Goal: Answer question/provide support: Share knowledge or assist other users

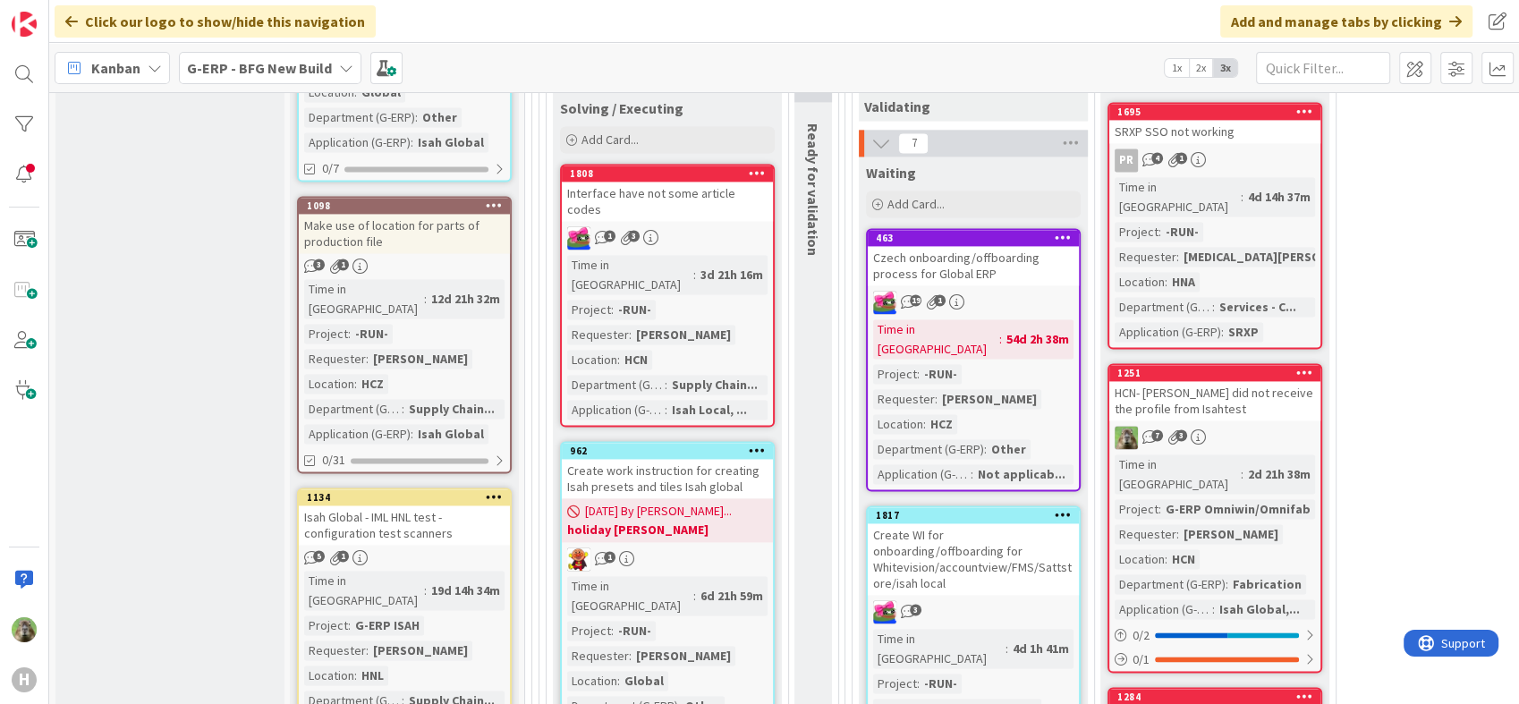
scroll to position [2484, 0]
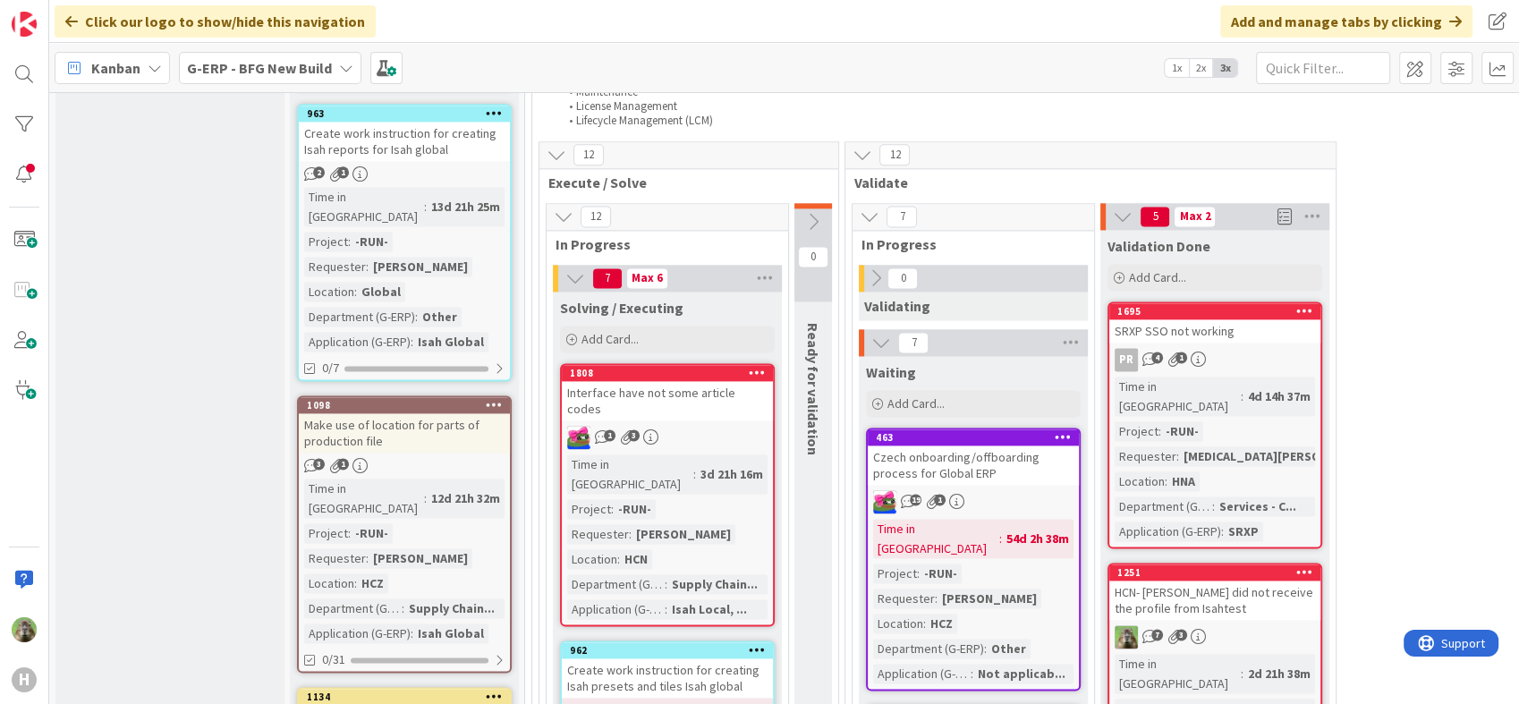
click at [741, 381] on div "Interface have not some article codes" at bounding box center [667, 400] width 211 height 39
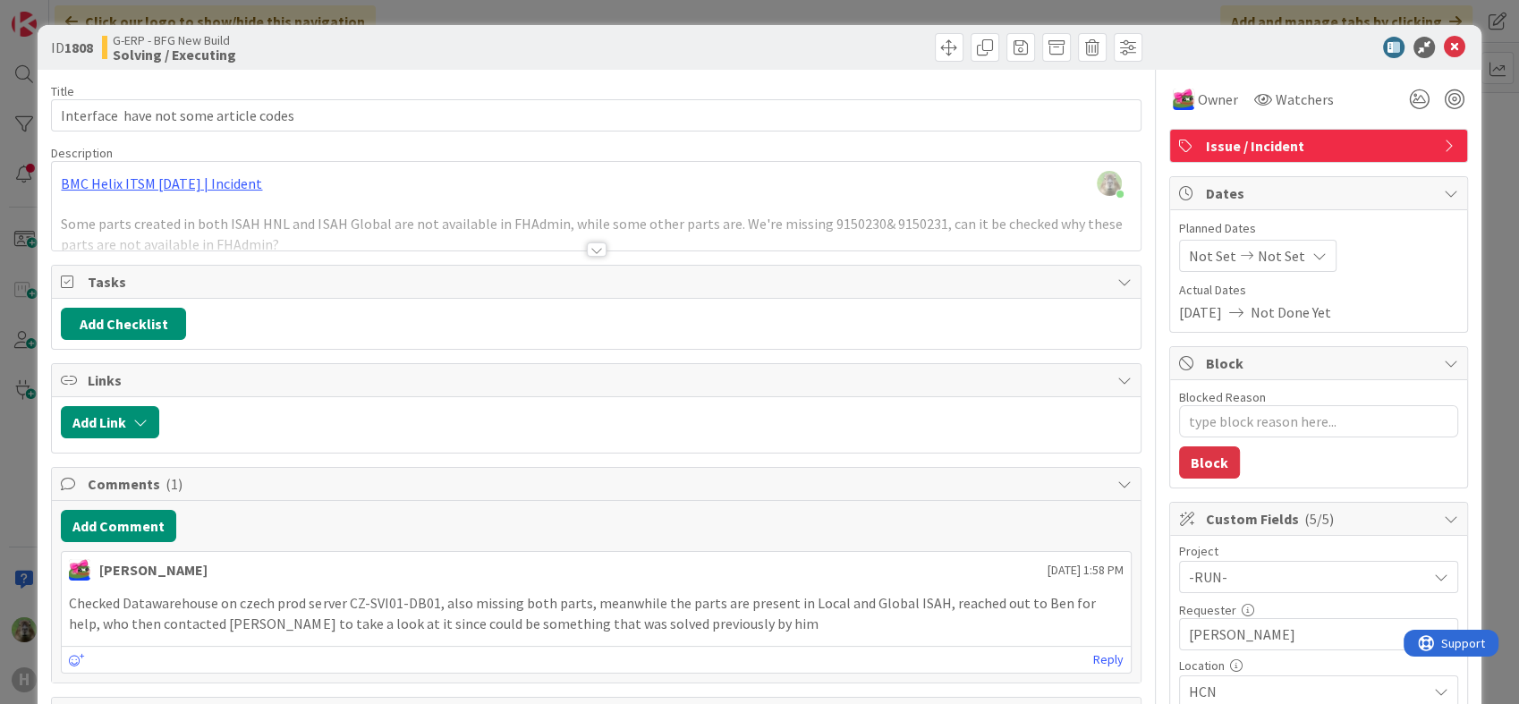
click at [4, 298] on div "ID 1808 G-ERP - BFG New Build Solving / Executing Title 38 / 128 Interface have…" at bounding box center [759, 352] width 1519 height 704
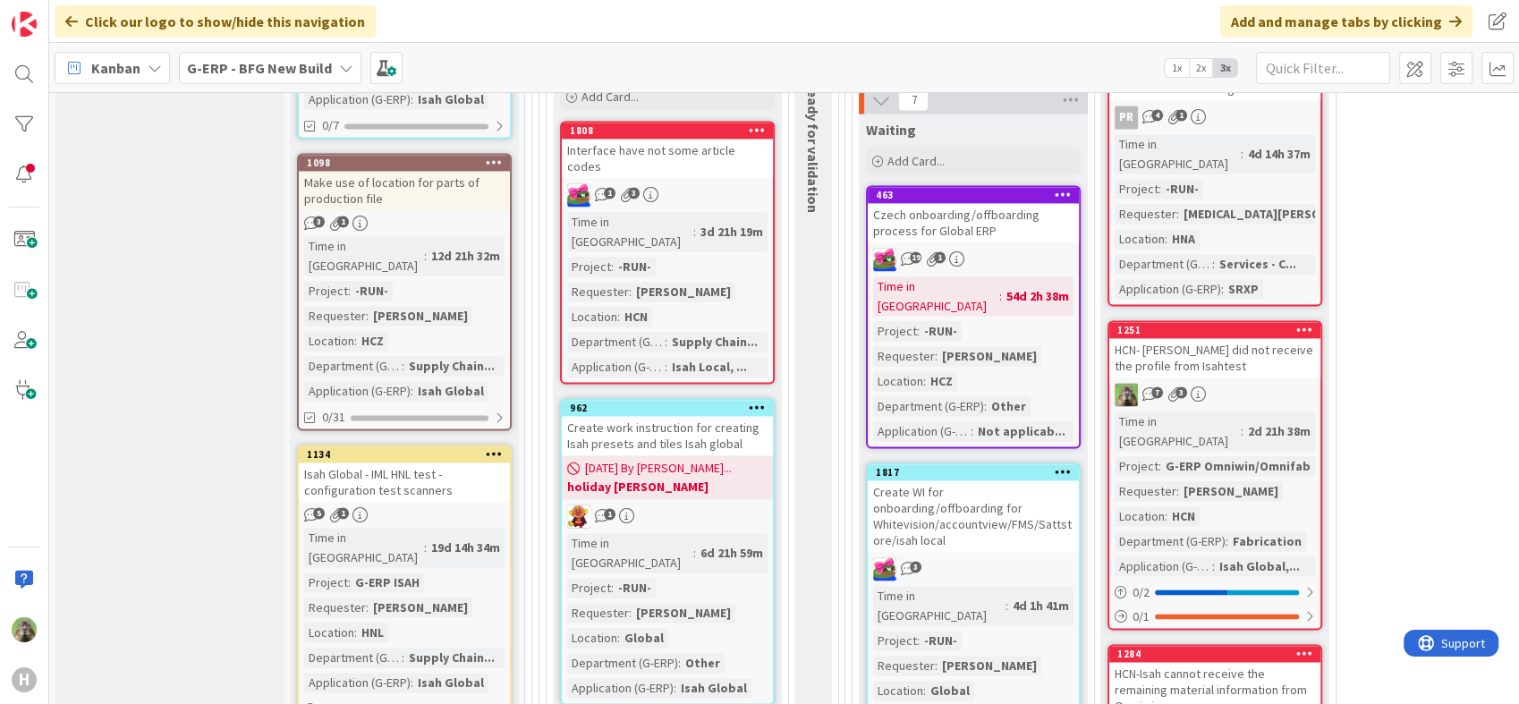
scroll to position [2615, 0]
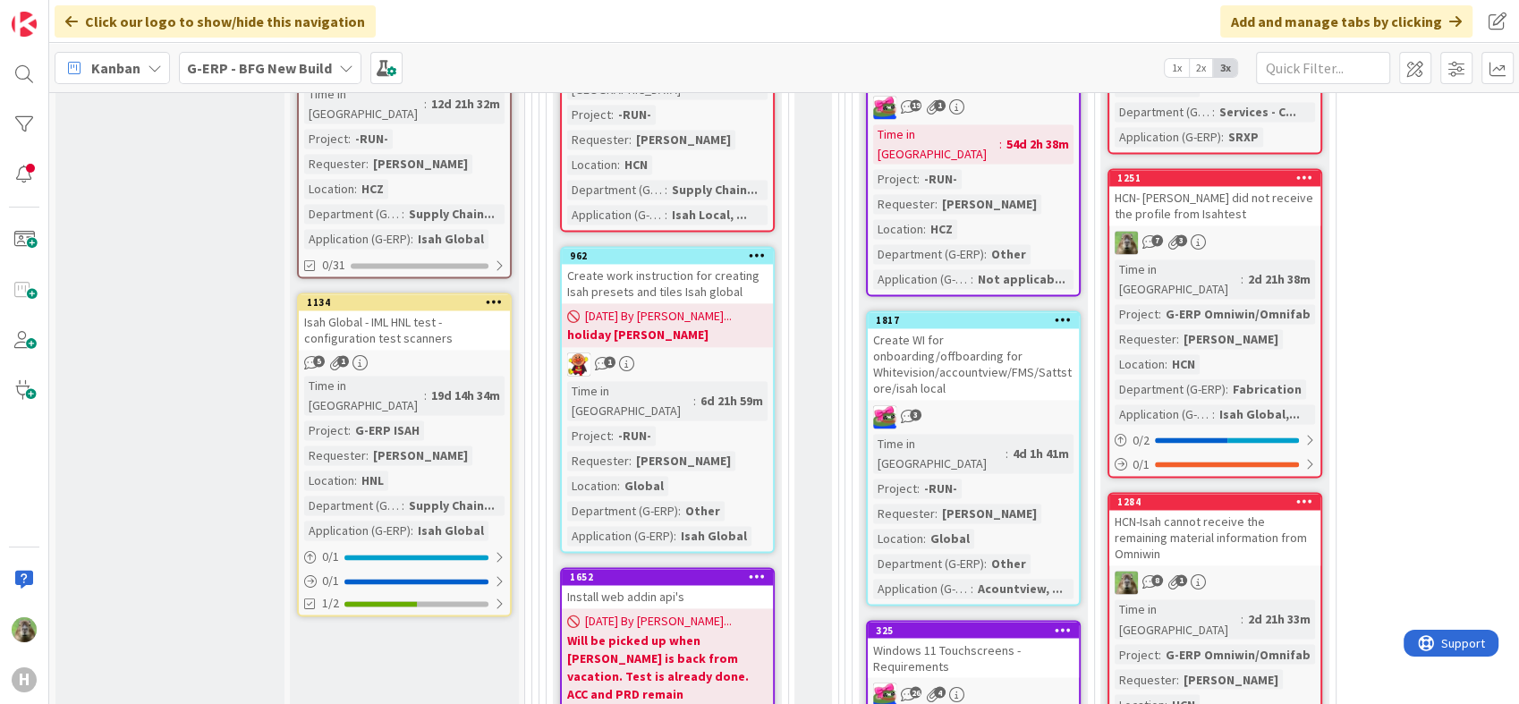
scroll to position [2882, 0]
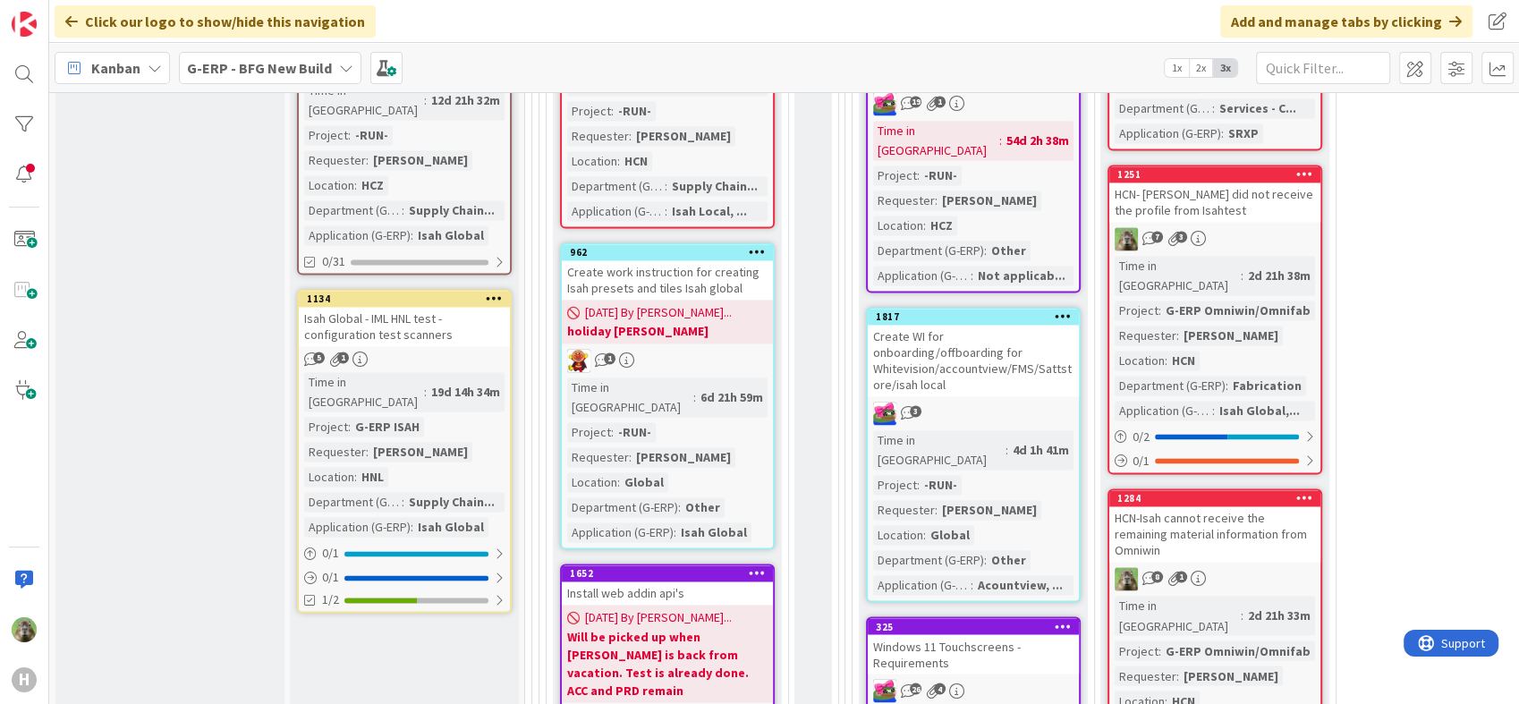
click at [297, 72] on b "G-ERP - BFG New Build" at bounding box center [259, 68] width 145 height 18
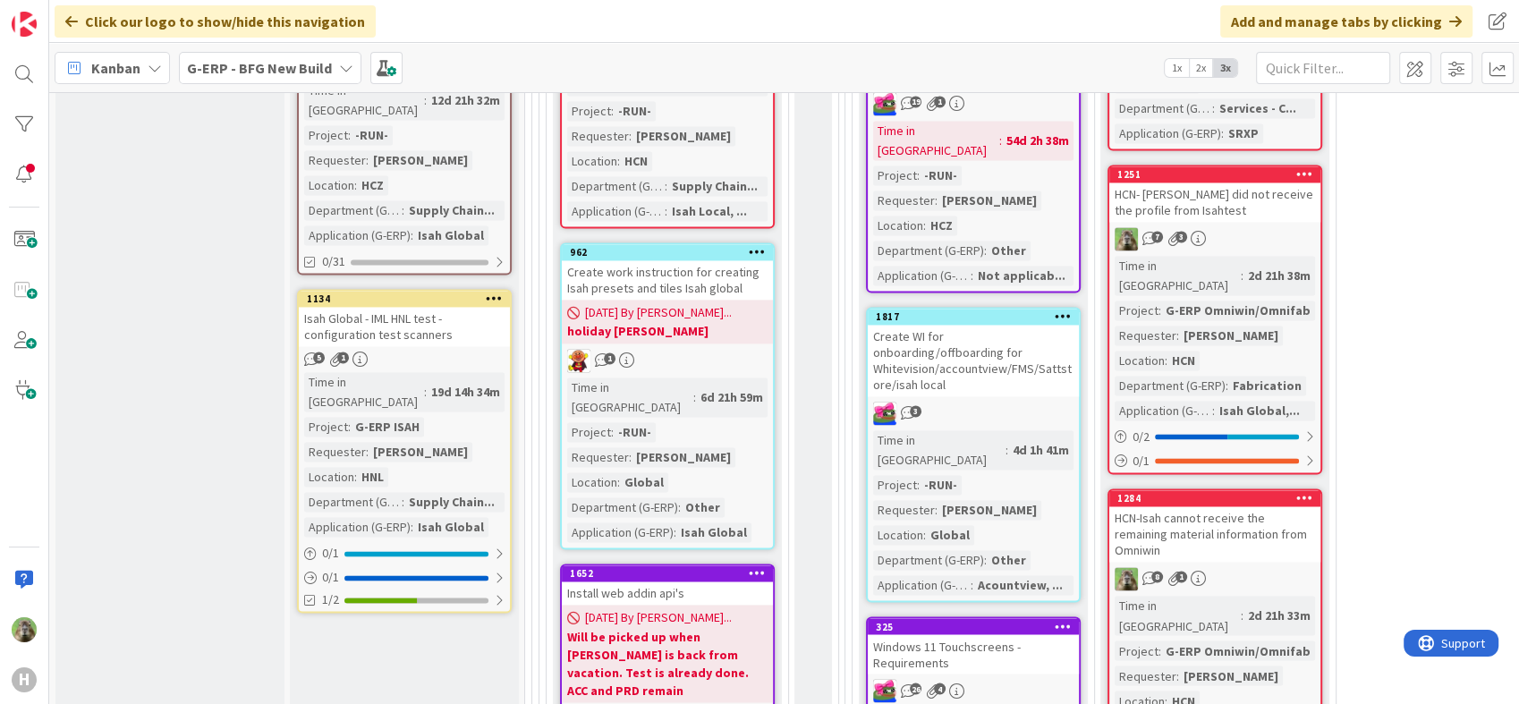
click at [264, 72] on b "G-ERP - BFG New Build" at bounding box center [259, 68] width 145 height 18
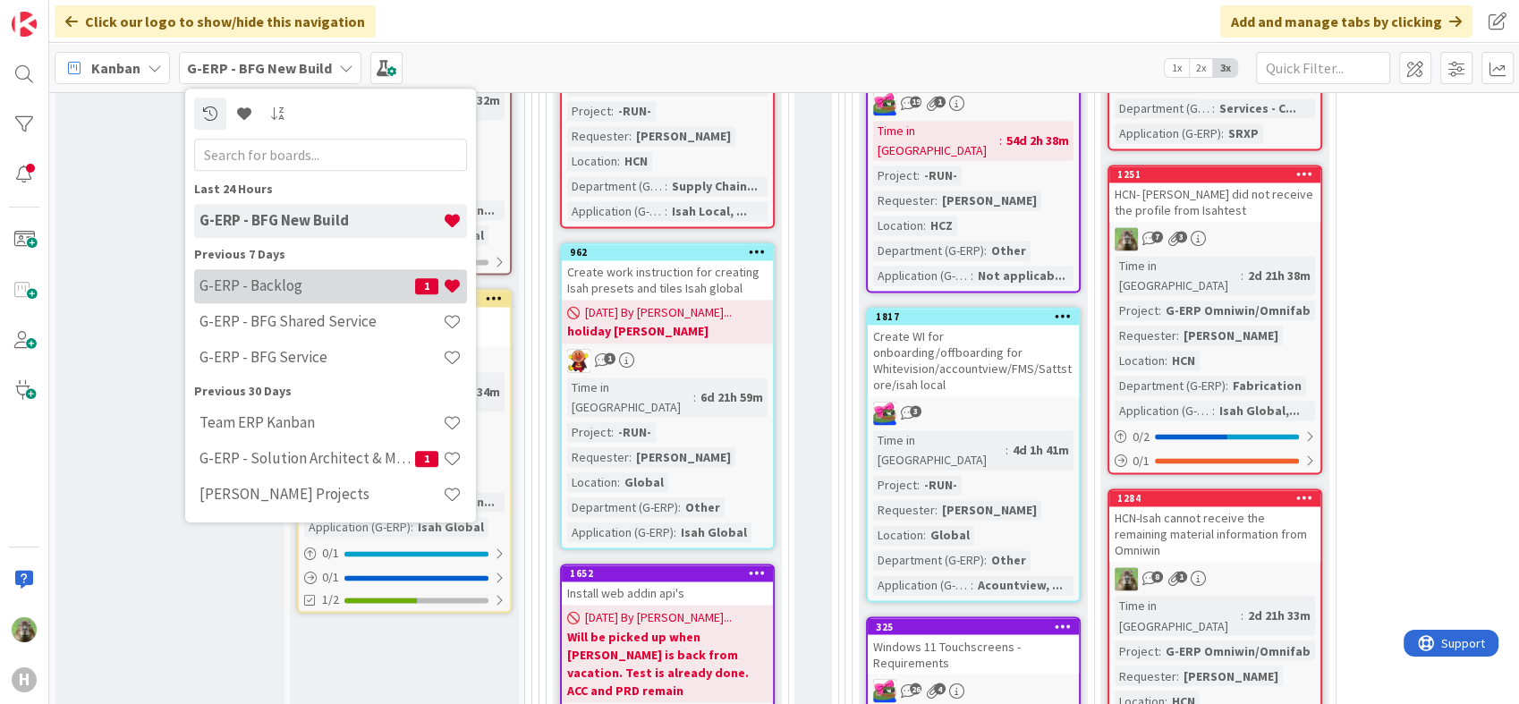
click at [271, 283] on h4 "G-ERP - Backlog" at bounding box center [307, 286] width 216 height 18
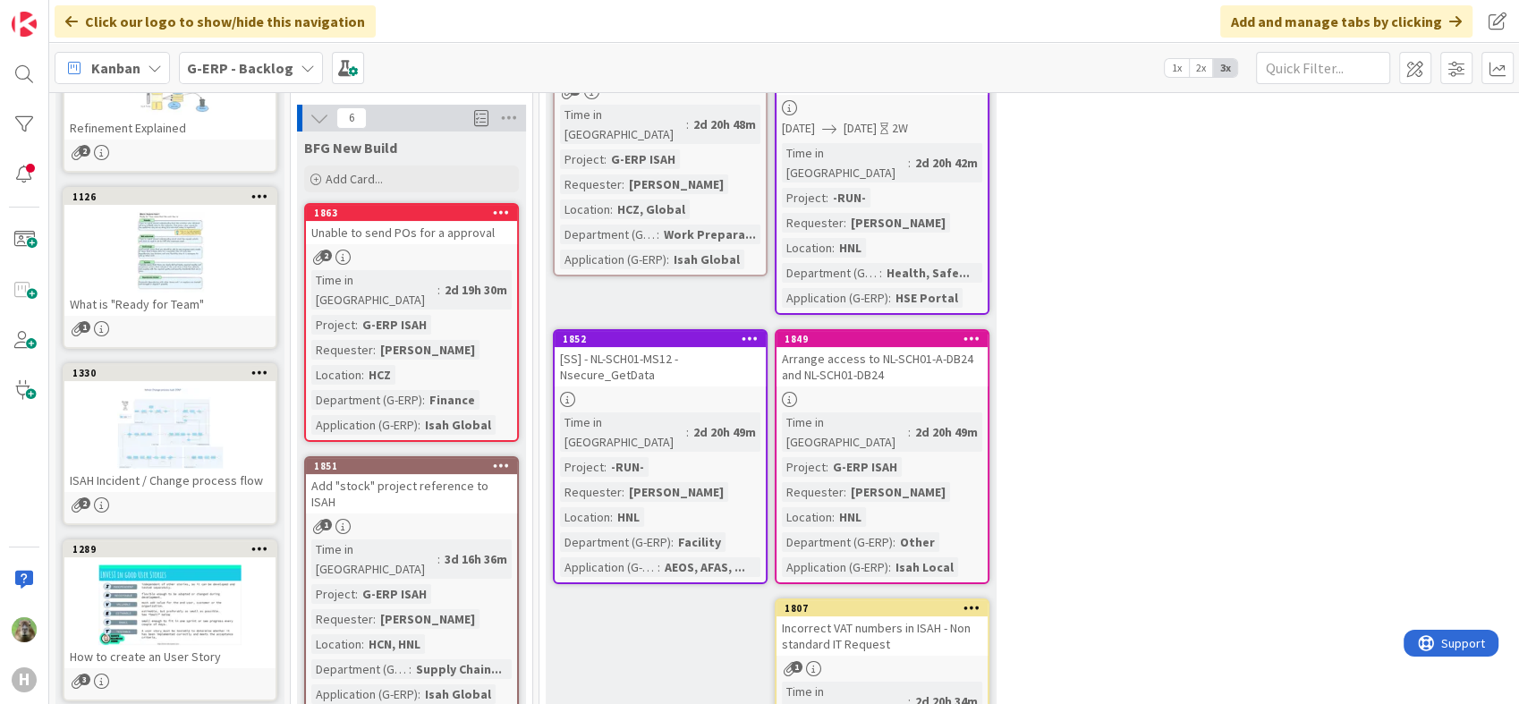
scroll to position [298, 0]
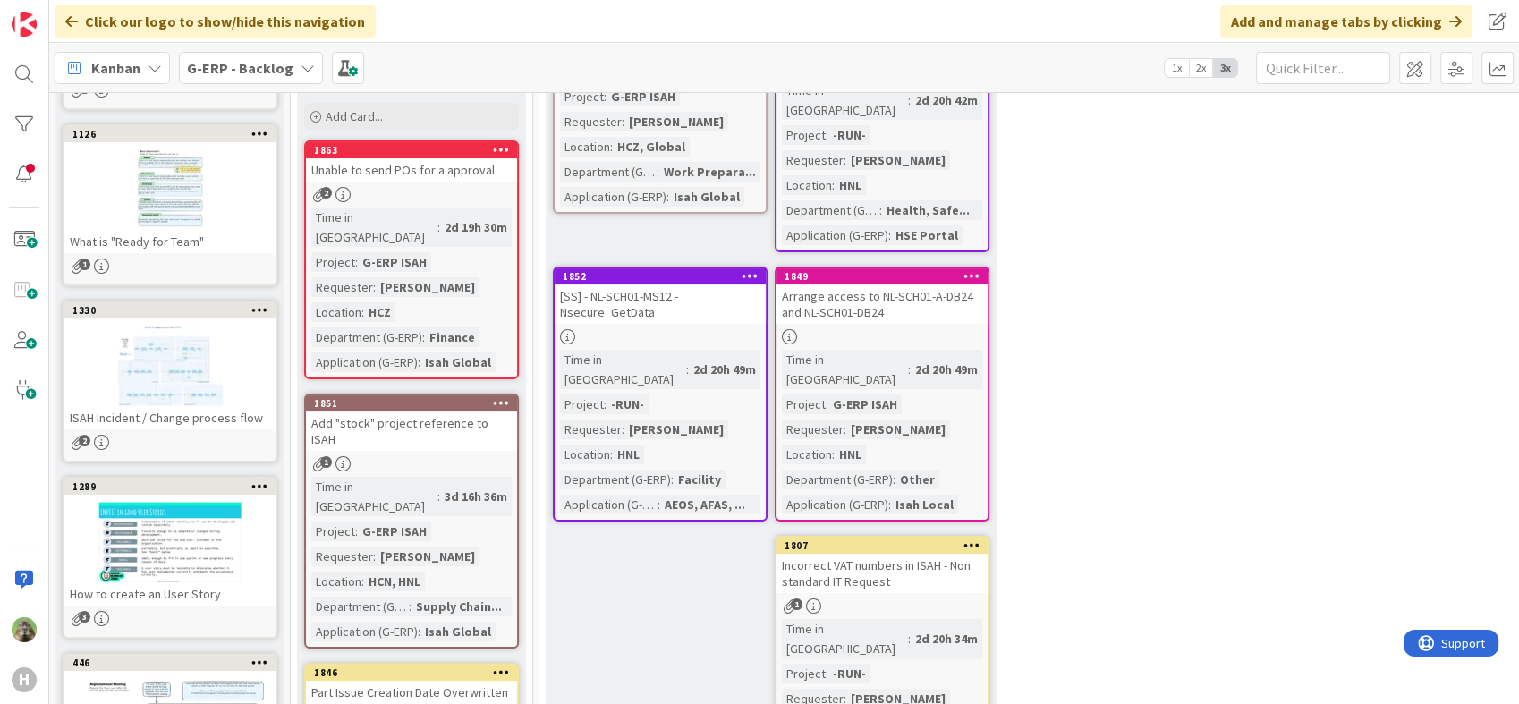
click at [478, 174] on div "Unable to send POs for a approval" at bounding box center [411, 169] width 211 height 23
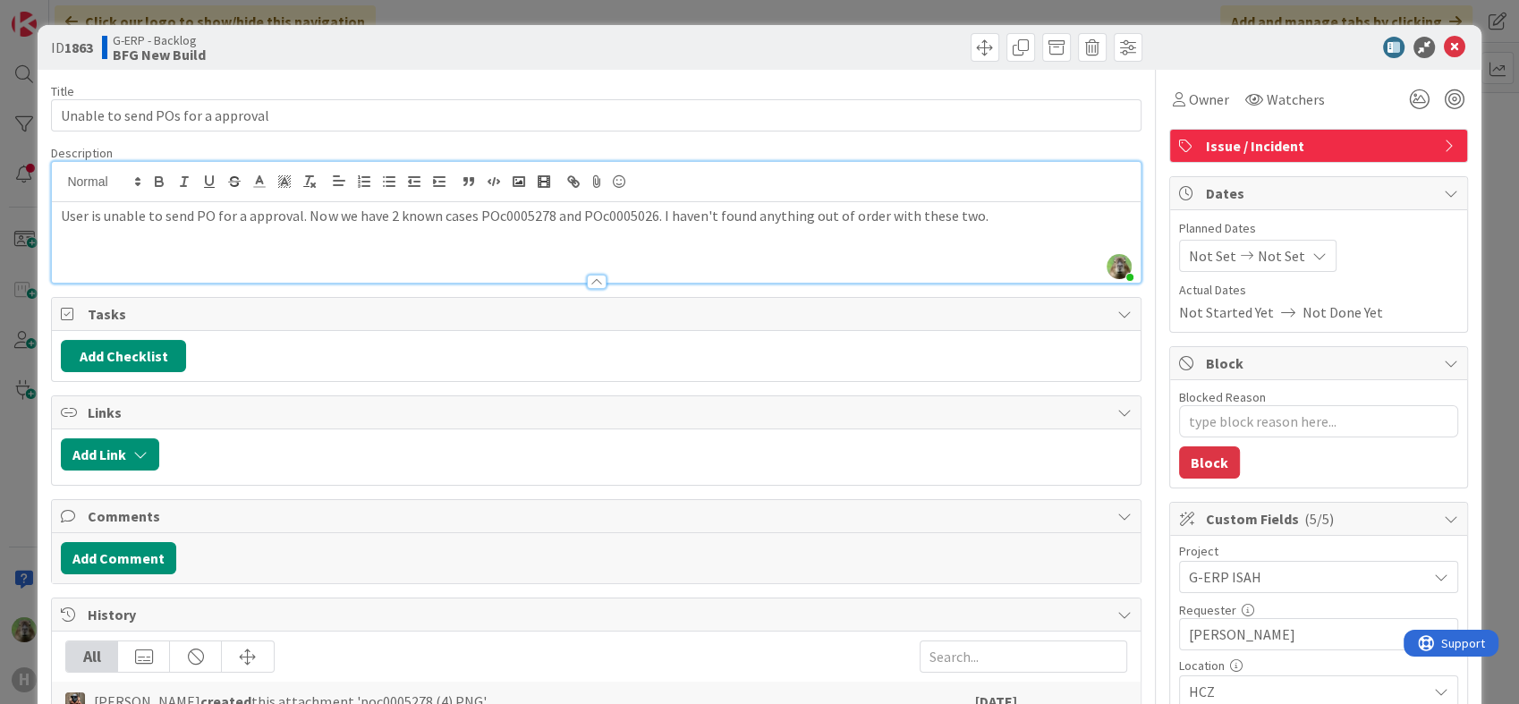
click at [1021, 186] on div "[PERSON_NAME] just joined User is unable to send PO for a approval. Now we have…" at bounding box center [596, 222] width 1088 height 121
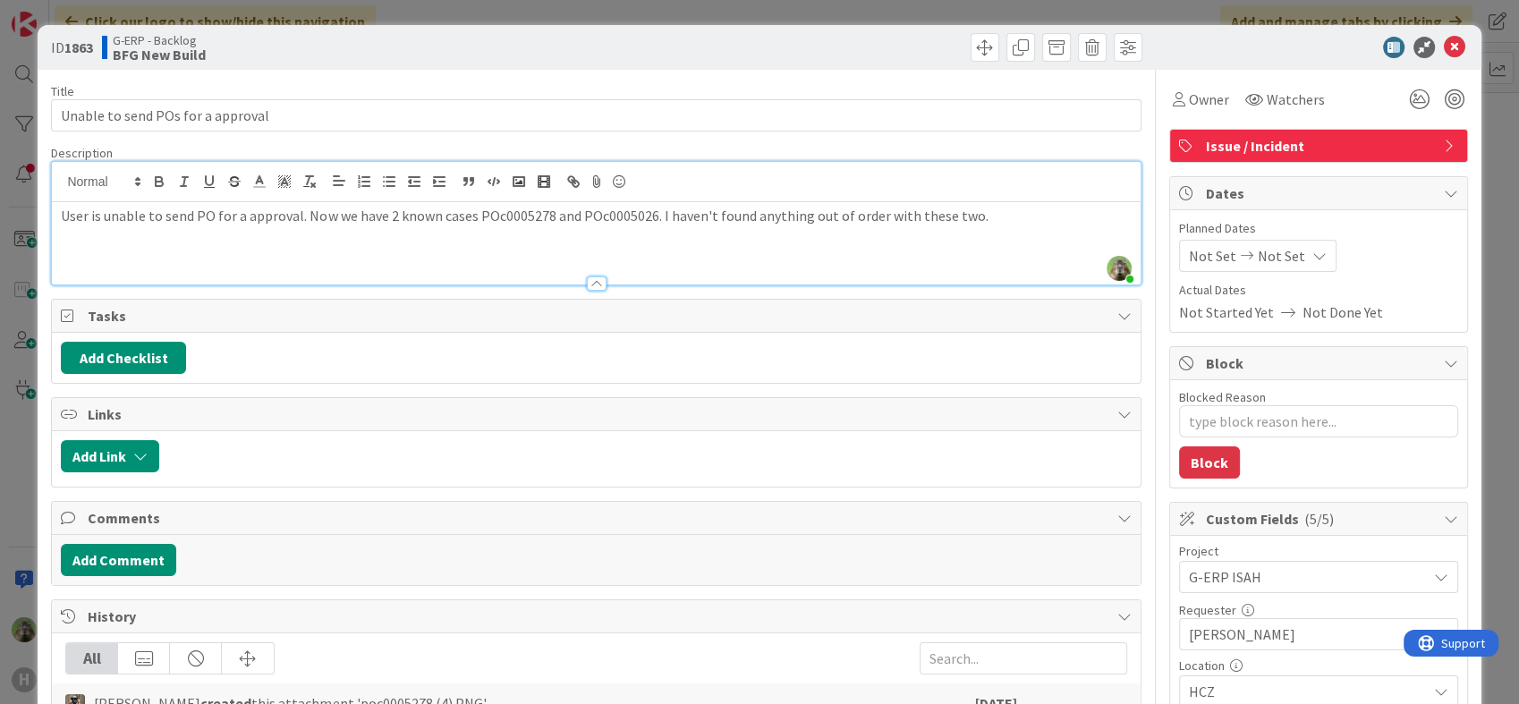
paste div
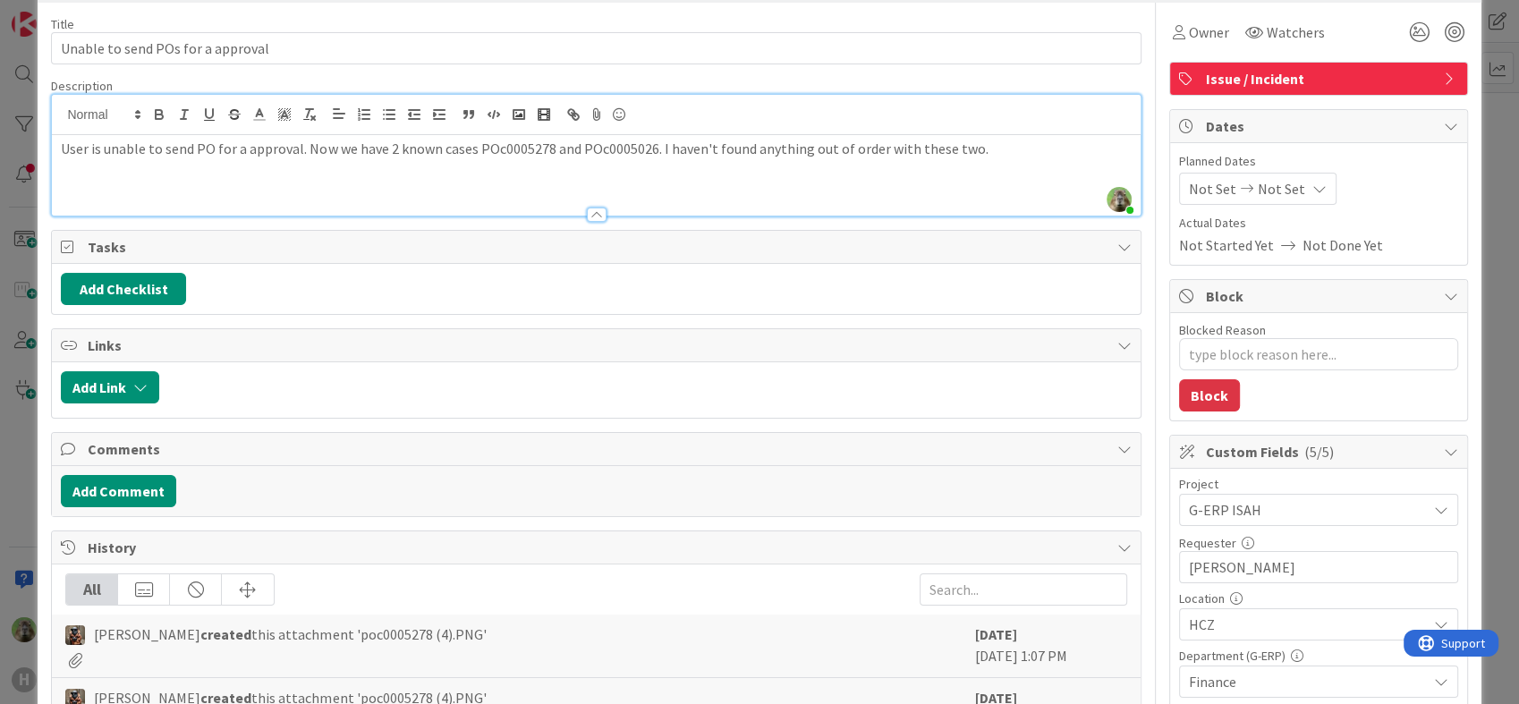
type textarea "x"
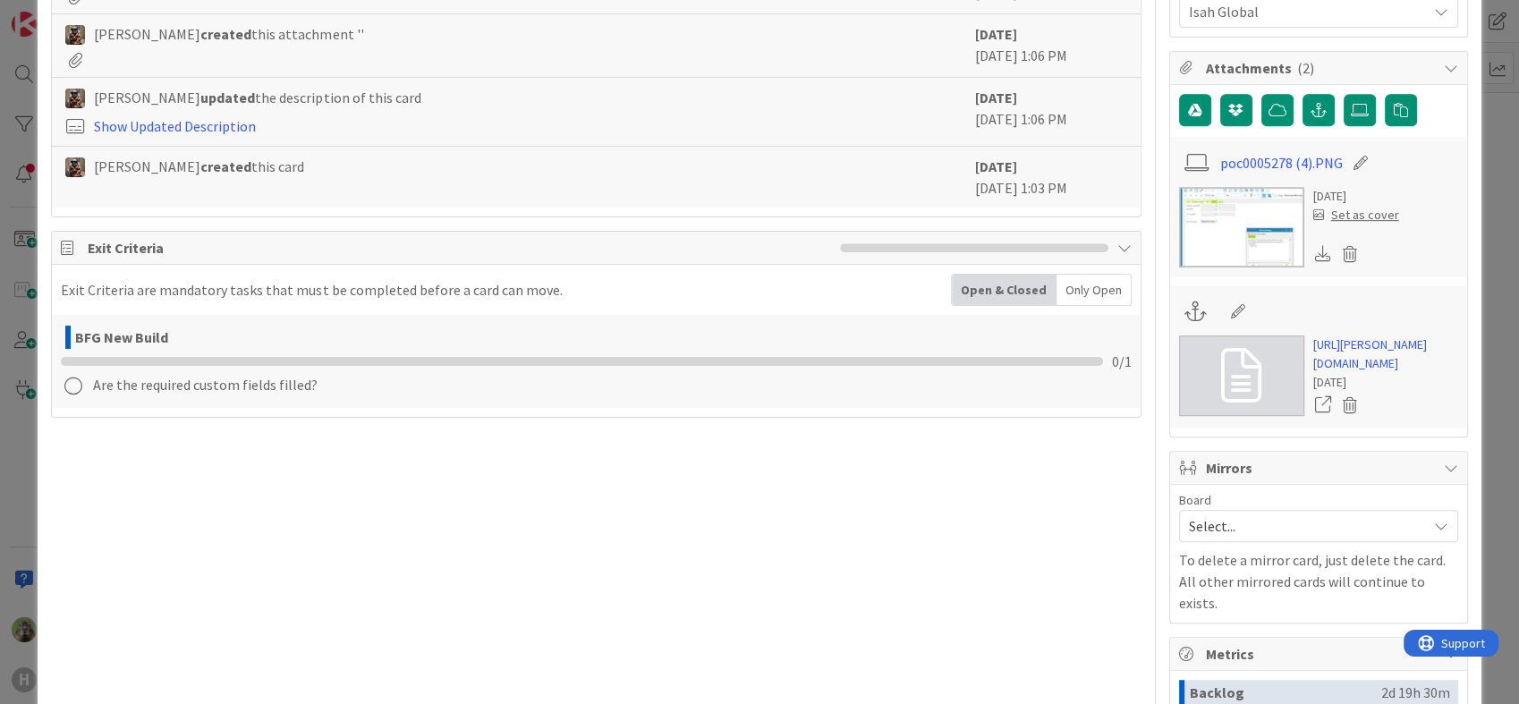
type textarea "x"
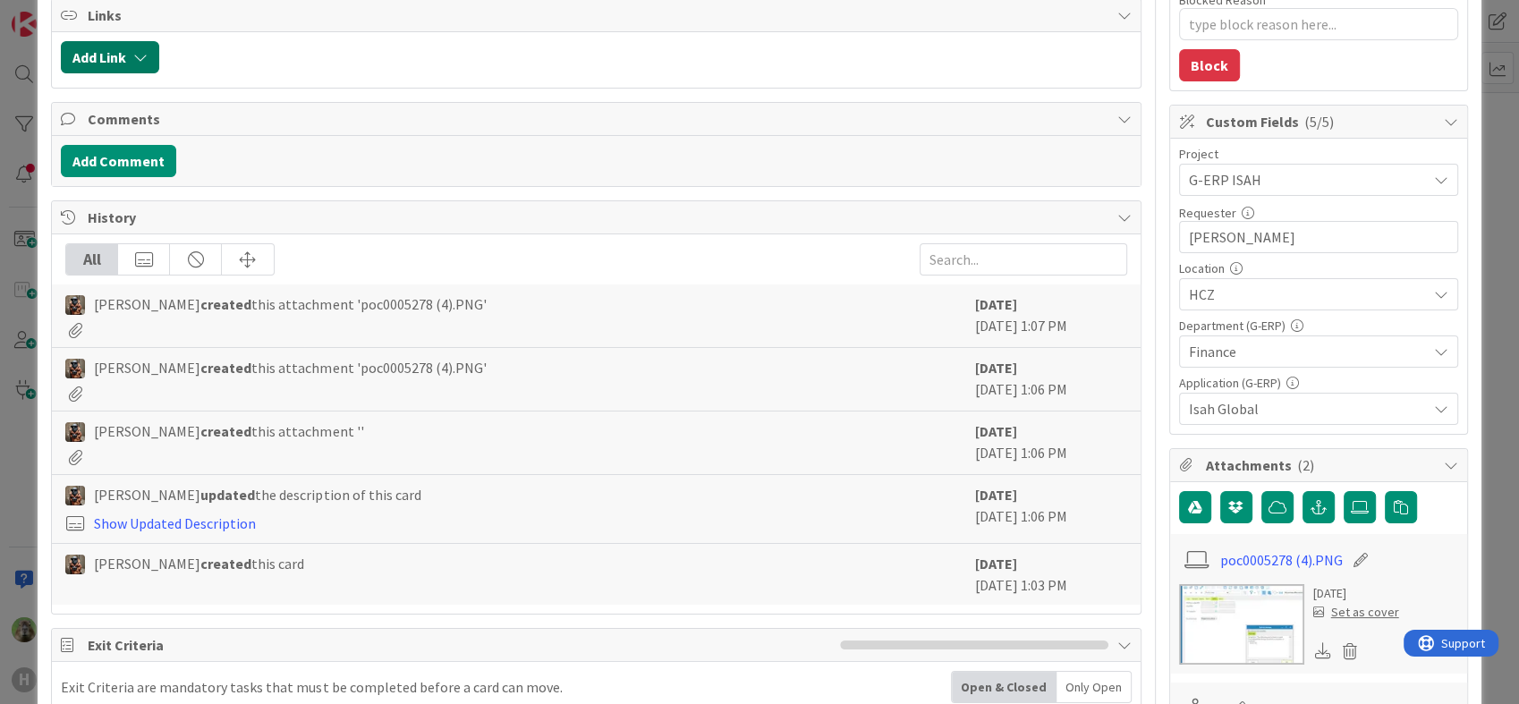
click at [141, 50] on icon "button" at bounding box center [140, 57] width 14 height 14
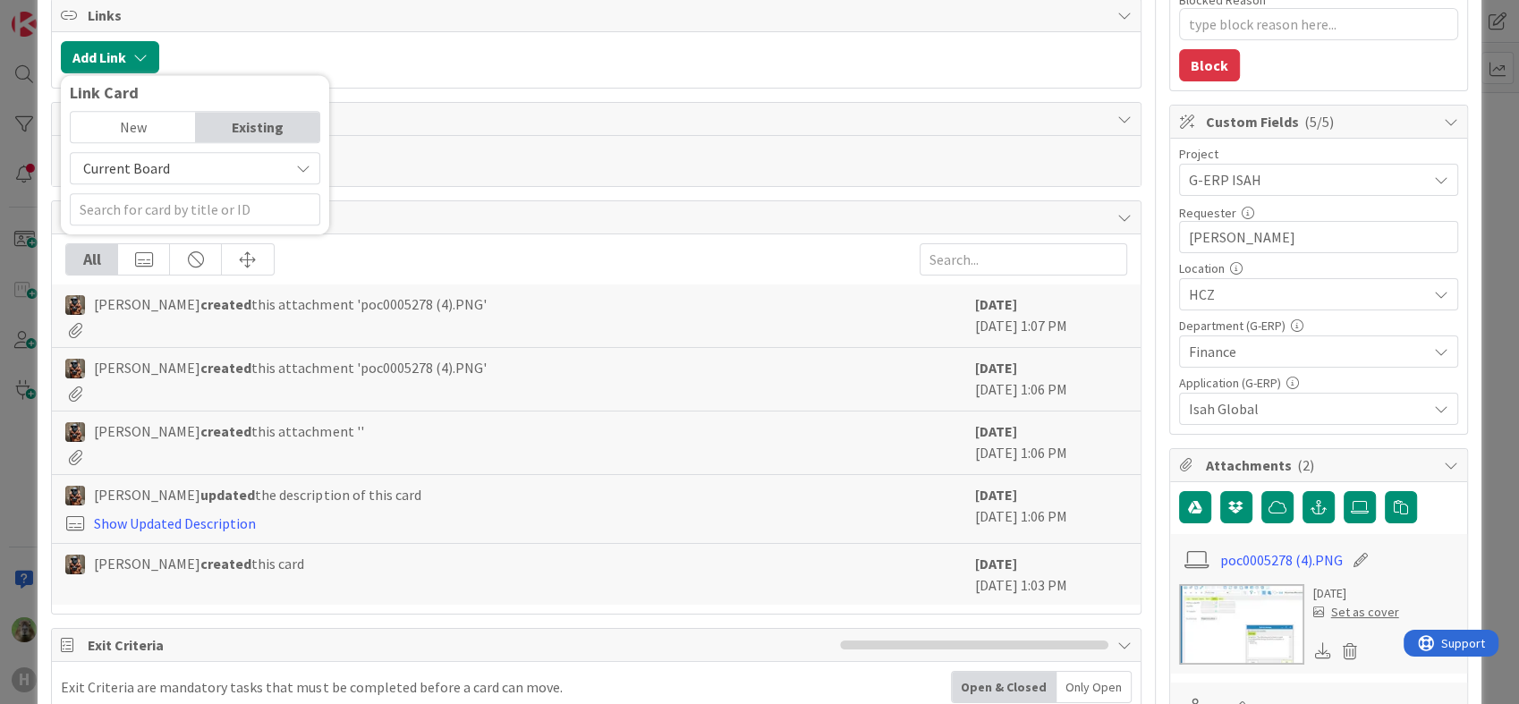
click at [179, 159] on span "Current Board" at bounding box center [180, 168] width 200 height 25
click at [214, 129] on div "Existing" at bounding box center [258, 127] width 124 height 30
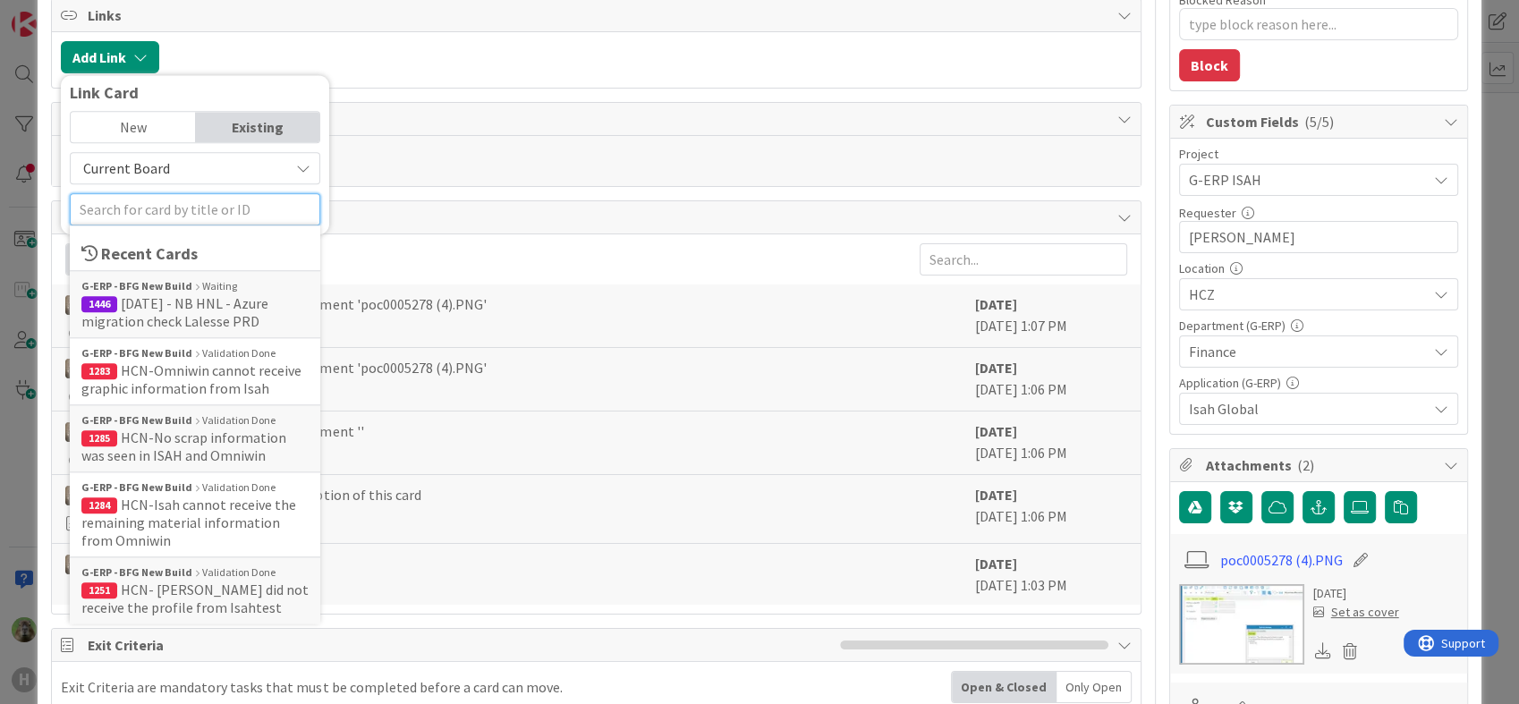
click at [194, 207] on input "text" at bounding box center [195, 209] width 250 height 32
paste input "[URL][DOMAIN_NAME]"
type input "[URL][DOMAIN_NAME]"
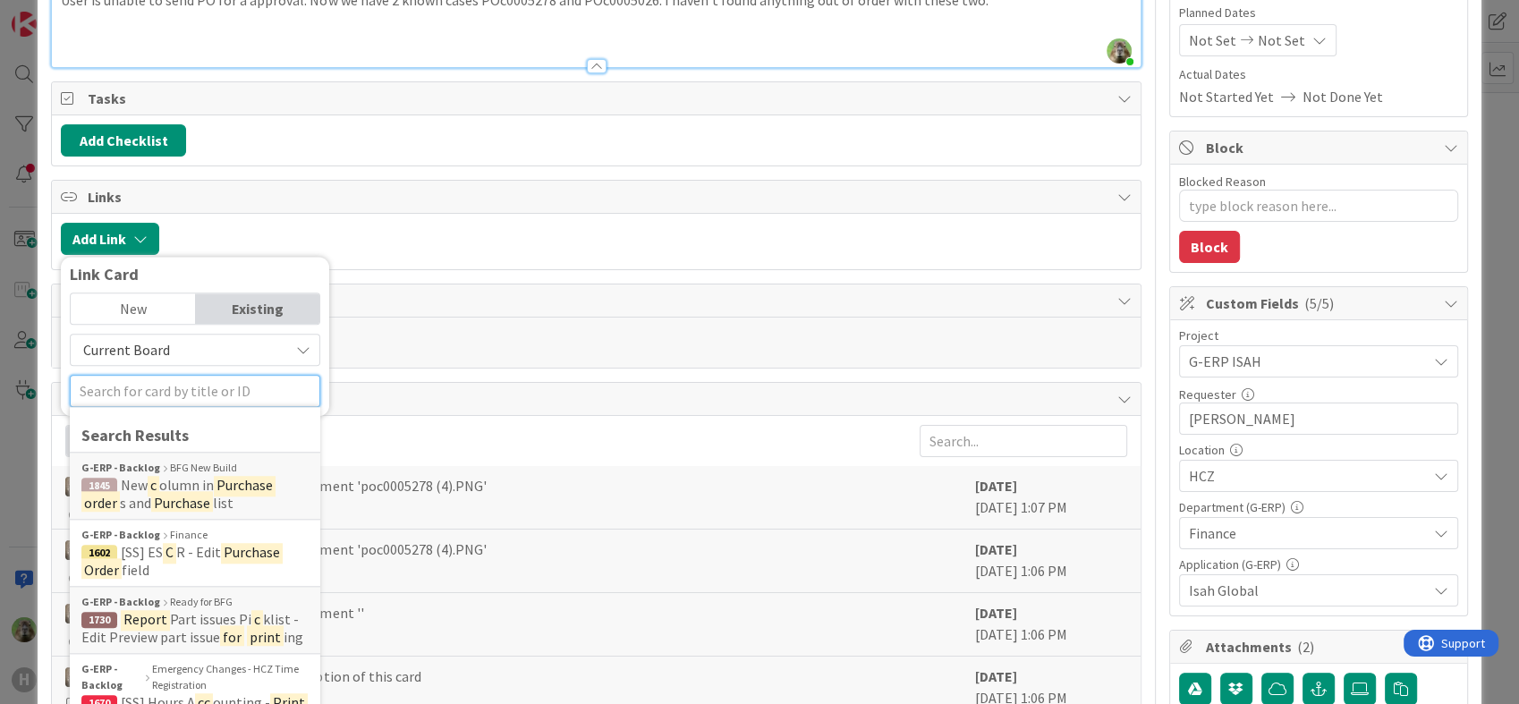
scroll to position [199, 0]
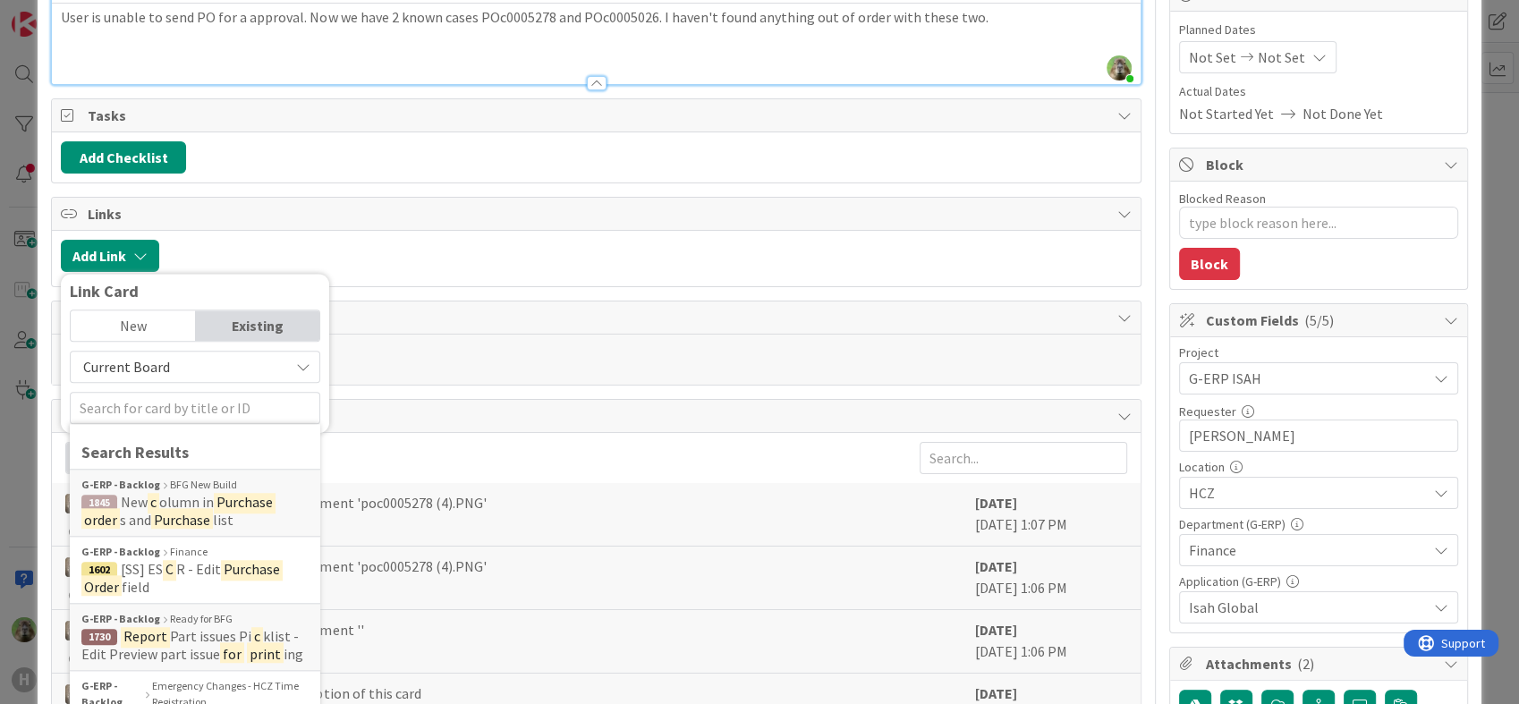
click at [460, 247] on div at bounding box center [649, 256] width 962 height 32
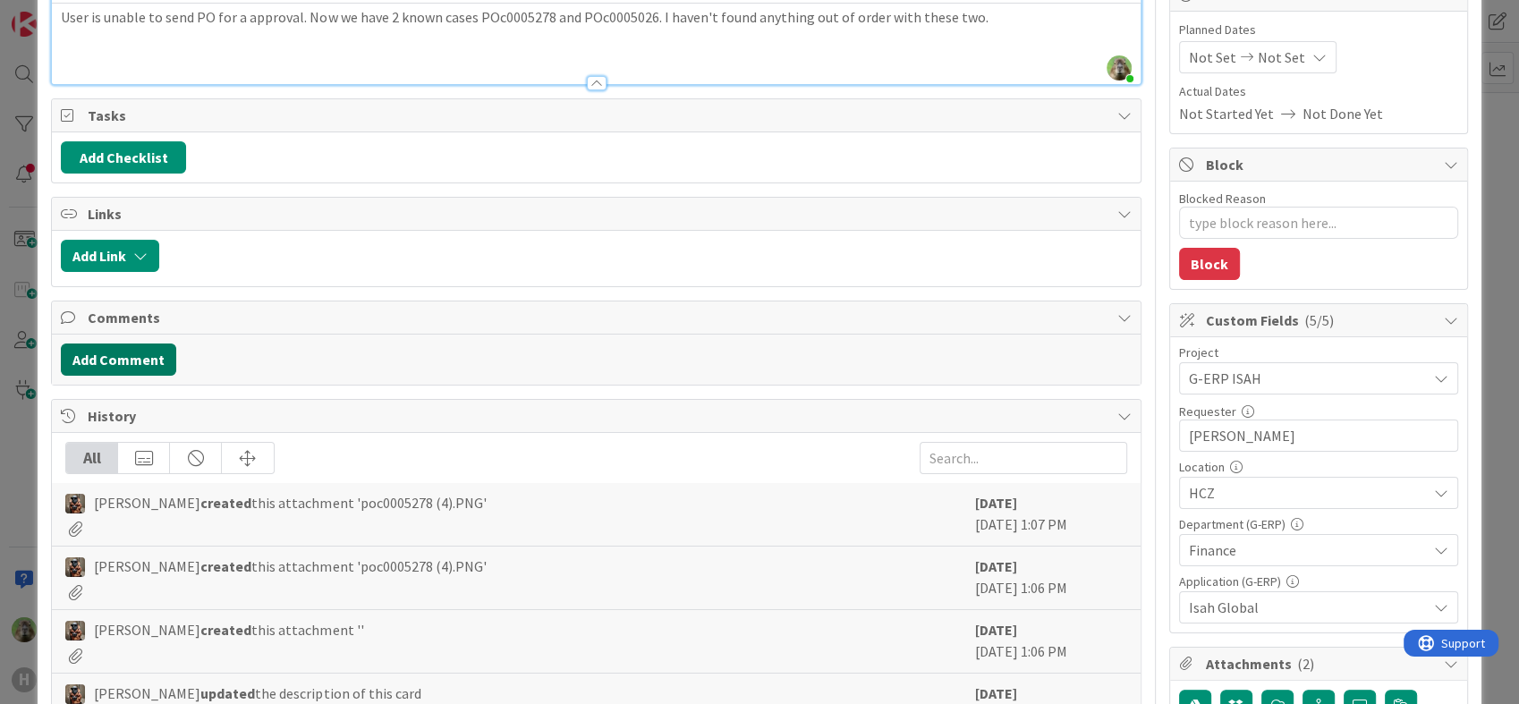
click at [157, 358] on button "Add Comment" at bounding box center [118, 359] width 115 height 32
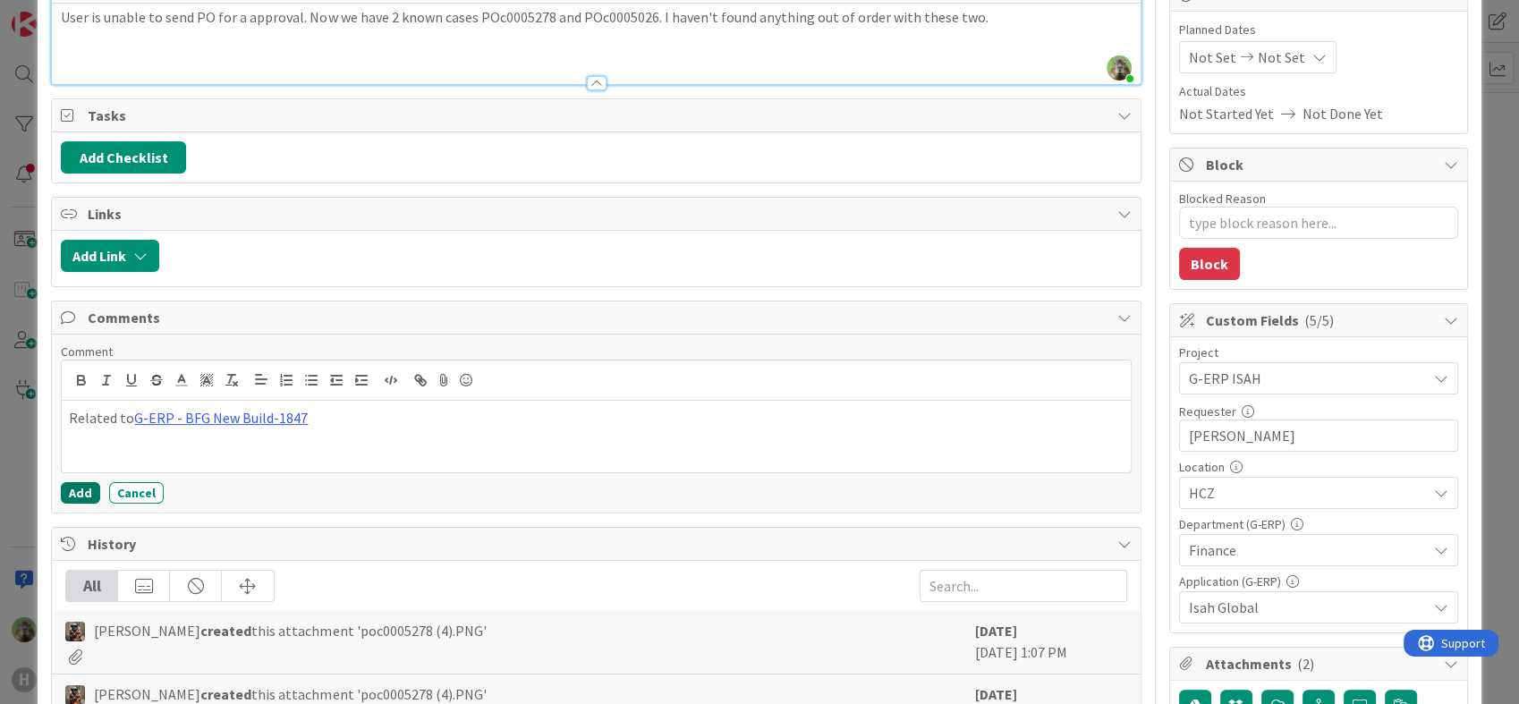
click at [79, 493] on button "Add" at bounding box center [80, 492] width 39 height 21
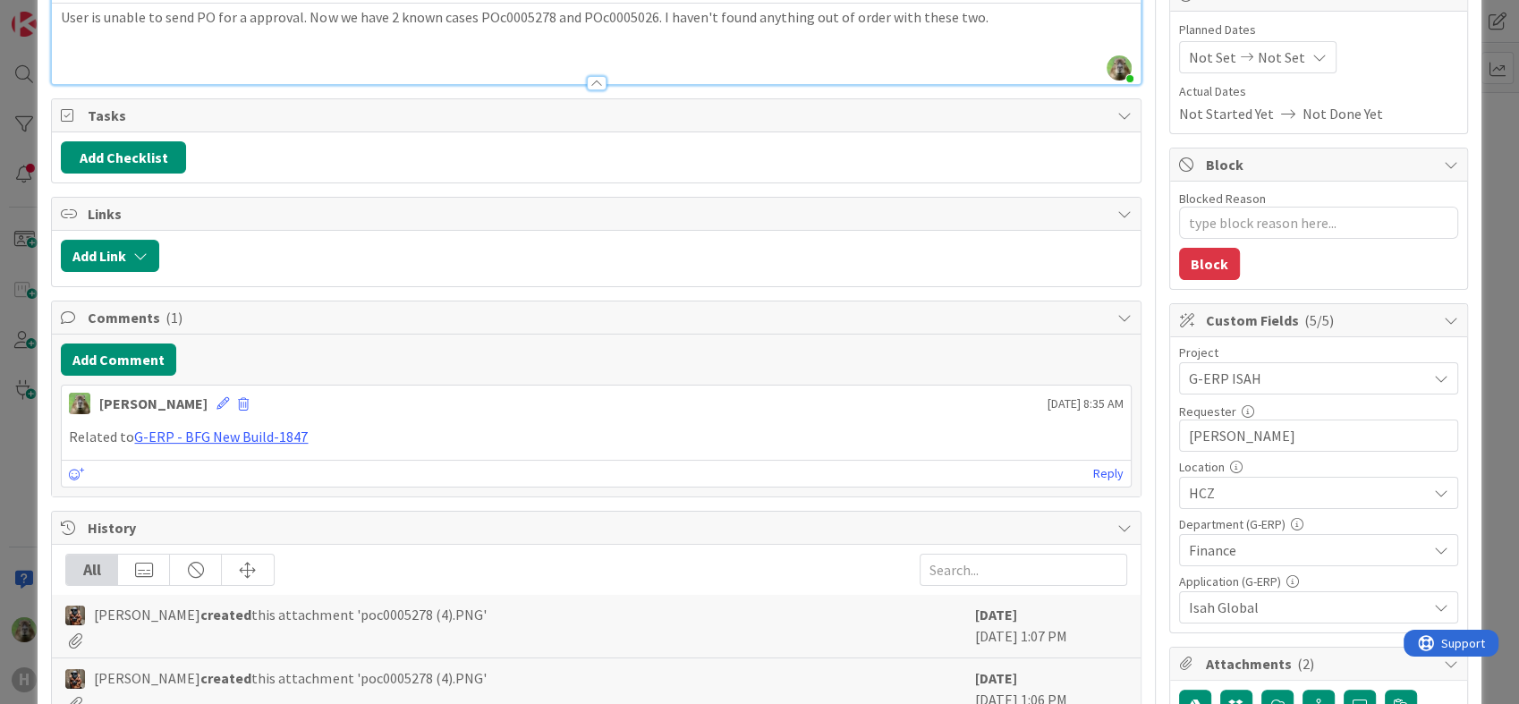
drag, startPoint x: 14, startPoint y: 525, endPoint x: 5, endPoint y: 527, distance: 9.1
click at [5, 527] on div "ID 1863 G-ERP - Backlog BFG New Build Title 34 / 128 Unable to send POs for a a…" at bounding box center [759, 352] width 1519 height 704
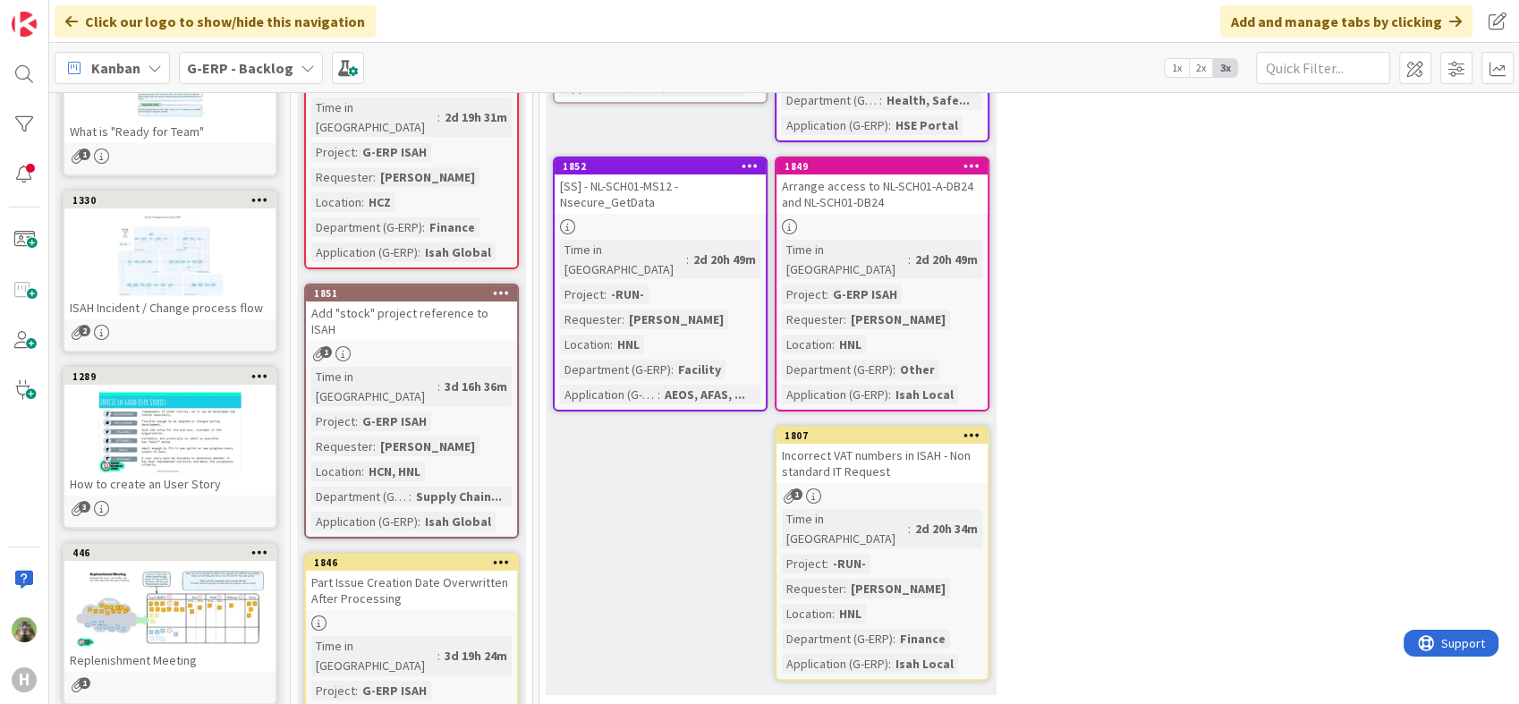
scroll to position [397, 0]
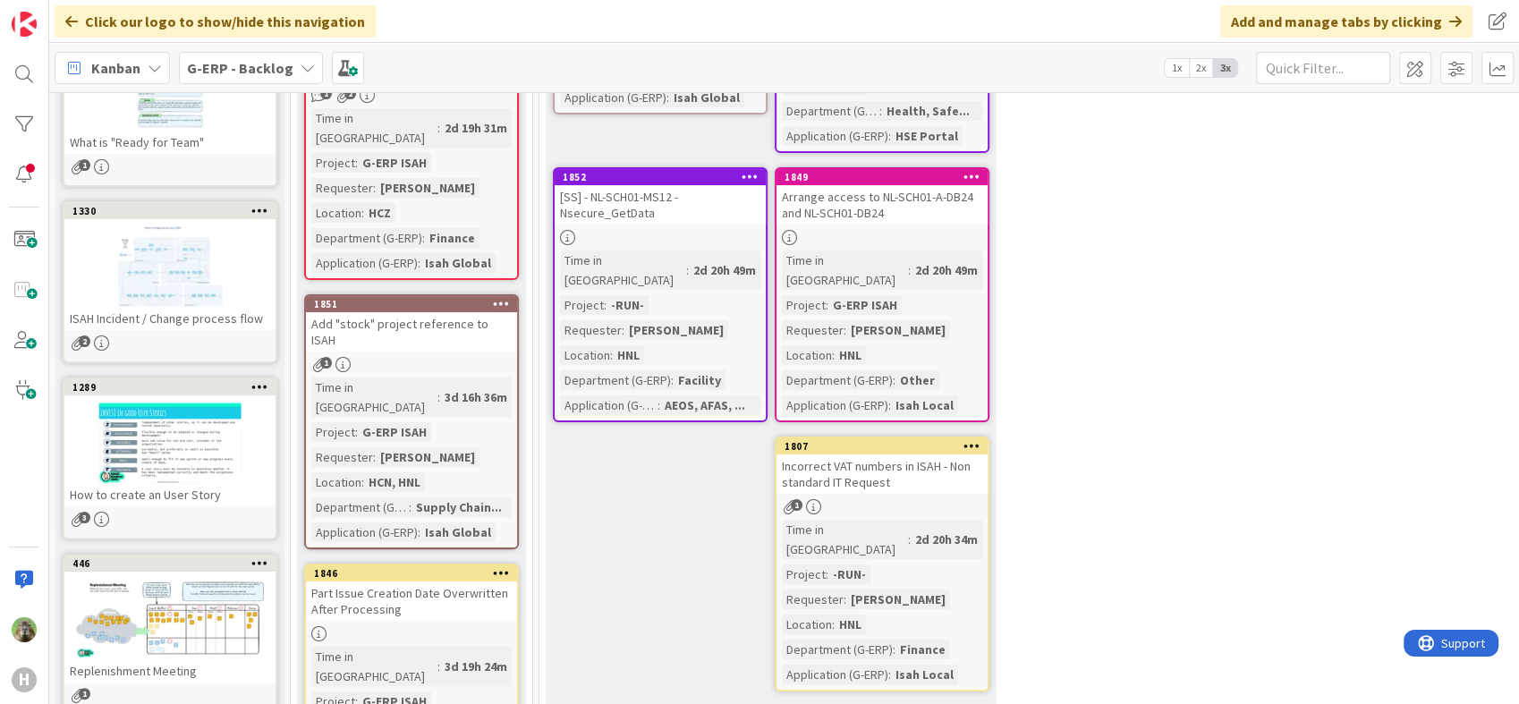
click at [477, 315] on link "1851 Add "stock" project reference to ISAH 1 Time in Column : 3d 16h 36m Projec…" at bounding box center [411, 421] width 215 height 255
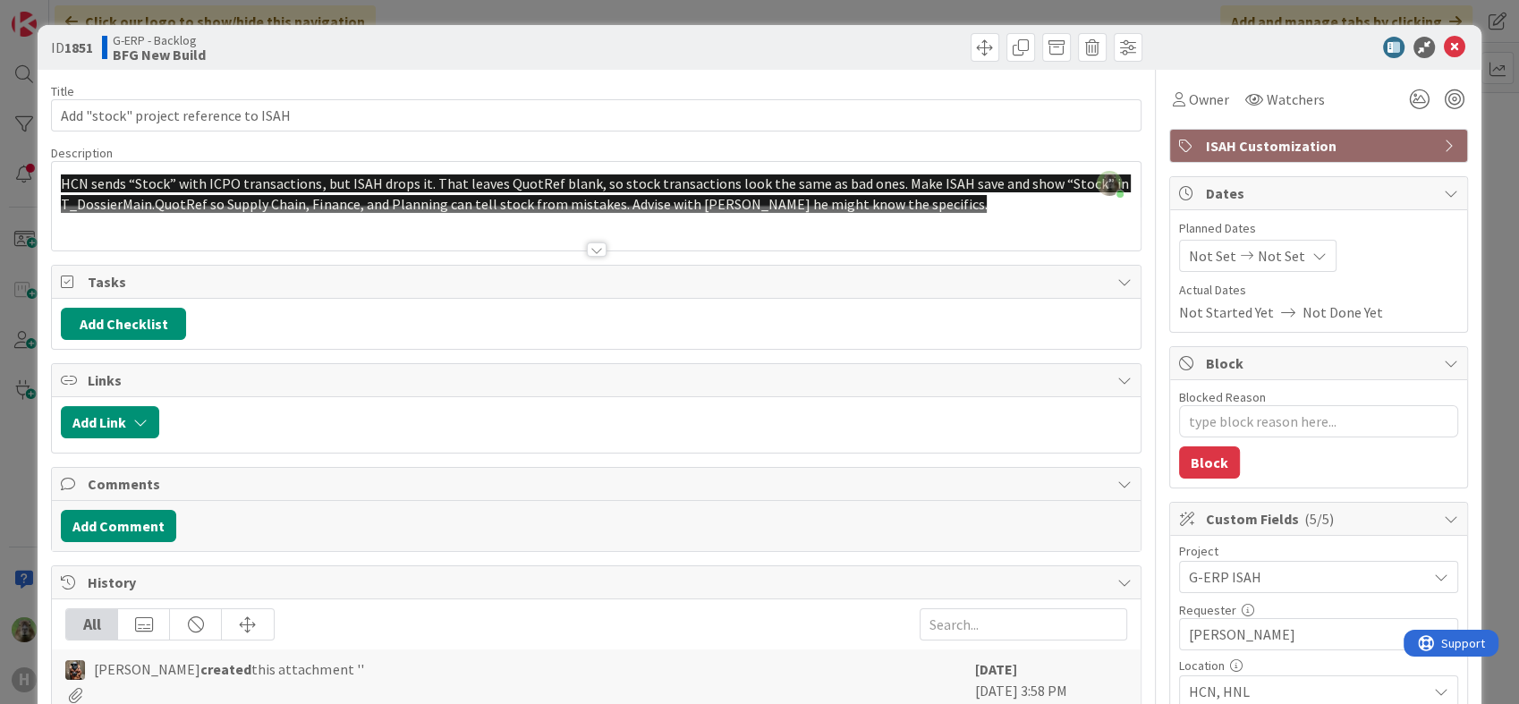
click at [553, 241] on div at bounding box center [596, 228] width 1088 height 46
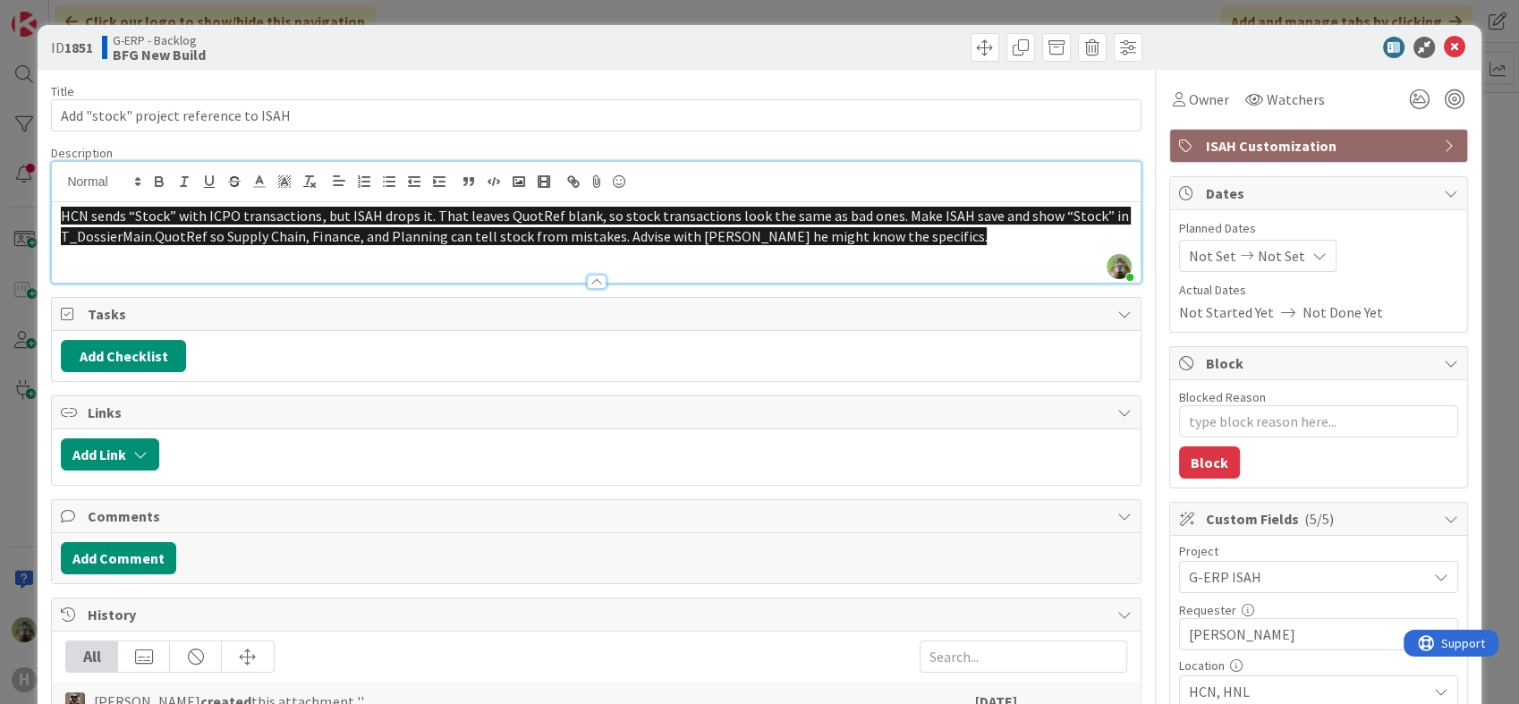
click at [0, 383] on html "H Click our logo to show/hide this navigation Add and manage tabs by clicking K…" at bounding box center [759, 352] width 1519 height 704
click at [8, 407] on div "ID 1851 G-ERP - Backlog BFG New Build Title 38 / 128 Add "stock" project refere…" at bounding box center [759, 352] width 1519 height 704
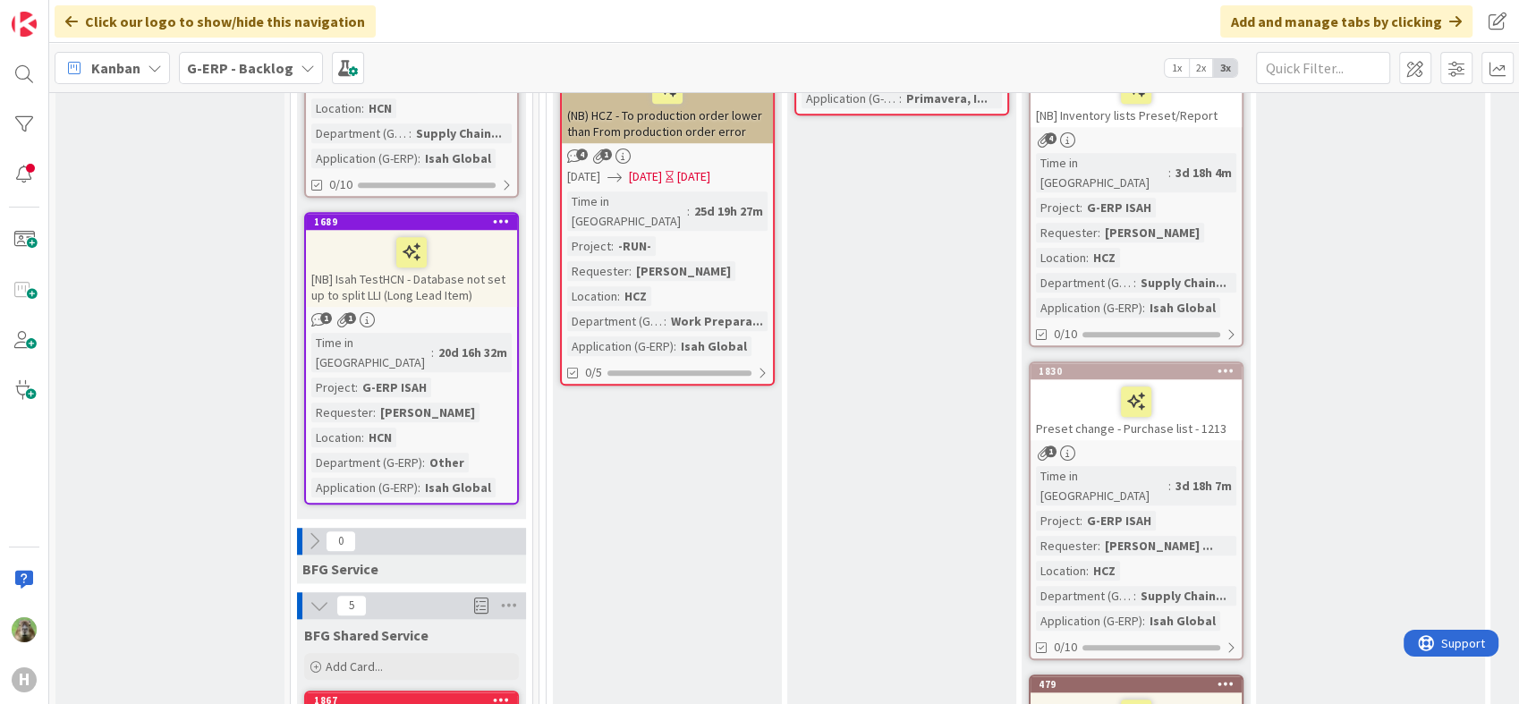
scroll to position [1292, 0]
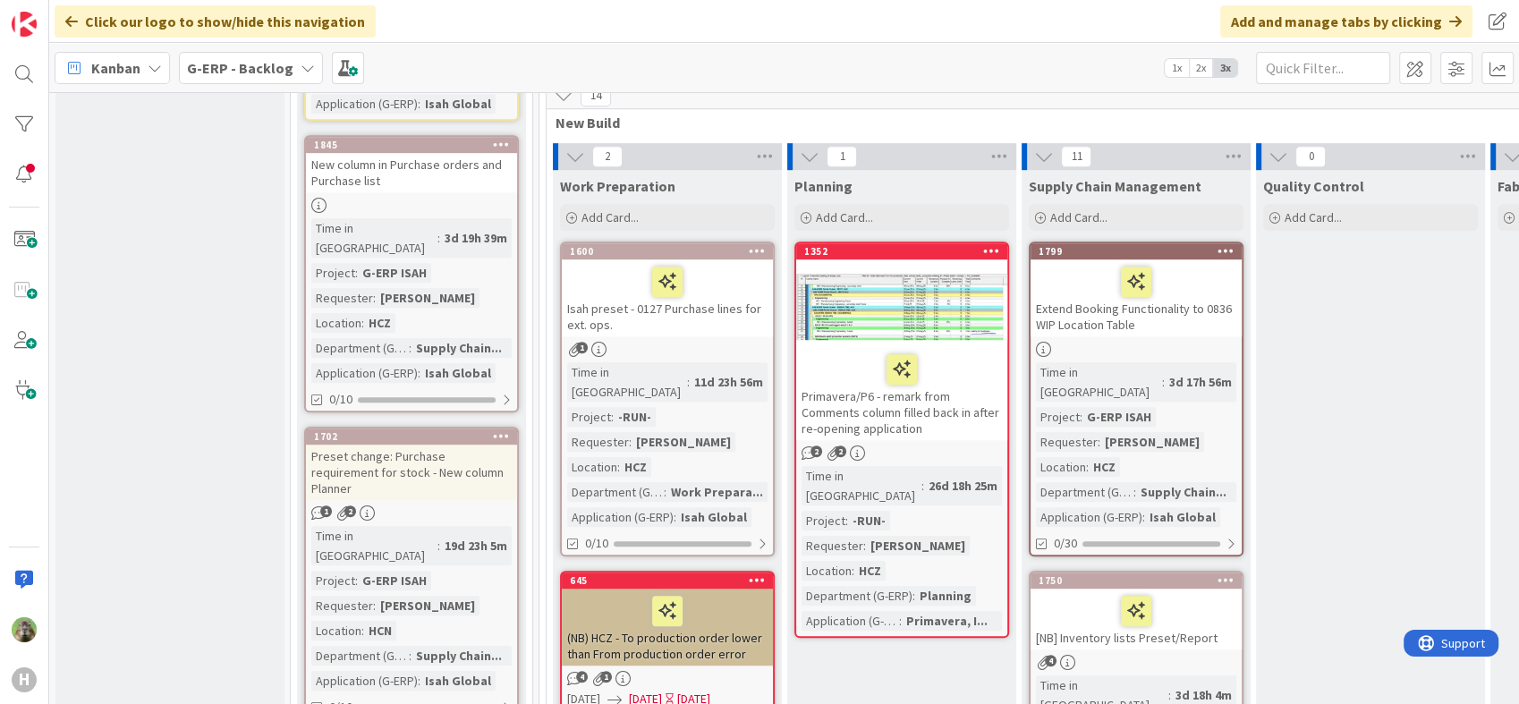
scroll to position [1093, 0]
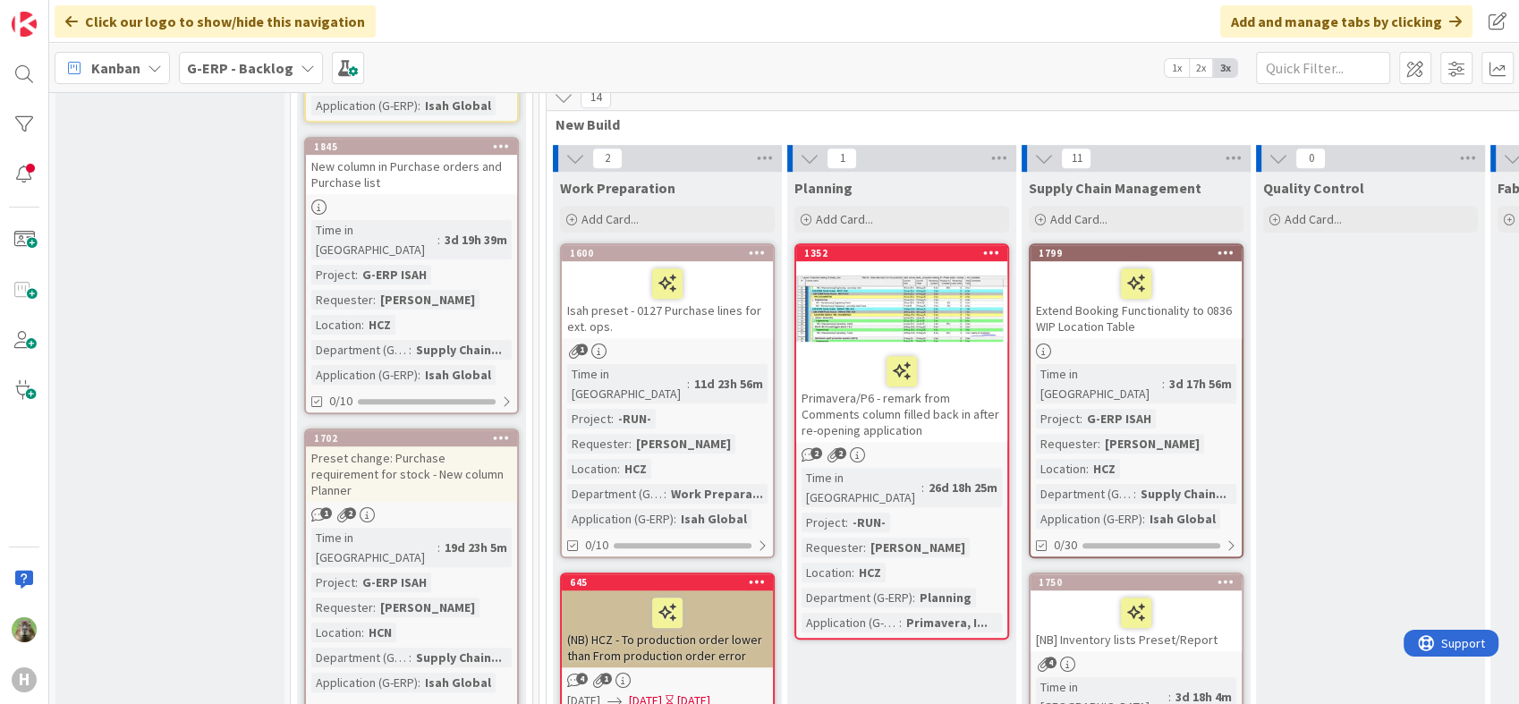
click at [1202, 590] on div "[NB] Inventory lists Preset/Report" at bounding box center [1135, 620] width 211 height 61
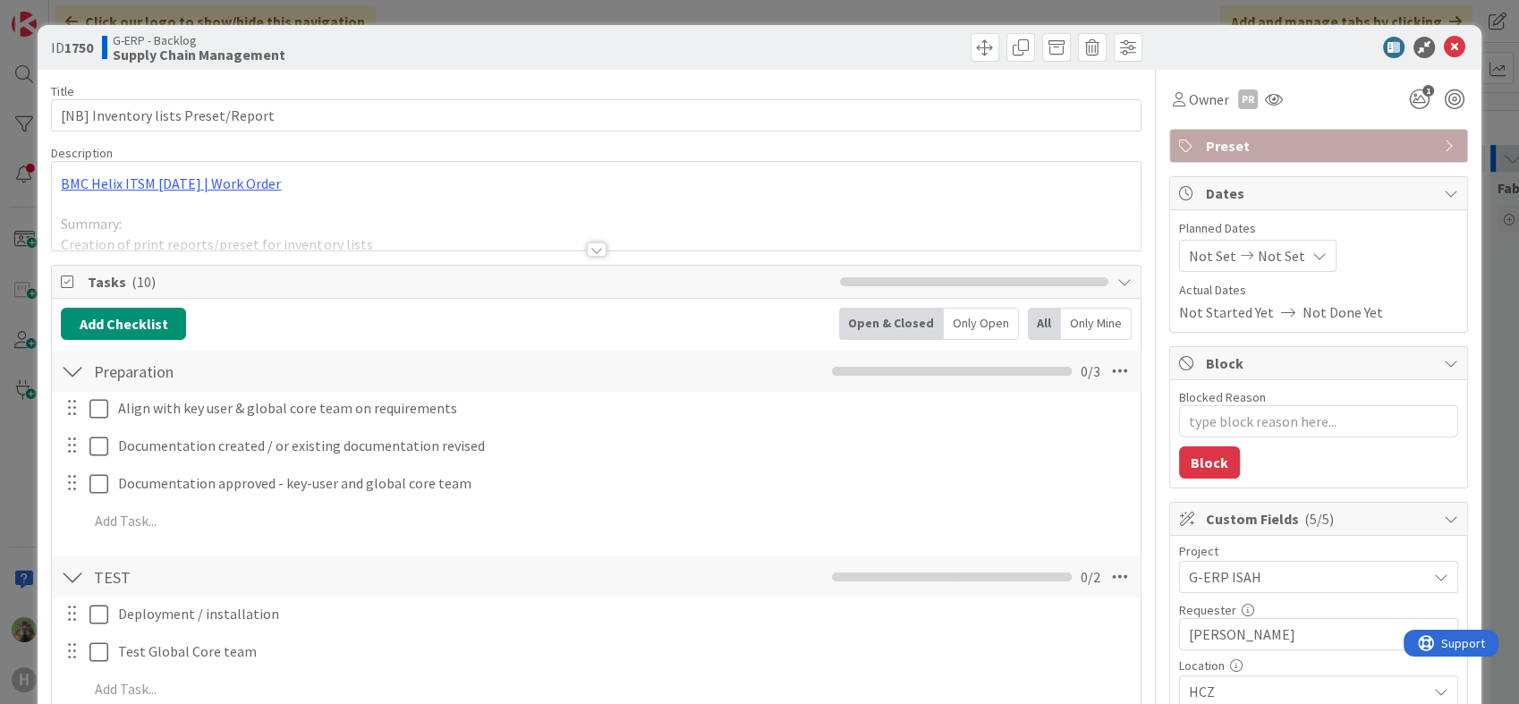
type textarea "x"
click at [487, 233] on div at bounding box center [596, 228] width 1088 height 46
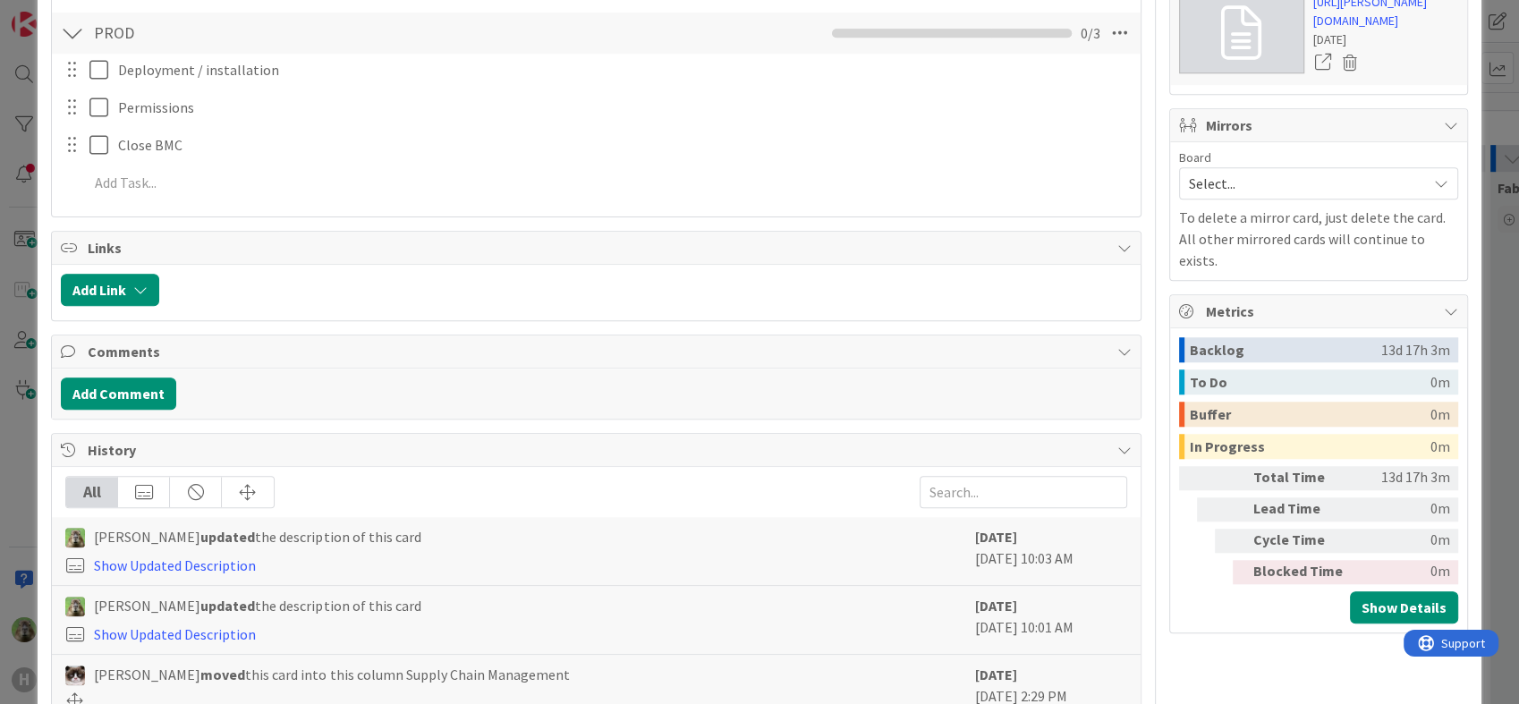
scroll to position [1391, 0]
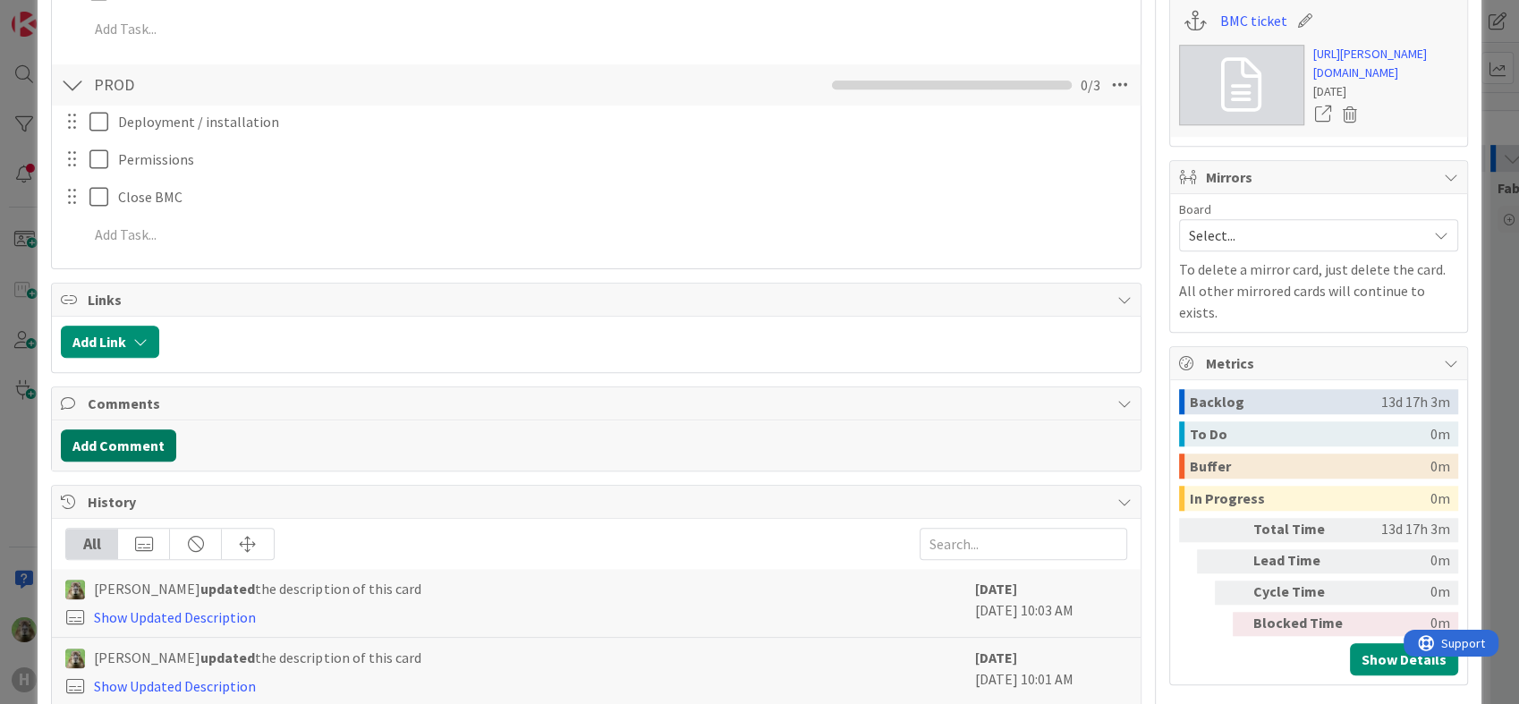
click at [162, 434] on button "Add Comment" at bounding box center [118, 445] width 115 height 32
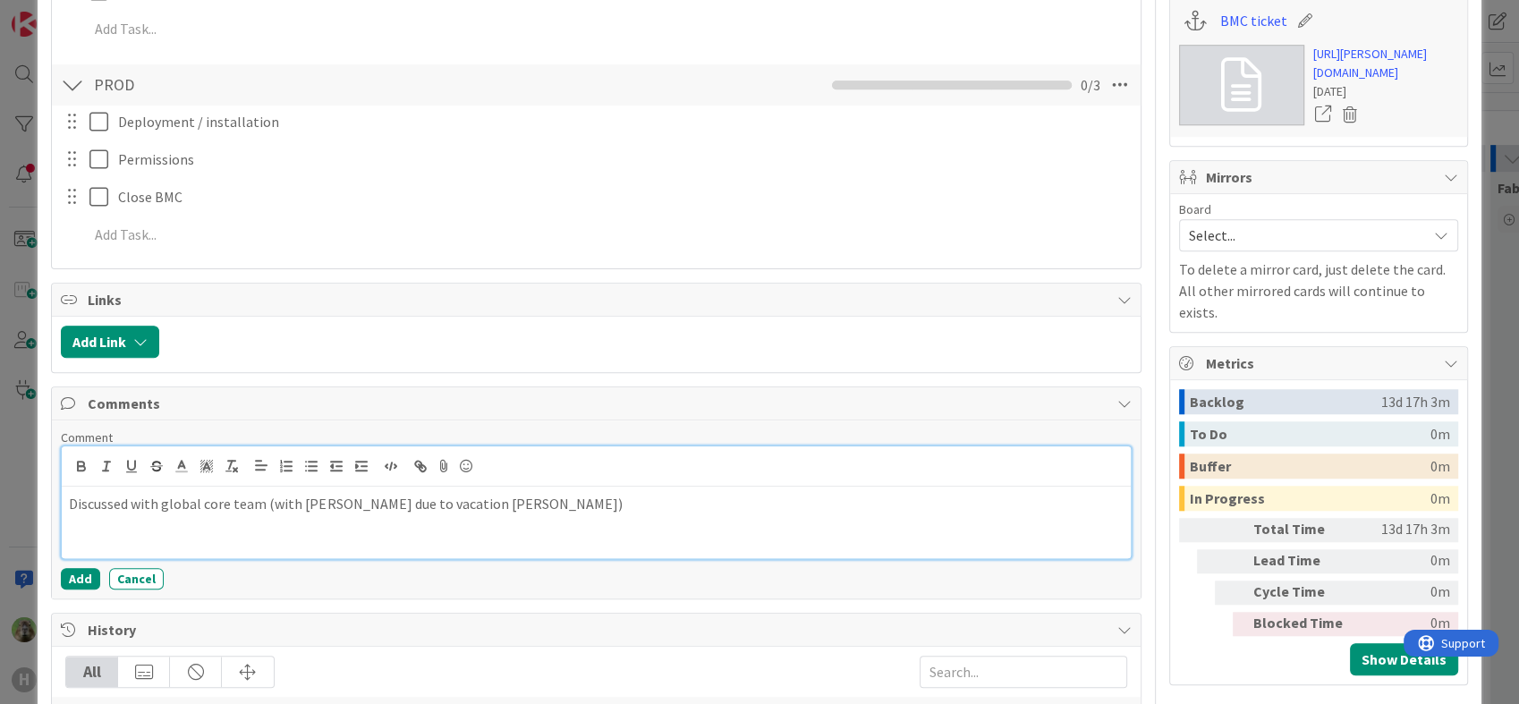
click at [562, 512] on div "Discussed with global core team (with [PERSON_NAME] due to vacation [PERSON_NAM…" at bounding box center [596, 523] width 1068 height 72
click at [102, 529] on p "Discussed with global core team (with [PERSON_NAME] due to vacation [PERSON_NAM…" at bounding box center [596, 514] width 1054 height 40
click at [213, 521] on p "Discussed with global core team (with [PERSON_NAME] due to vacation [PERSON_NAM…" at bounding box center [596, 514] width 1054 height 40
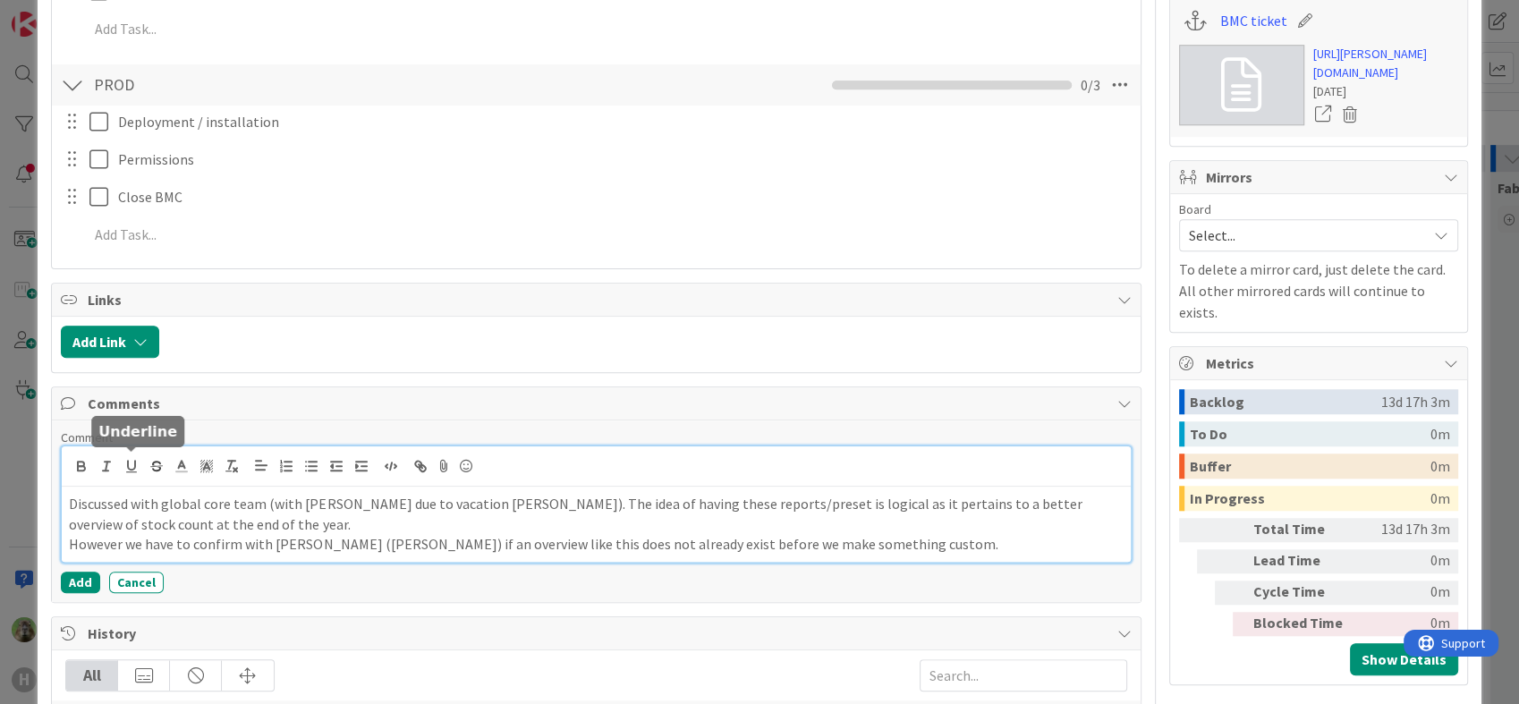
click at [261, 529] on p "Discussed with global core team (with [PERSON_NAME] due to vacation [PERSON_NAM…" at bounding box center [596, 514] width 1054 height 40
click at [733, 504] on p "Discussed with global core team (with [PERSON_NAME] due to vacation [PERSON_NAM…" at bounding box center [596, 514] width 1054 height 40
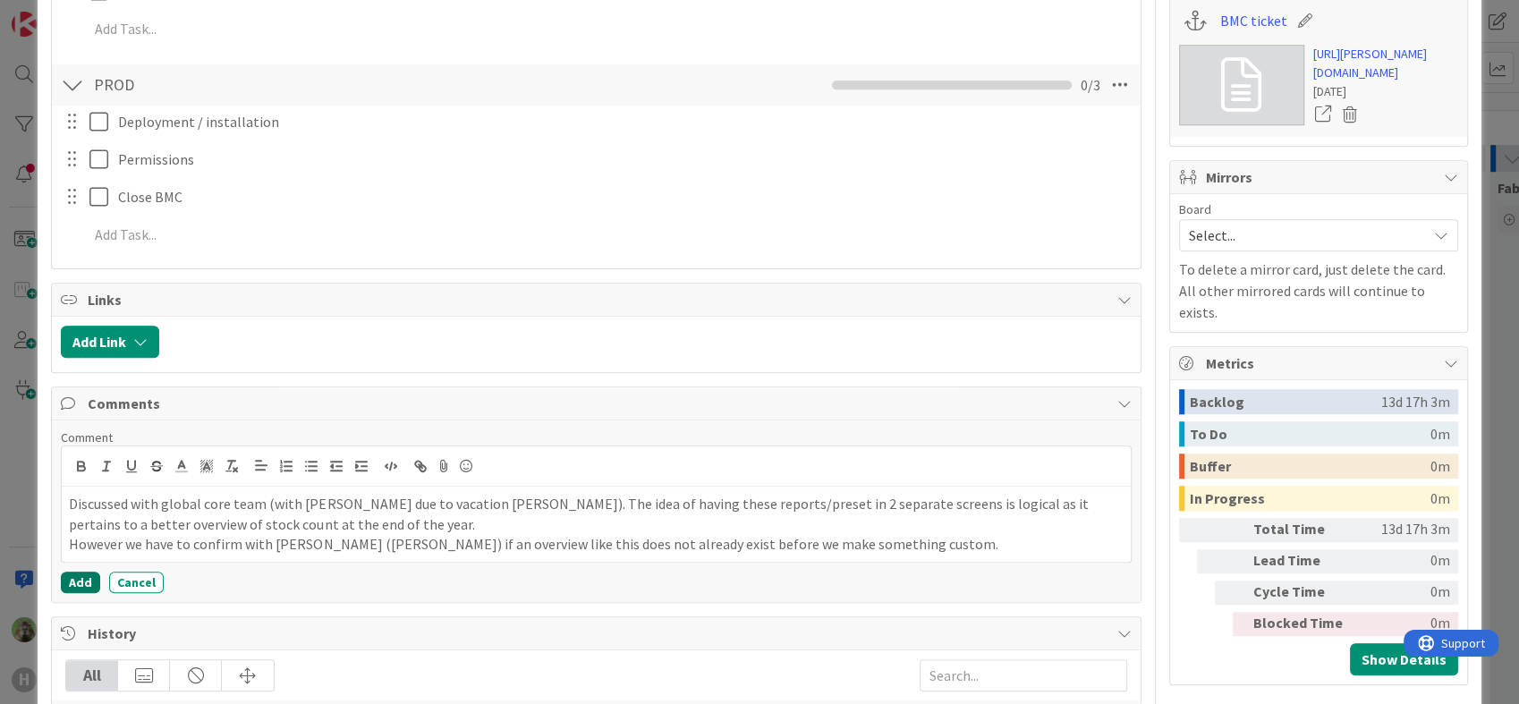
click at [90, 572] on button "Add" at bounding box center [80, 582] width 39 height 21
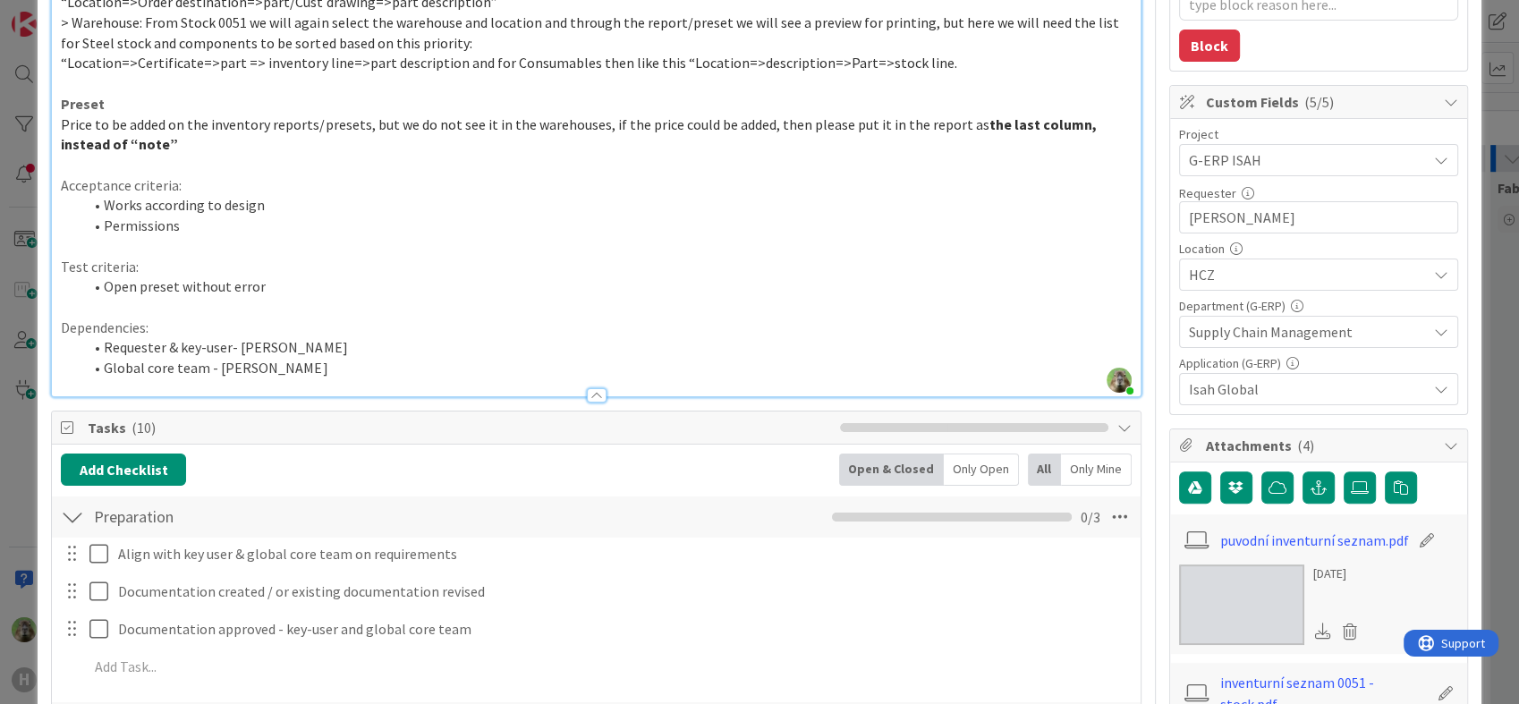
scroll to position [397, 0]
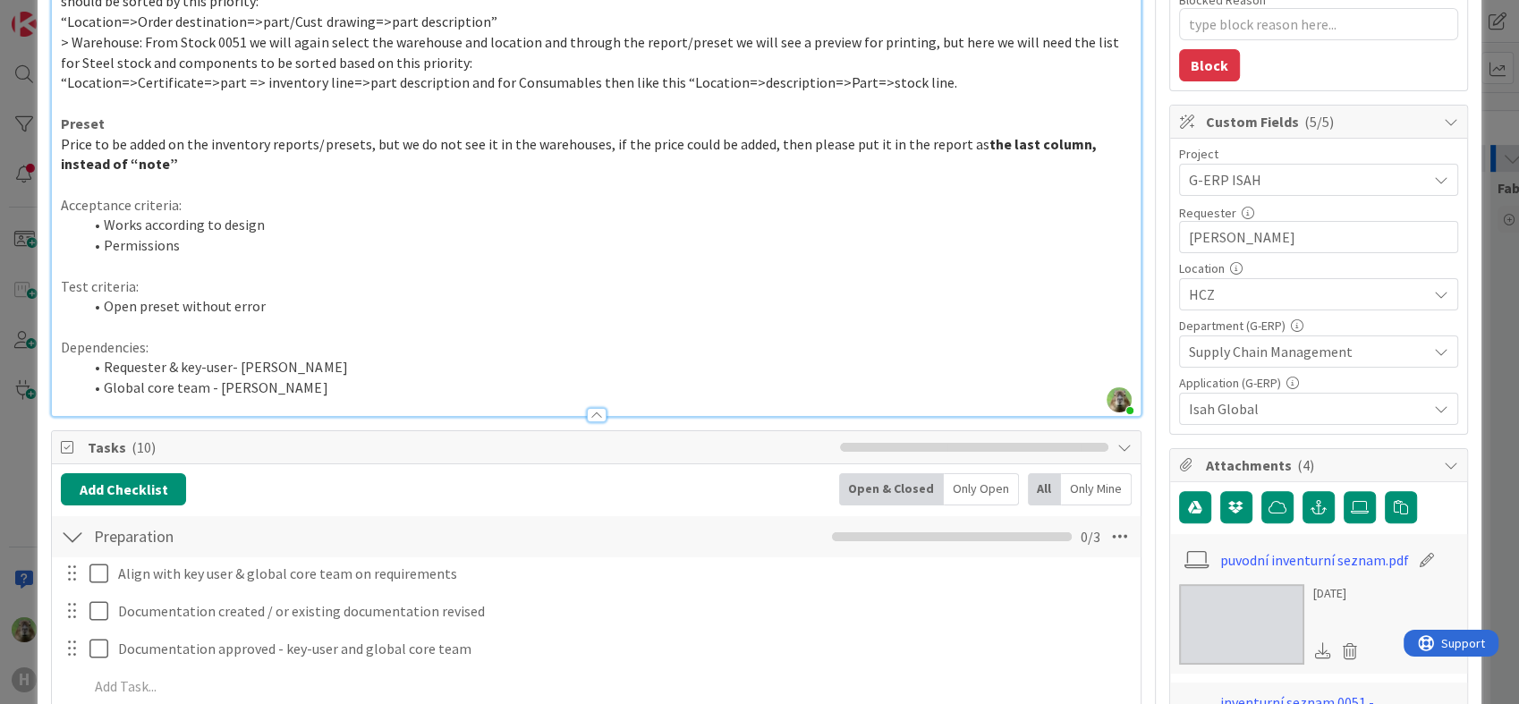
click at [6, 494] on div "ID 1750 G-ERP - Backlog Supply Chain Management Title 34 / 128 [NB] Inventory l…" at bounding box center [759, 352] width 1519 height 704
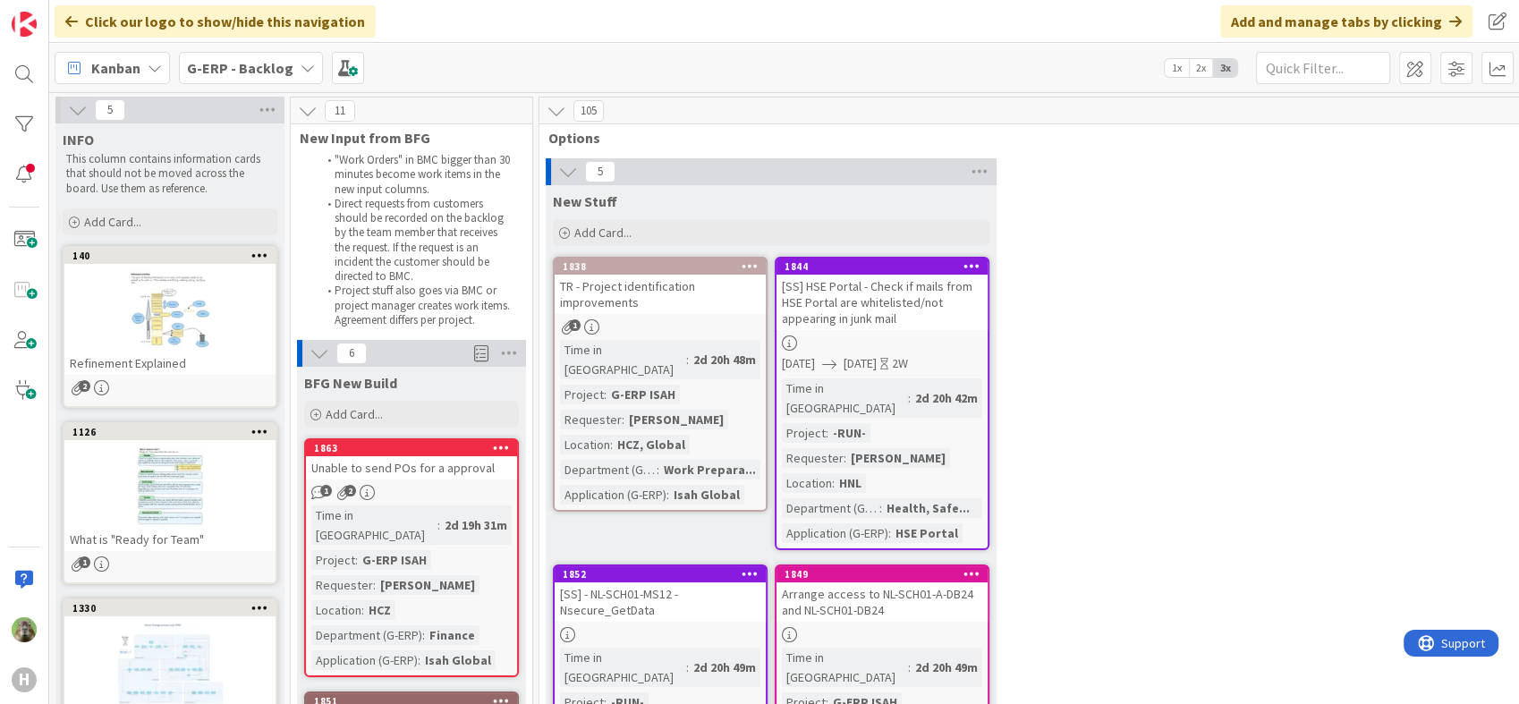
click at [272, 75] on b "G-ERP - Backlog" at bounding box center [240, 68] width 106 height 18
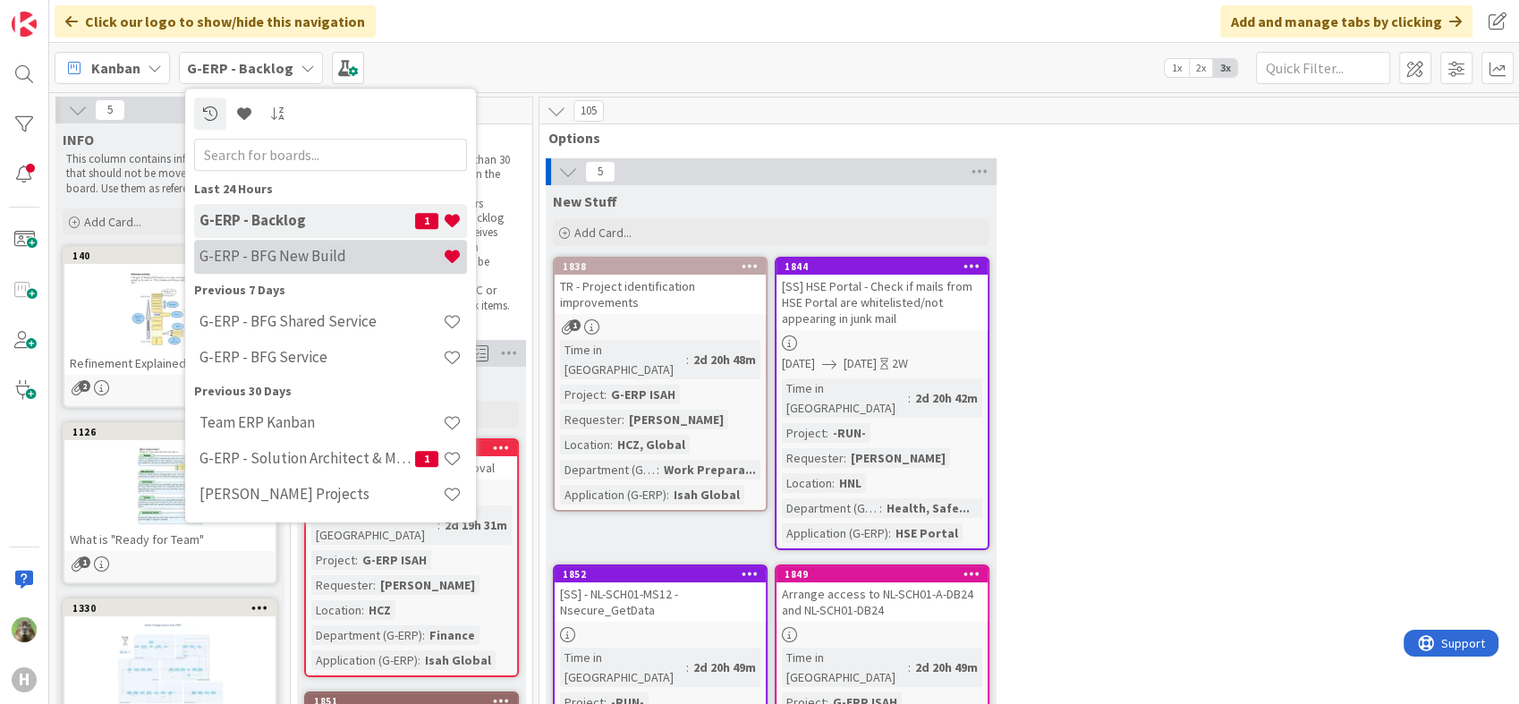
click at [306, 254] on h4 "G-ERP - BFG New Build" at bounding box center [320, 257] width 243 height 18
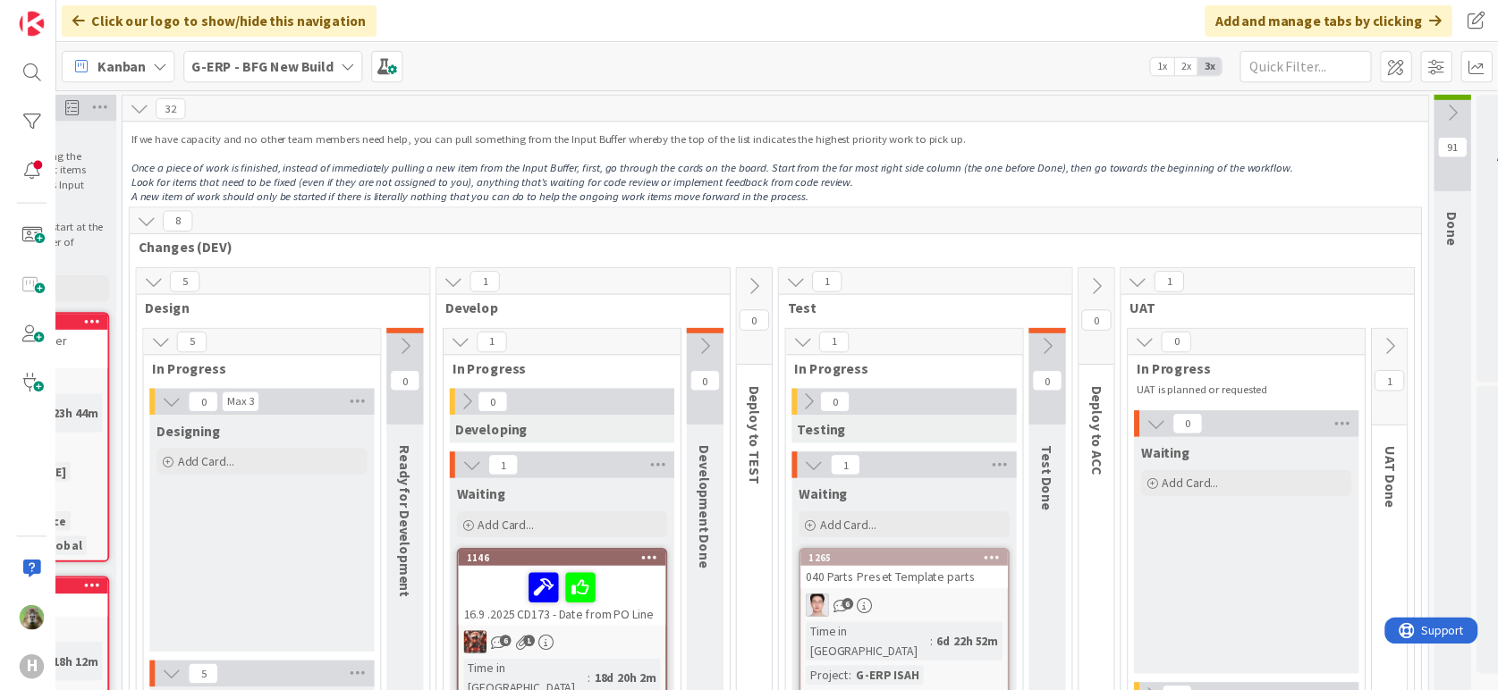
scroll to position [0, 407]
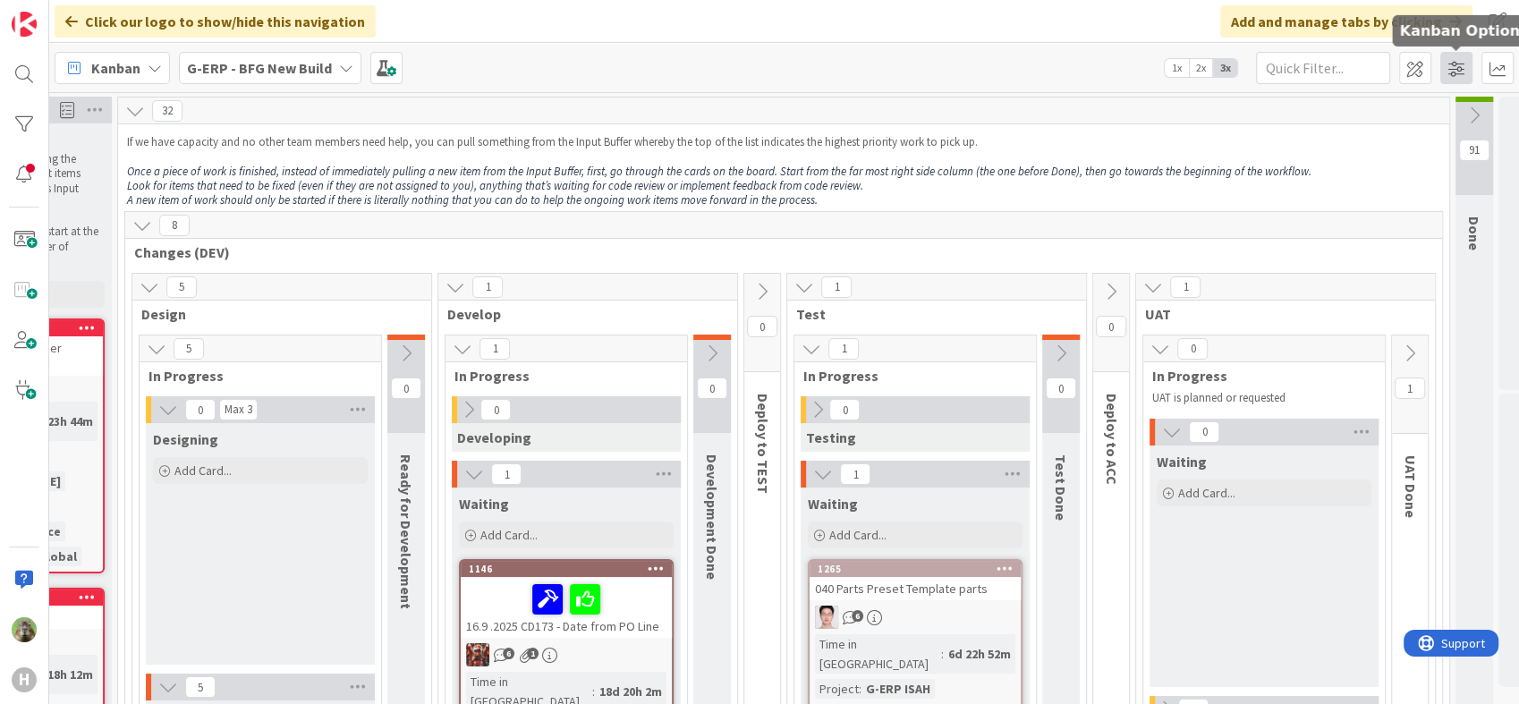
click at [1454, 55] on span at bounding box center [1456, 68] width 32 height 32
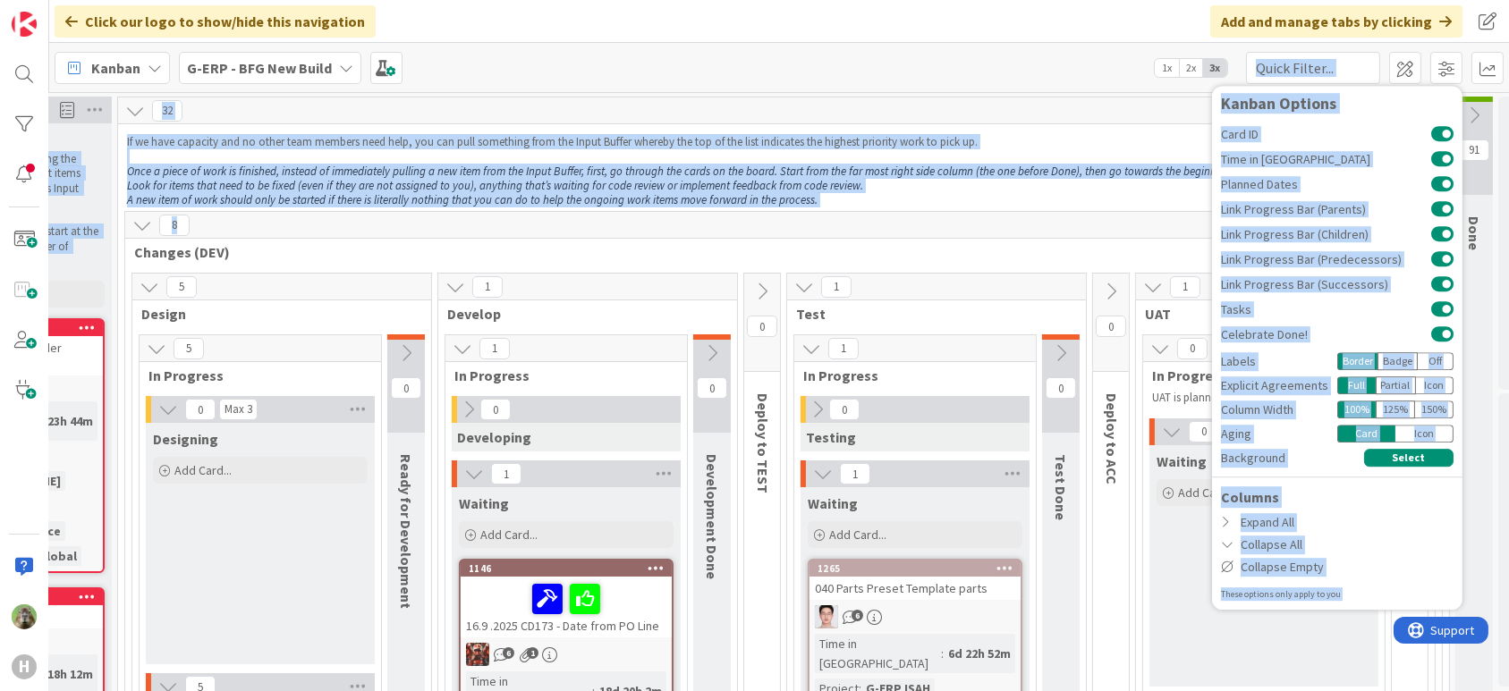
drag, startPoint x: 1006, startPoint y: 63, endPoint x: 1104, endPoint y: 209, distance: 176.1
click at [1102, 214] on div "Click our logo to show/hide this navigation Add and manage tabs by clicking Kan…" at bounding box center [779, 345] width 1460 height 691
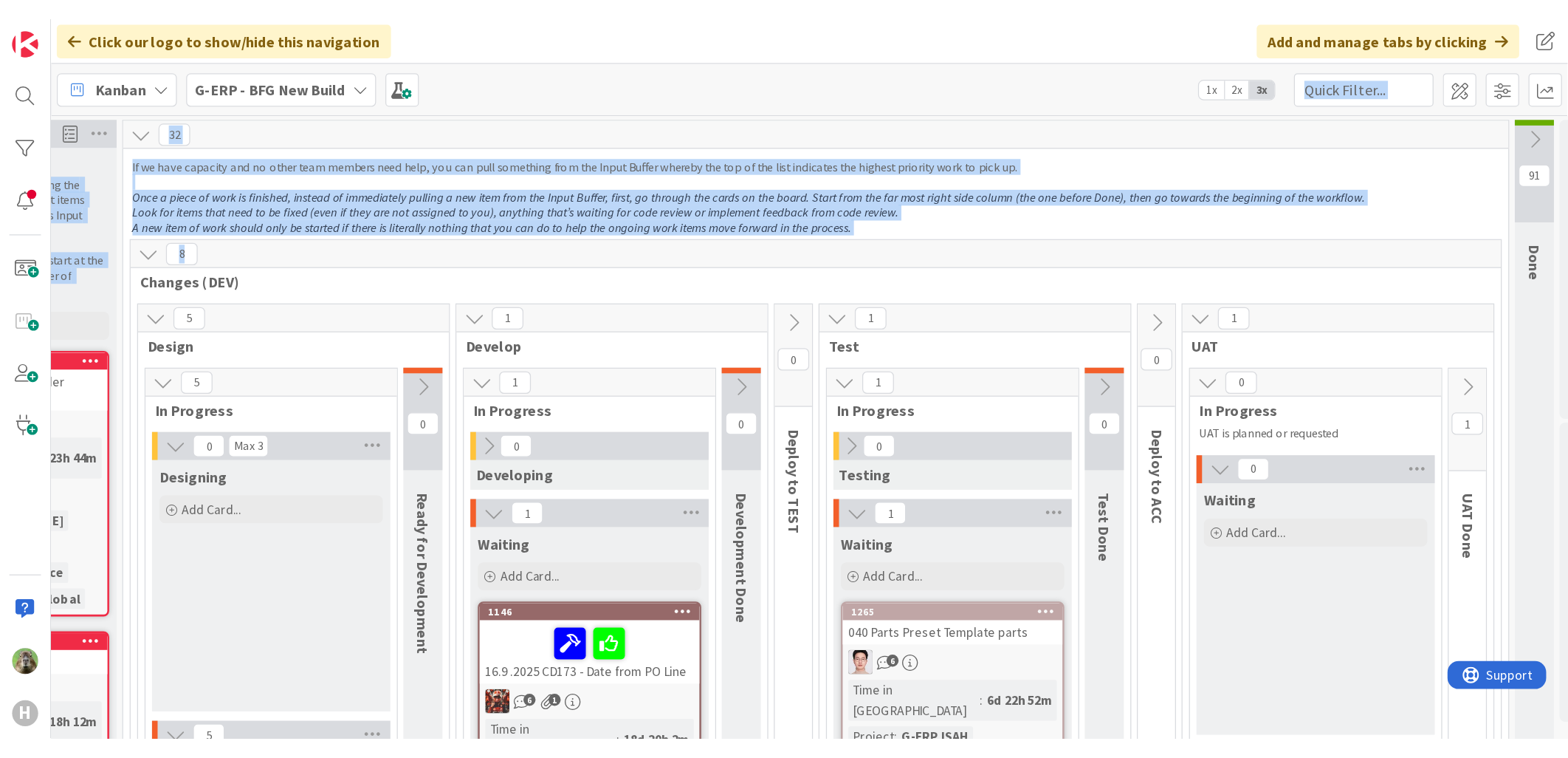
scroll to position [0, 96]
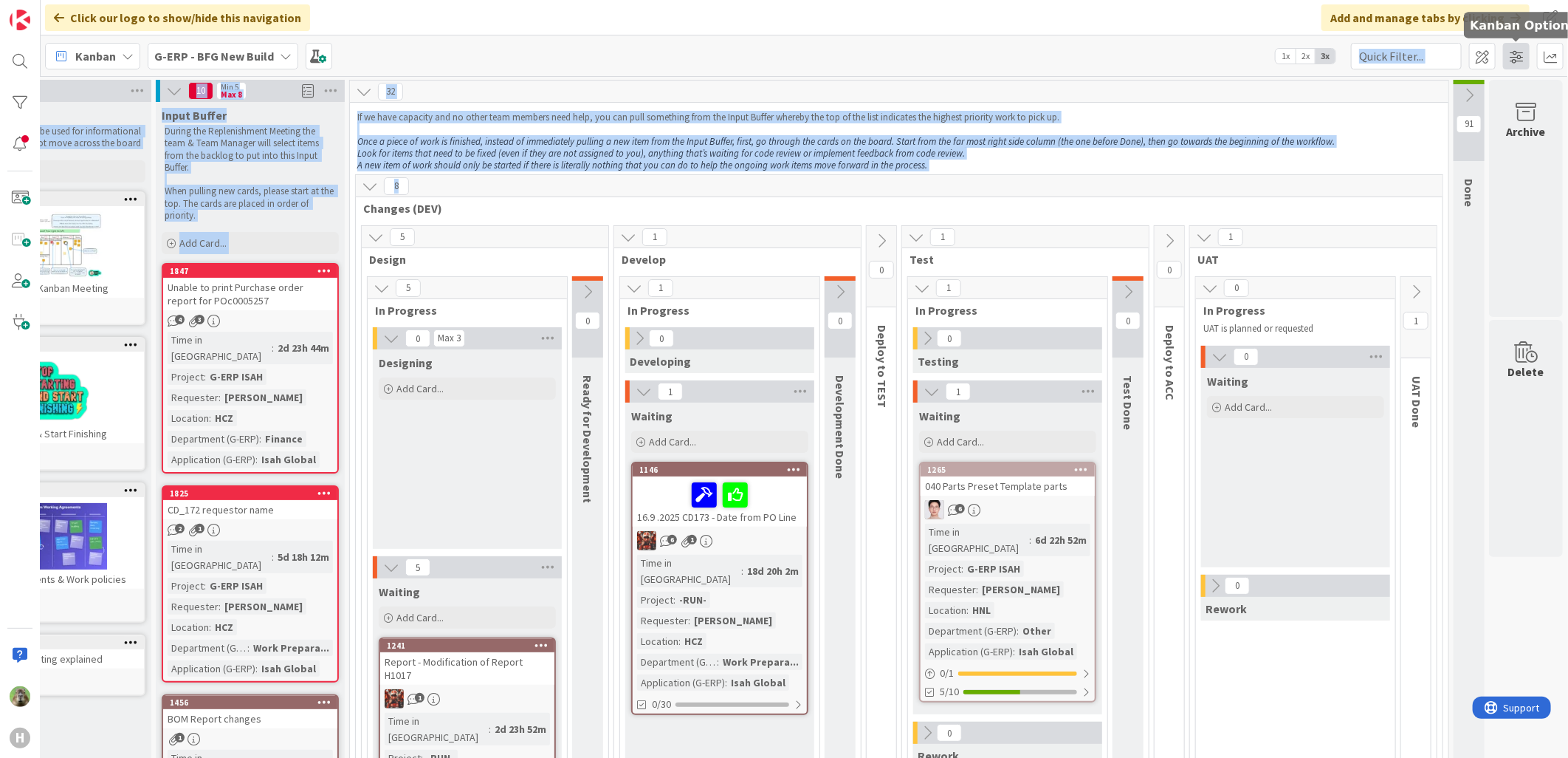
click at [1253, 53] on span at bounding box center [1516, 56] width 26 height 26
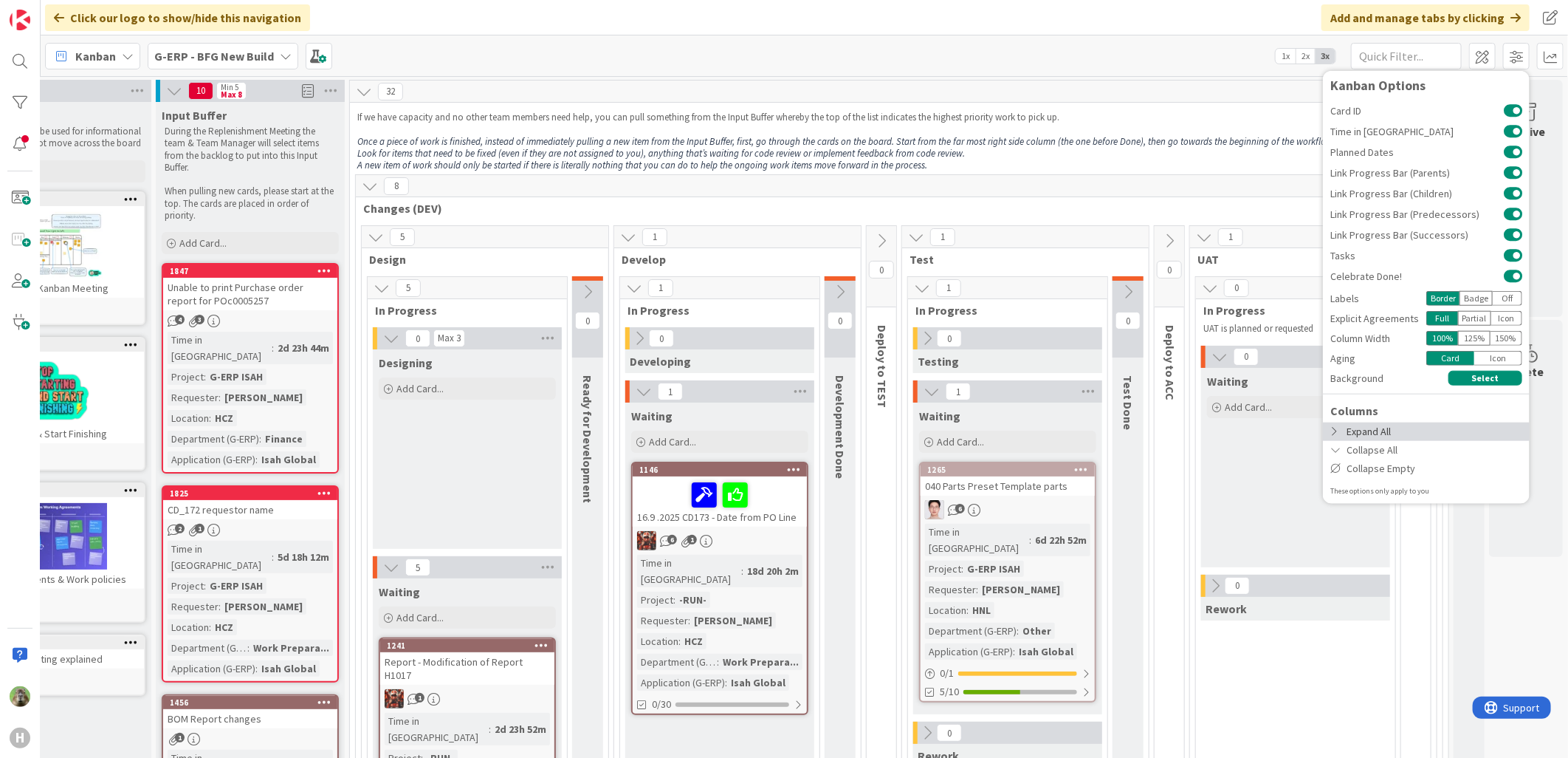
click at [1253, 431] on div "Expand All" at bounding box center [1426, 431] width 206 height 18
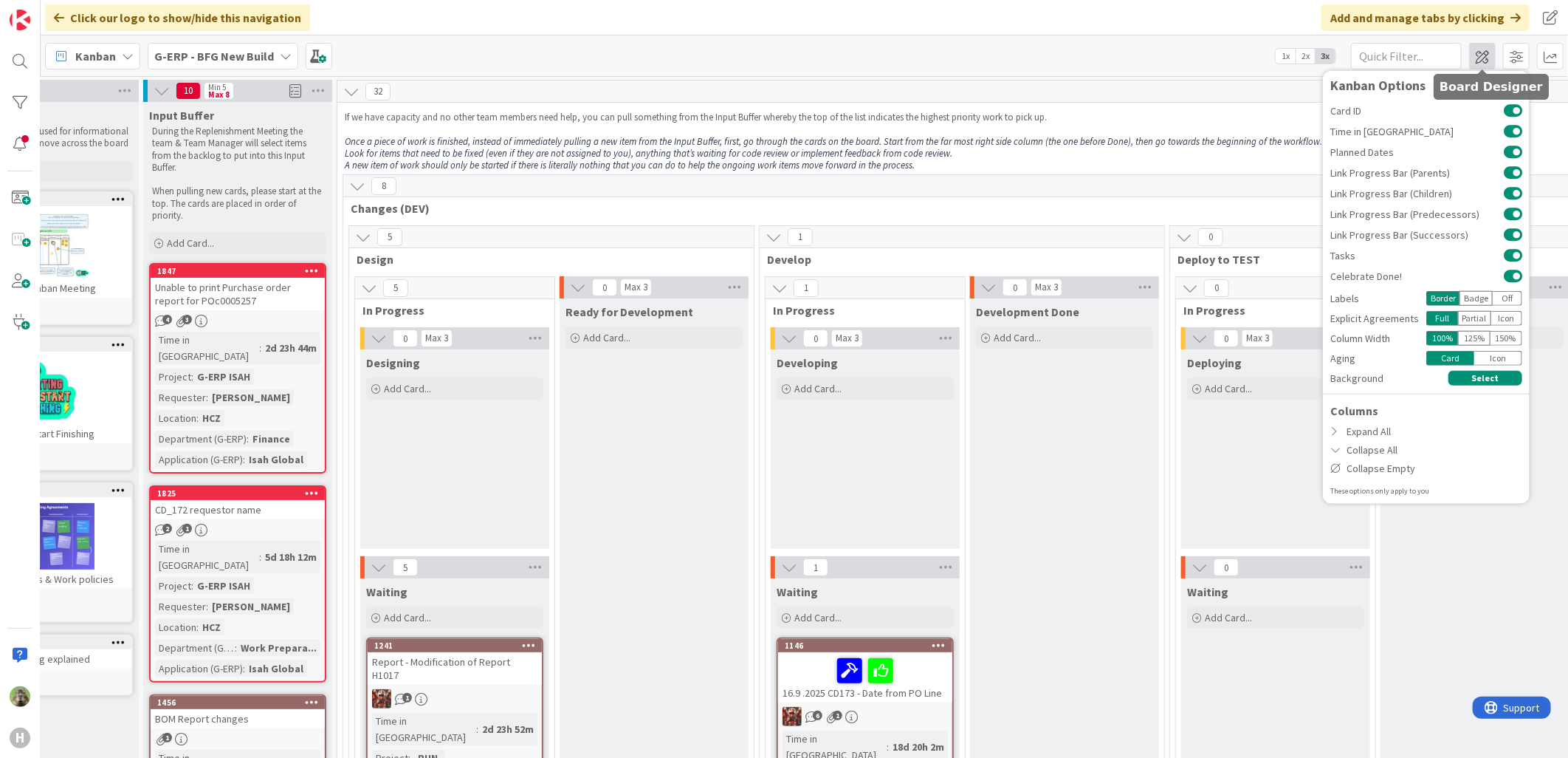
click at [1253, 48] on span at bounding box center [1482, 56] width 26 height 26
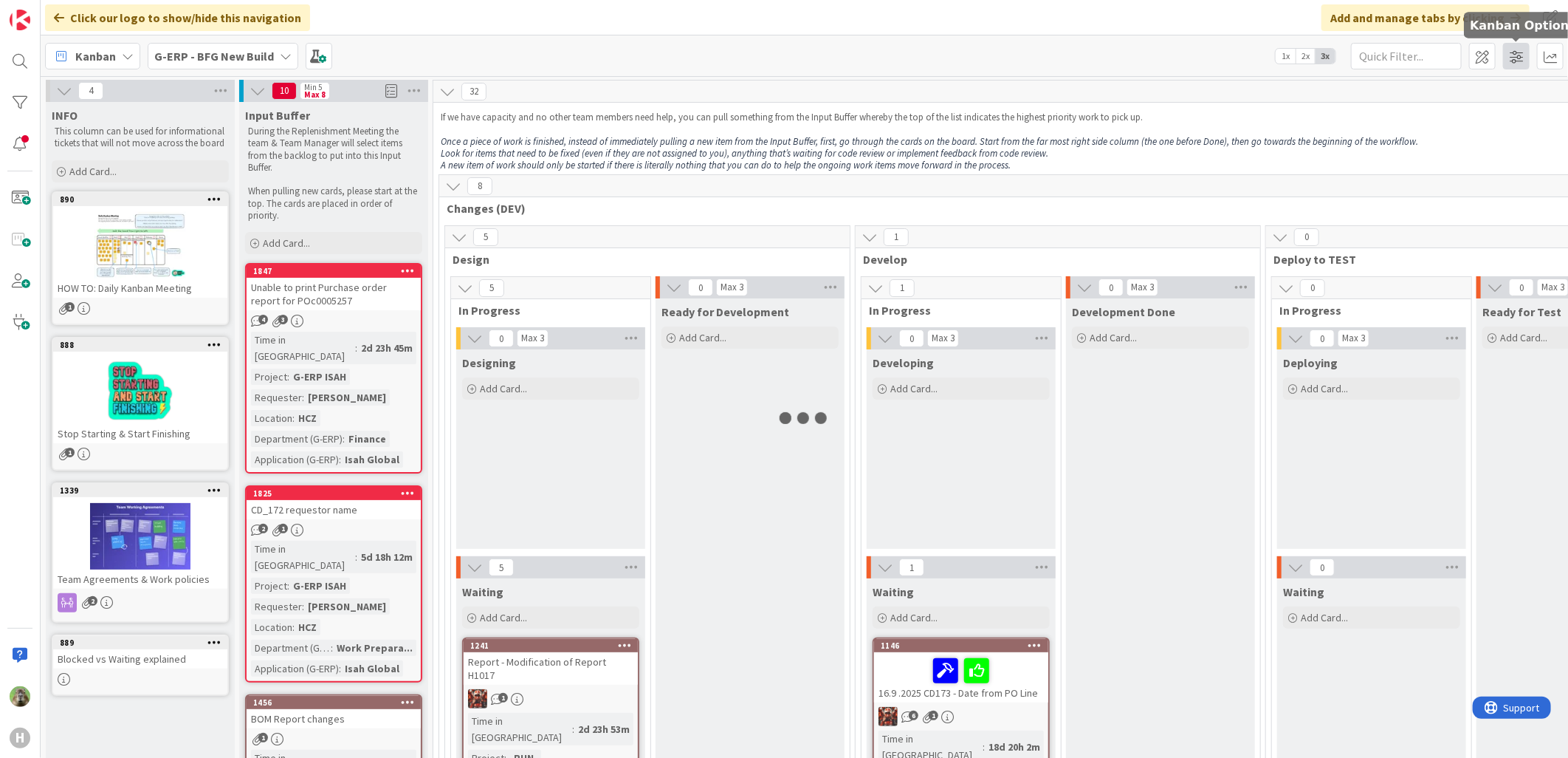
click at [1253, 48] on span at bounding box center [1516, 56] width 26 height 26
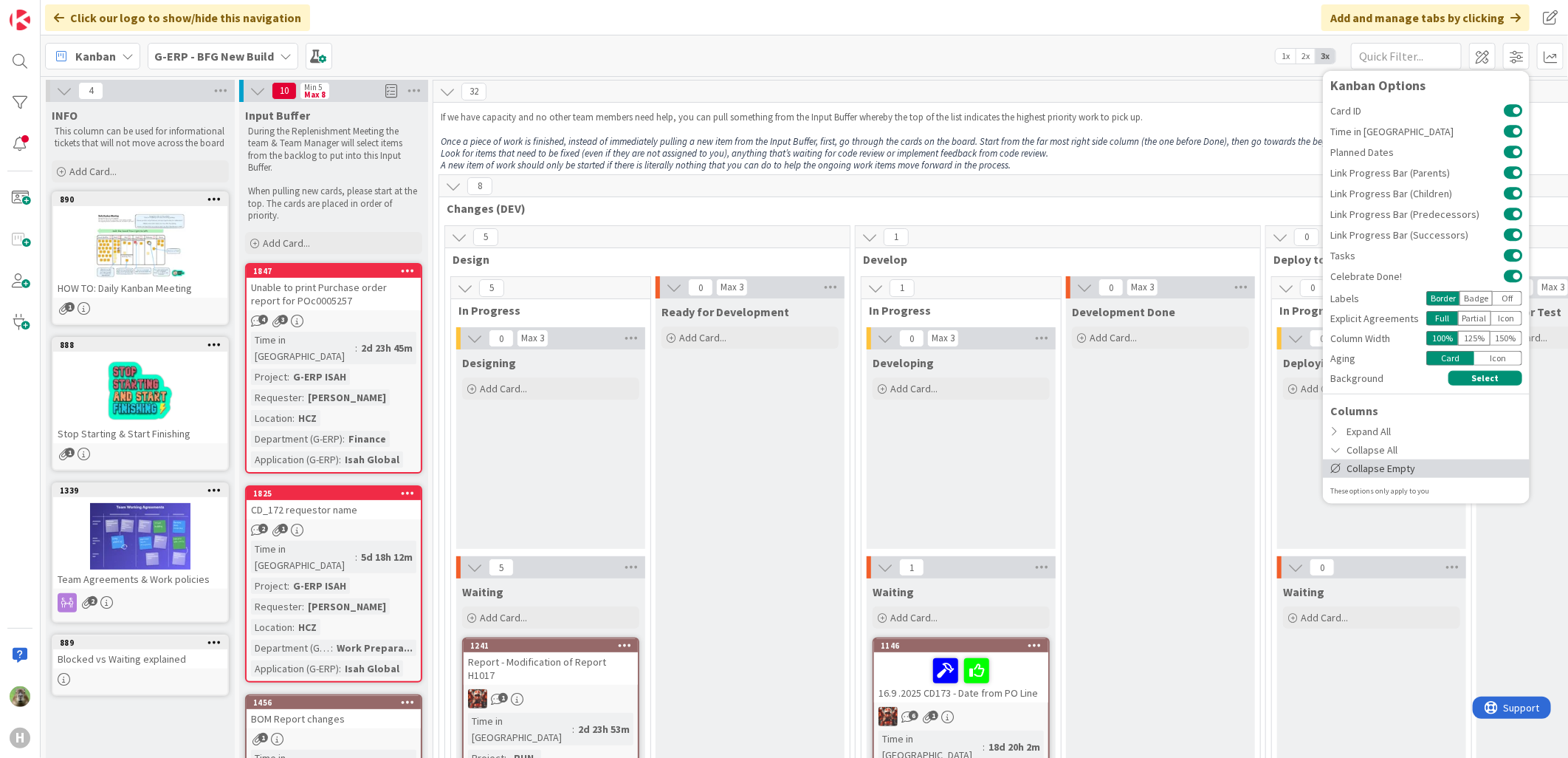
click at [1253, 463] on div "Collapse Empty" at bounding box center [1426, 467] width 206 height 18
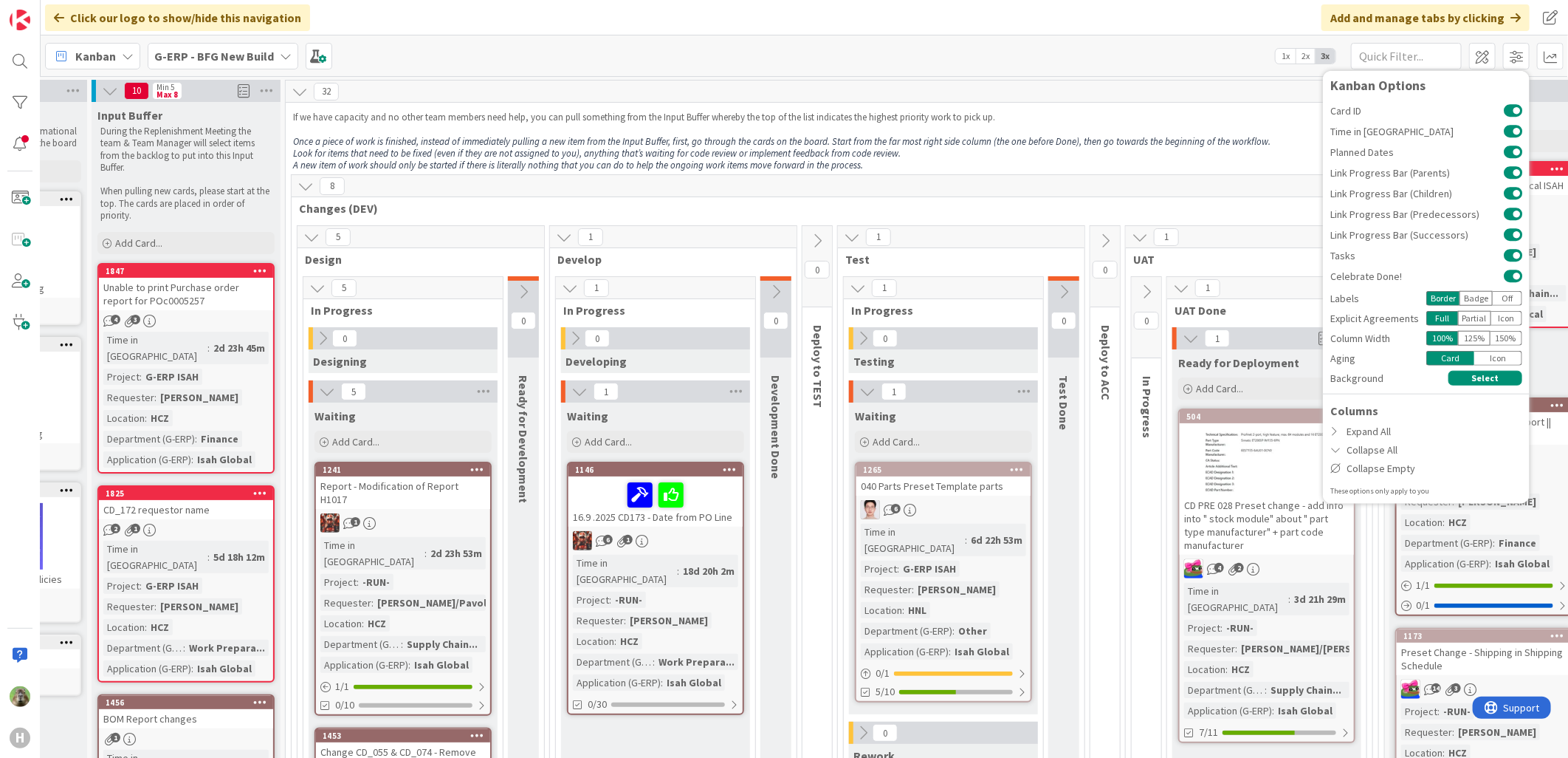
scroll to position [0, 156]
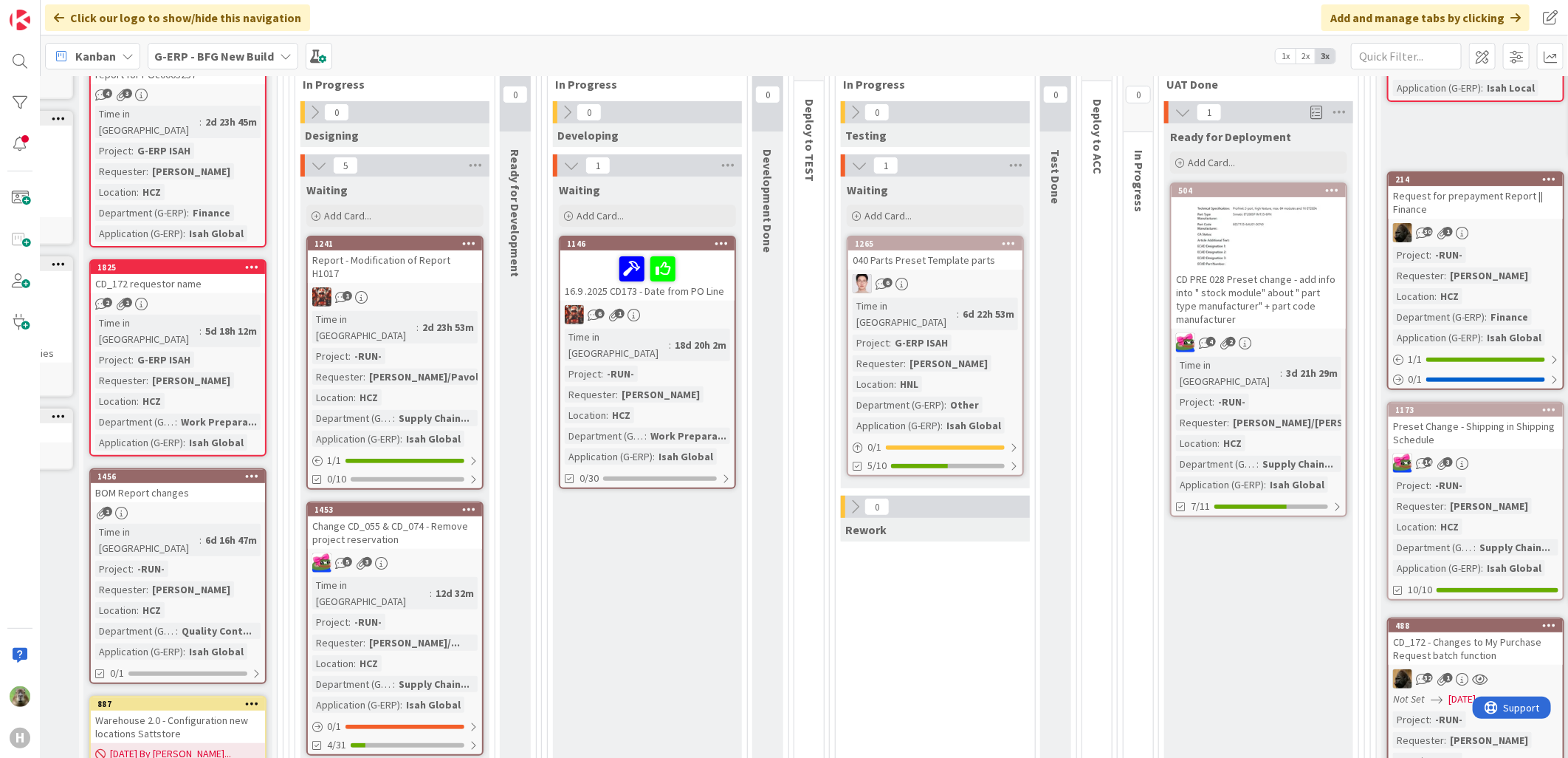
scroll to position [246, 156]
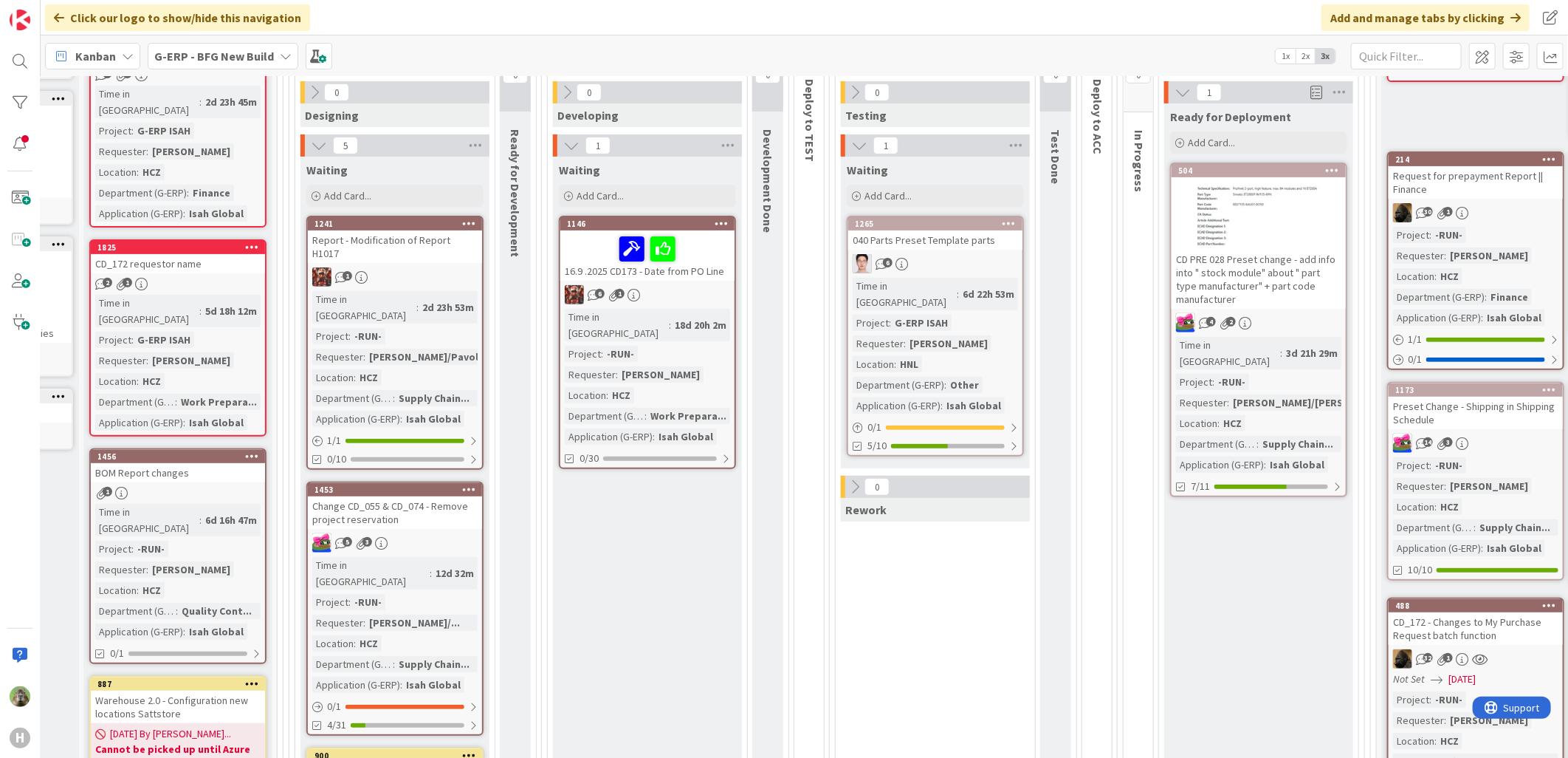
click at [999, 240] on div "040 Parts Preset Template parts" at bounding box center [935, 239] width 174 height 19
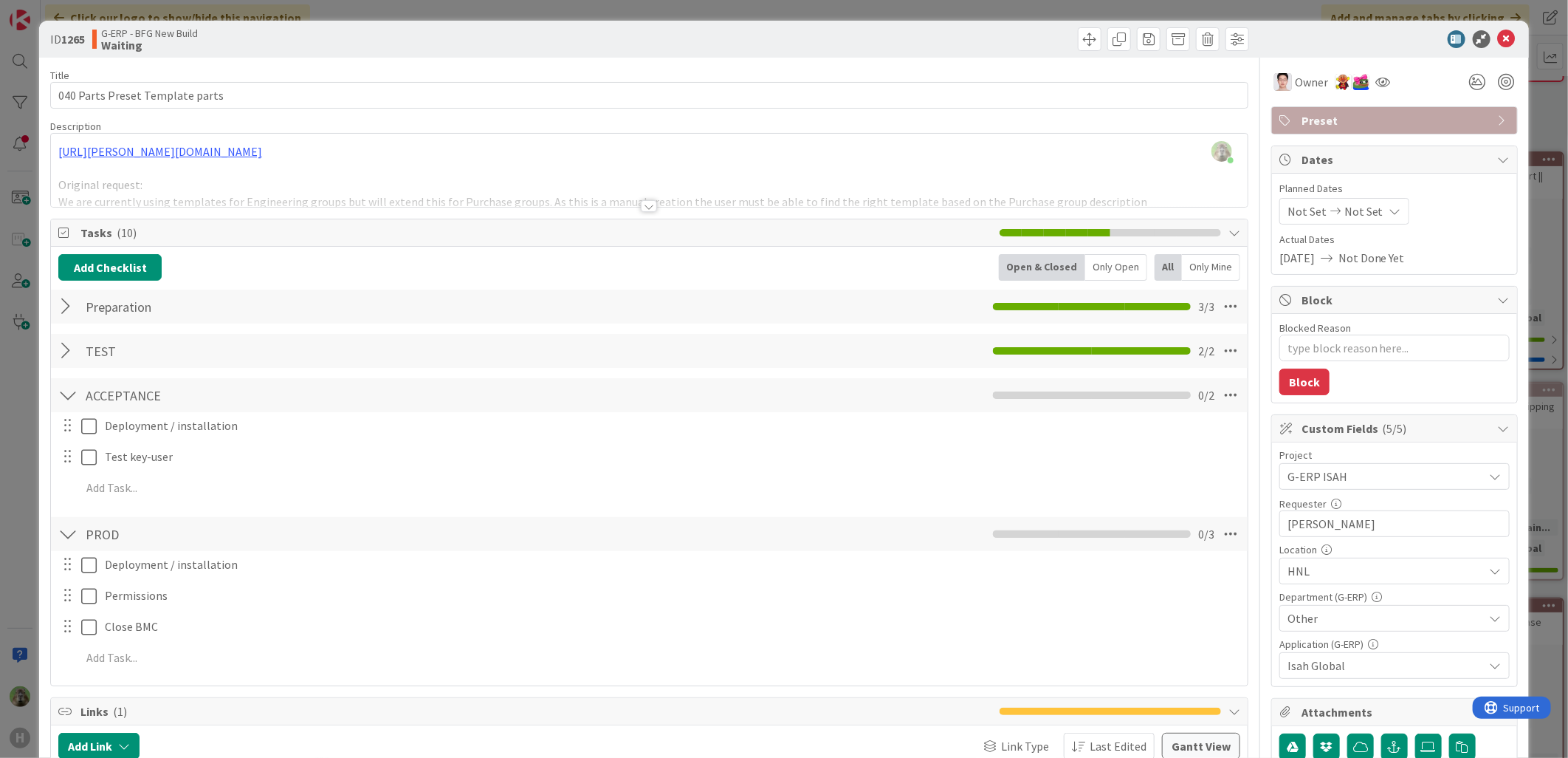
click at [20, 507] on div "ID 1265 G-ERP - BFG New Build Waiting Title 31 / 128 040 Parts Preset Template …" at bounding box center [784, 379] width 1568 height 758
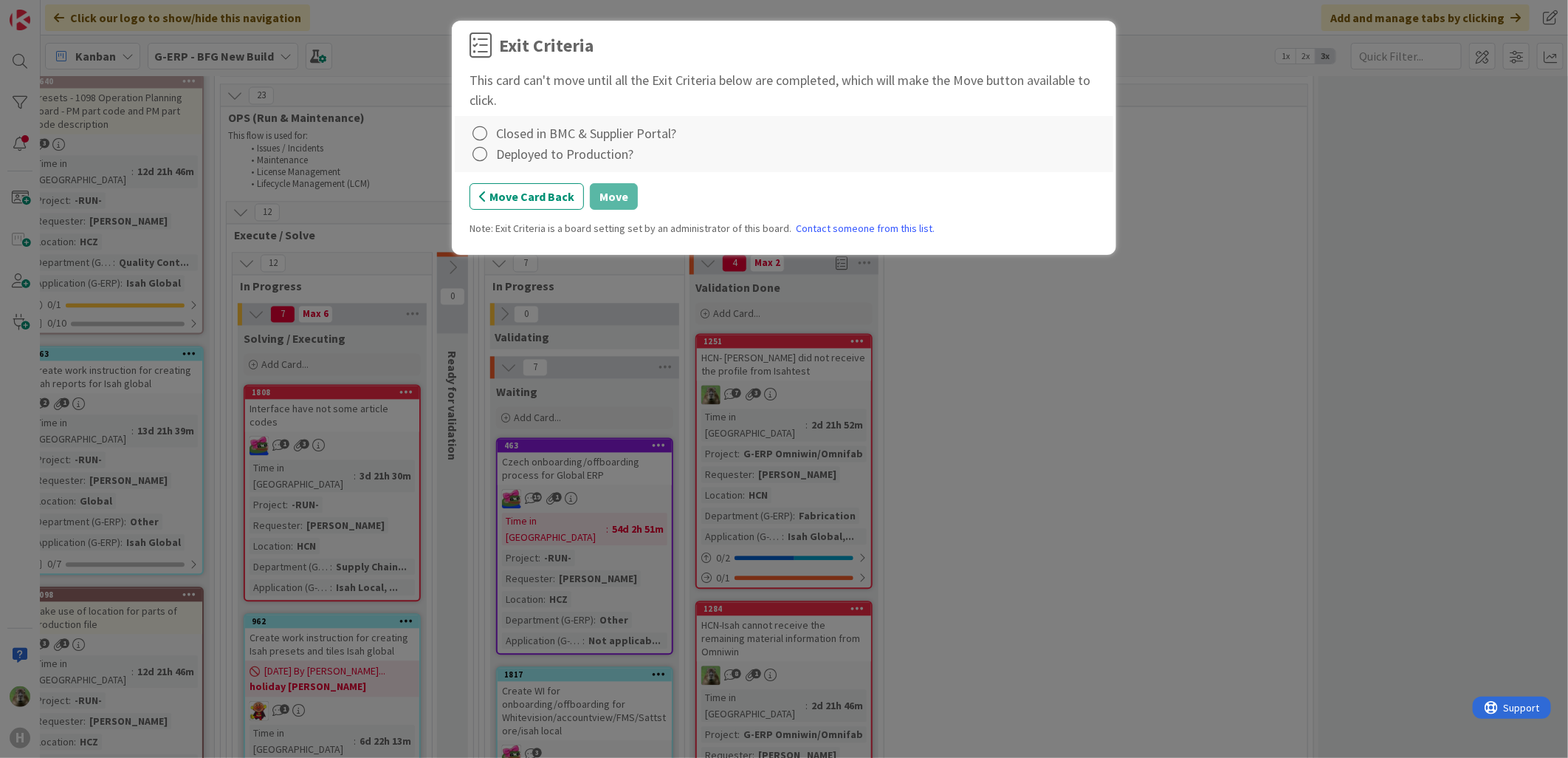
scroll to position [1780, 229]
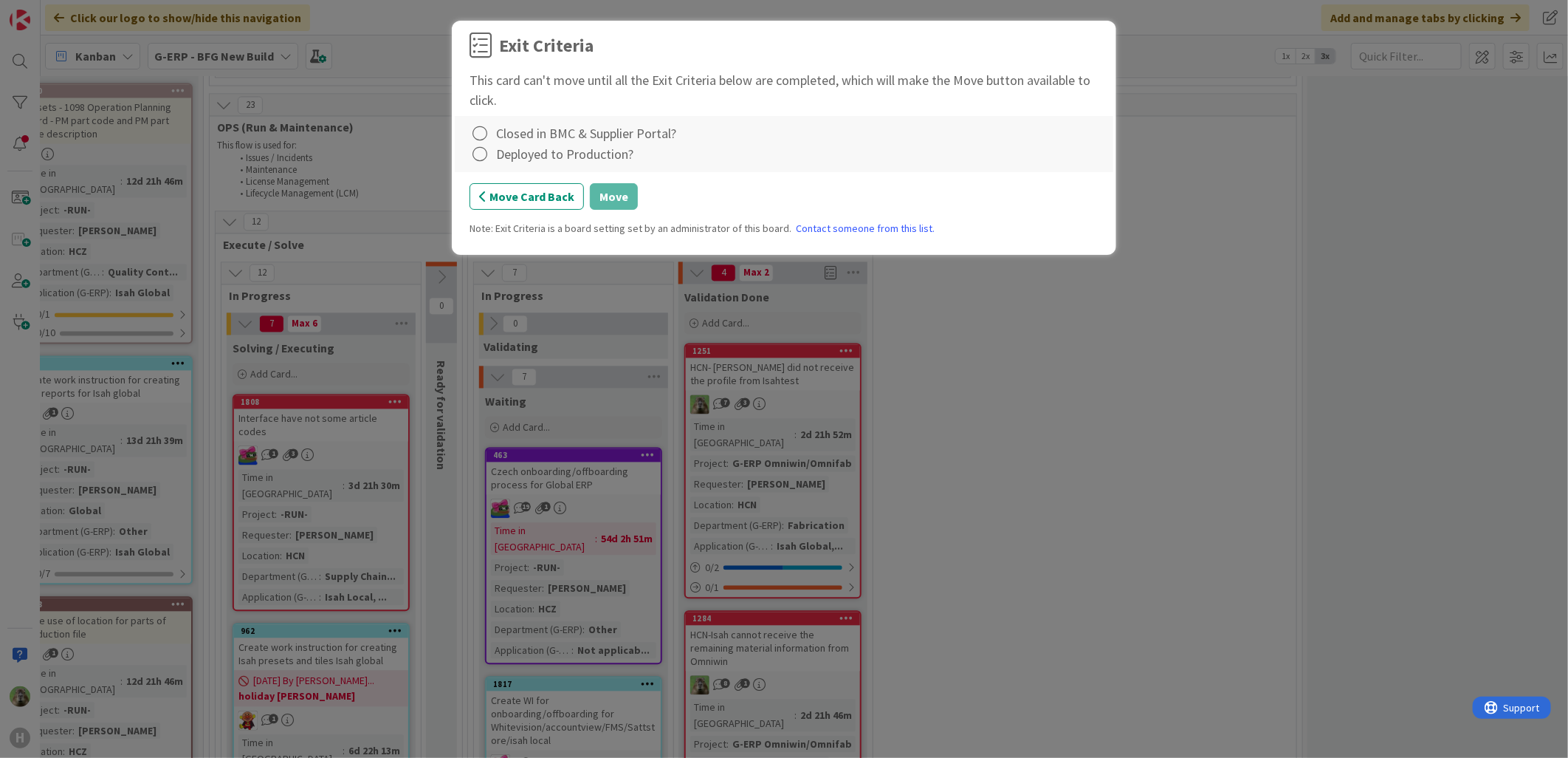
click at [586, 130] on div "Closed in BMC & Supplier Portal?" at bounding box center [586, 133] width 180 height 20
click at [560, 201] on button "Move Card Back" at bounding box center [527, 197] width 115 height 26
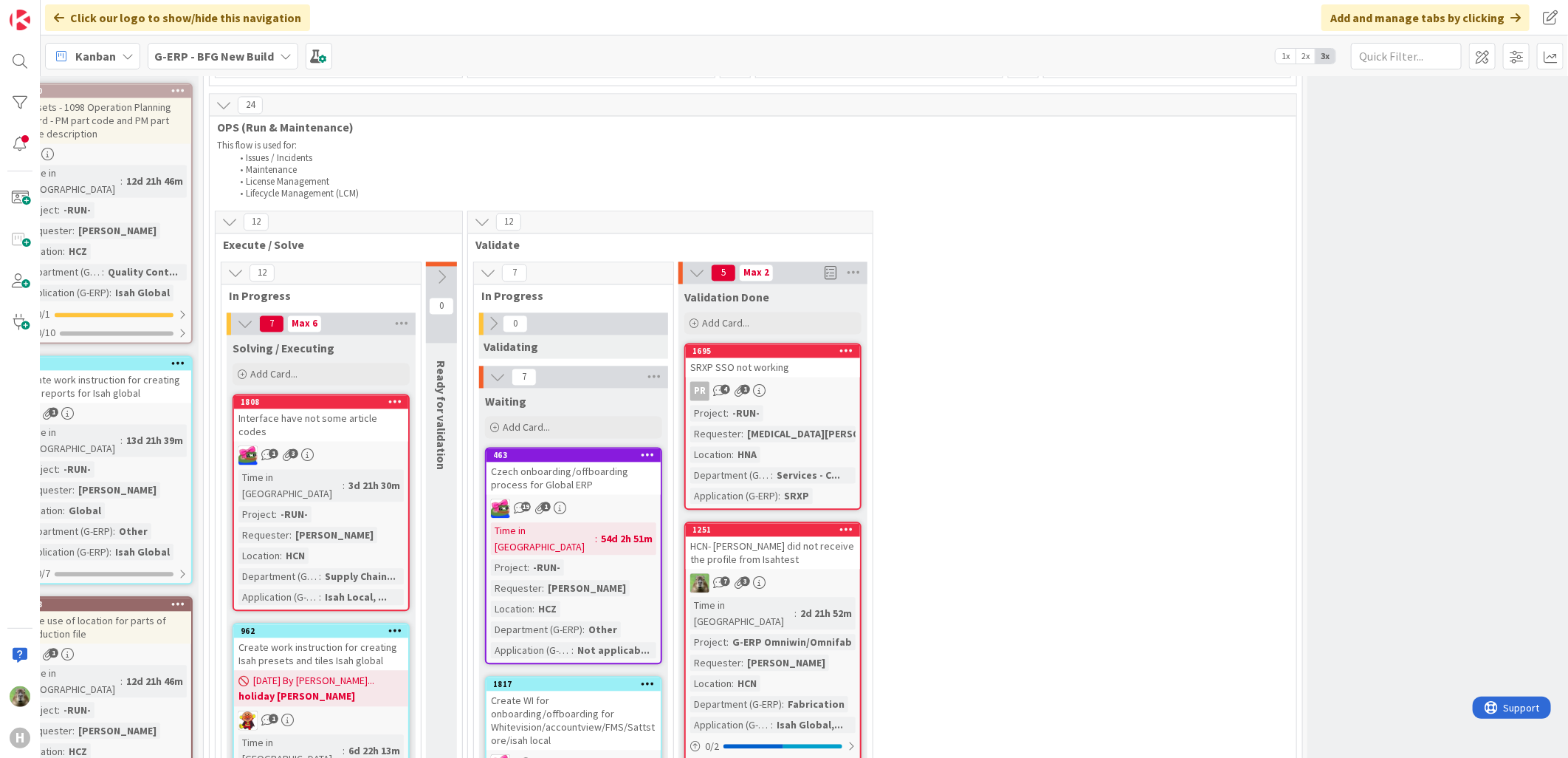
click at [814, 381] on div "PR 4 1" at bounding box center [772, 391] width 174 height 19
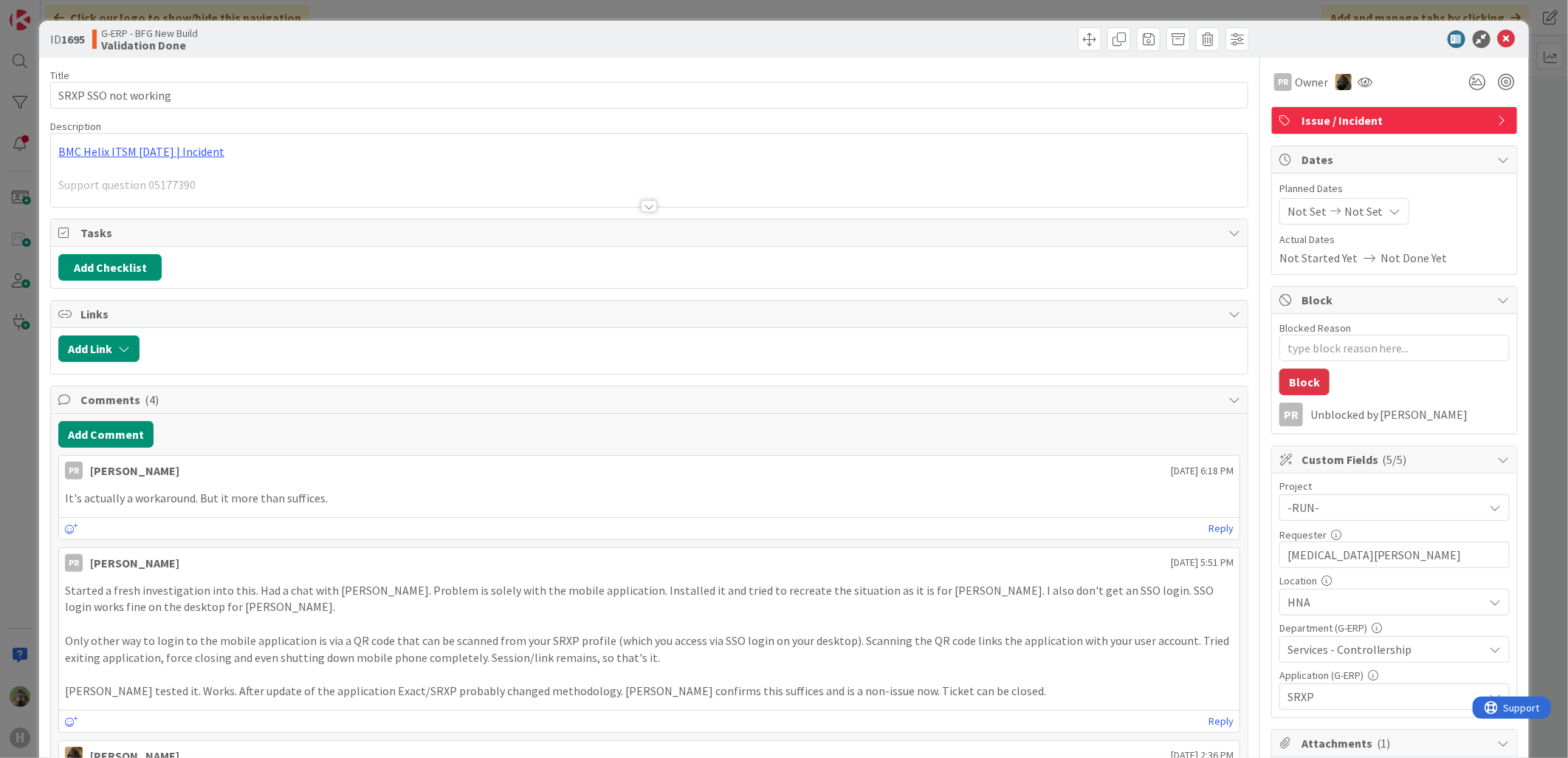
click at [550, 178] on div at bounding box center [649, 188] width 1197 height 38
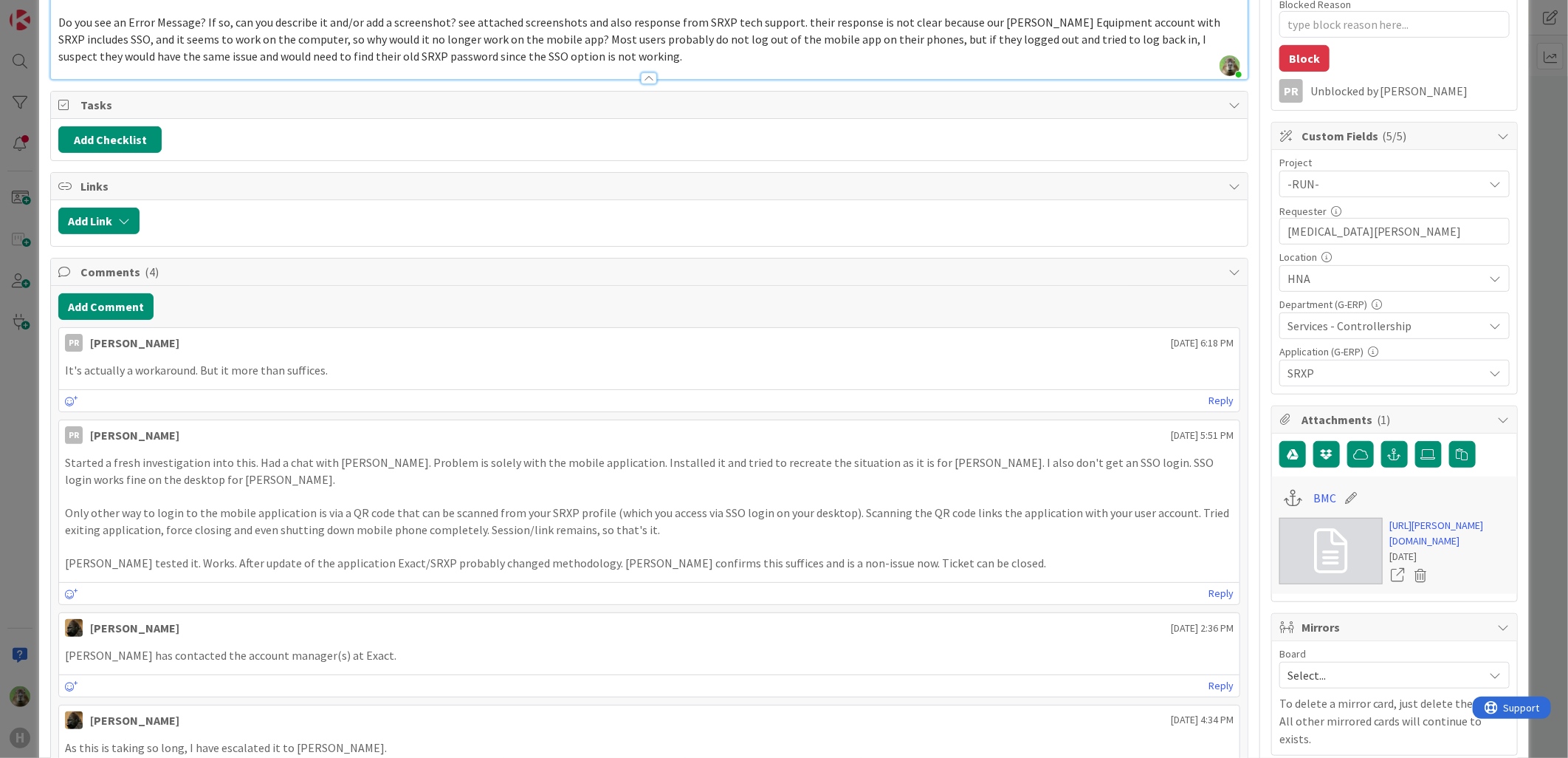
scroll to position [328, 0]
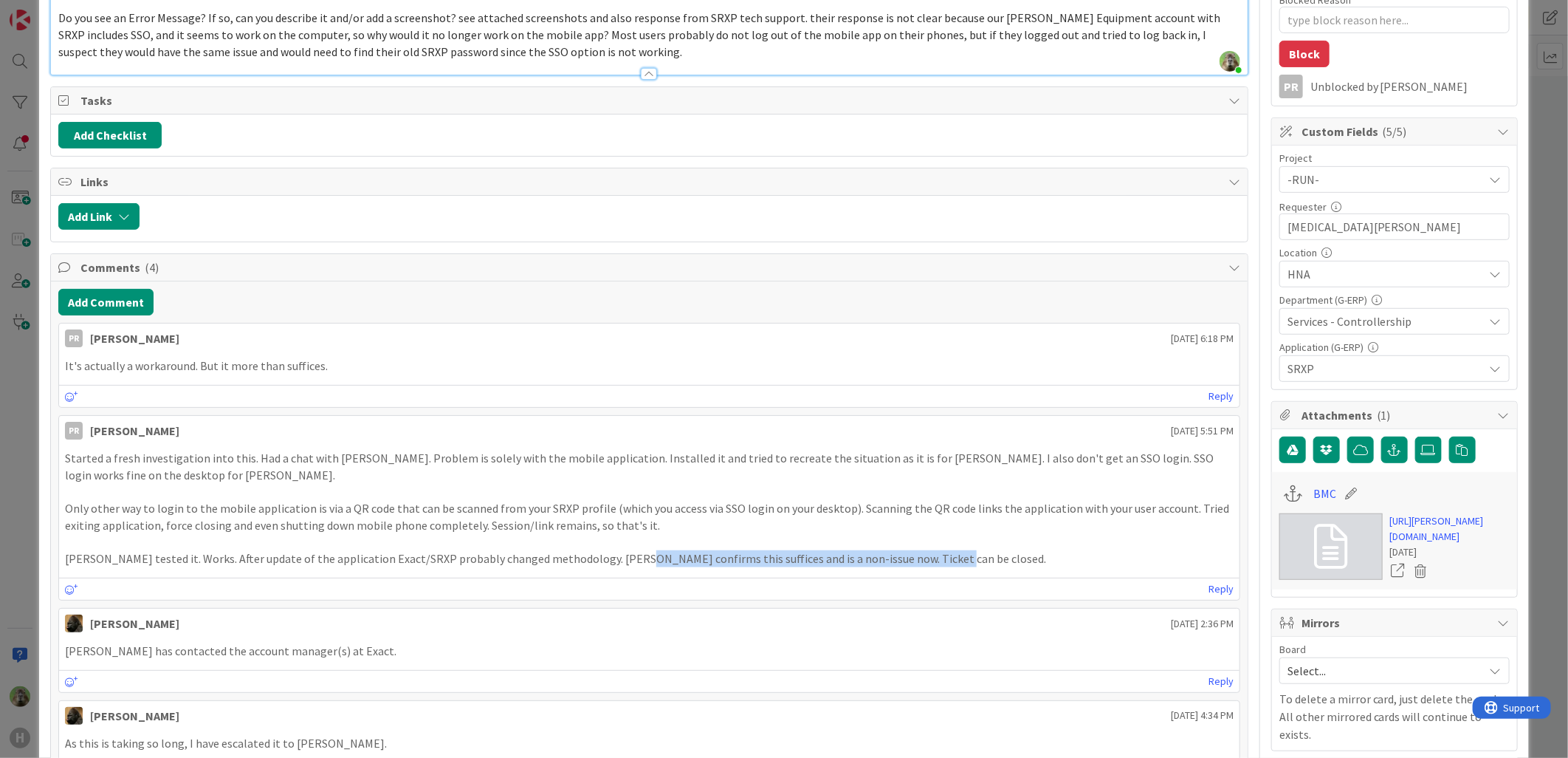
drag, startPoint x: 915, startPoint y: 559, endPoint x: 599, endPoint y: 552, distance: 316.1
click at [599, 552] on p "[PERSON_NAME] tested it. Works. After update of the application Exact/SRXP prob…" at bounding box center [649, 558] width 1169 height 17
click at [1253, 544] on link "[URL][PERSON_NAME][DOMAIN_NAME]" at bounding box center [1449, 529] width 120 height 31
click at [18, 488] on div "ID 1695 G-ERP - BFG New Build Validation Done Title 20 / 128 SRXP SSO not worki…" at bounding box center [784, 379] width 1568 height 758
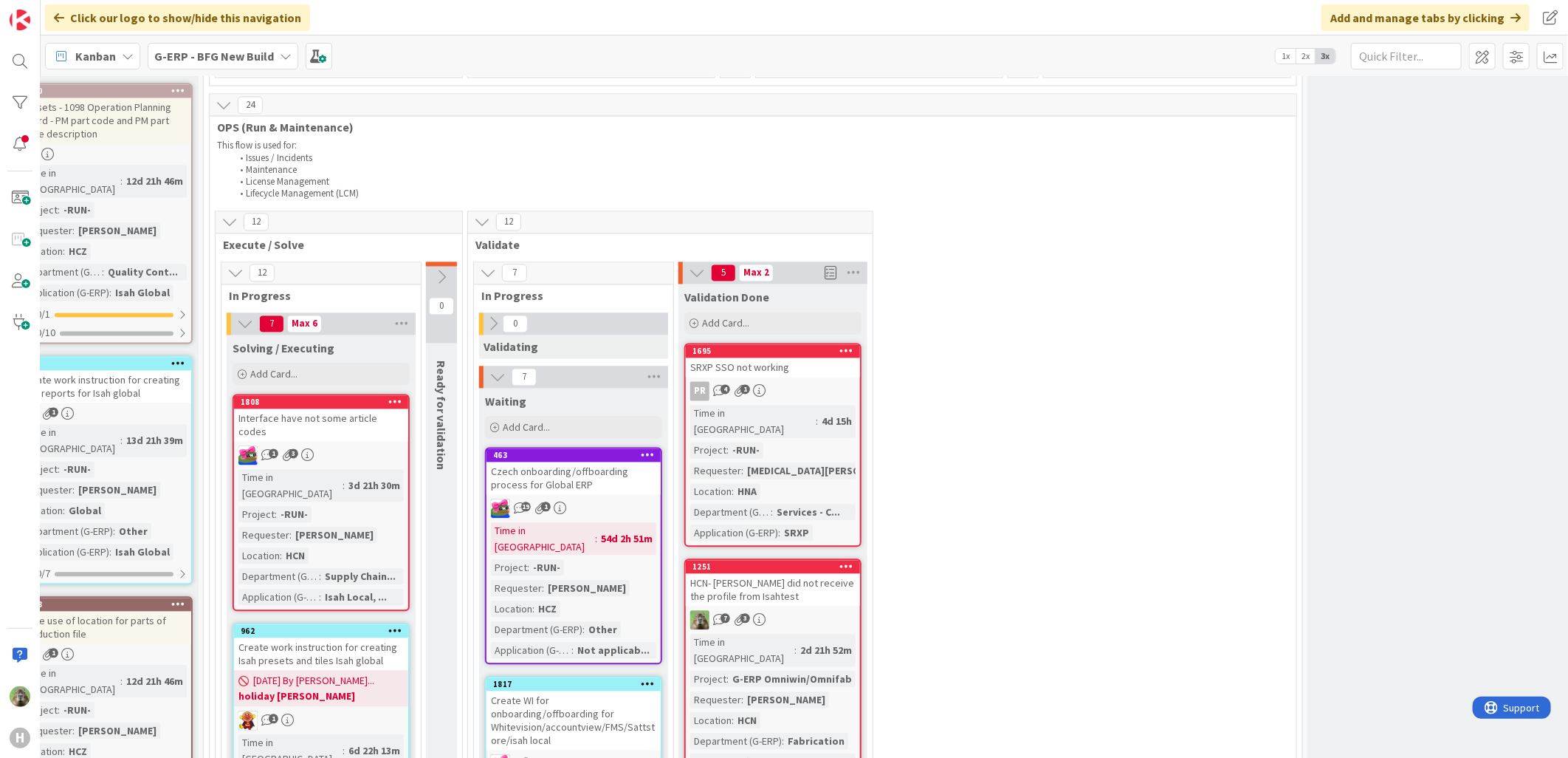
click at [795, 346] on div "1695" at bounding box center [776, 351] width 168 height 11
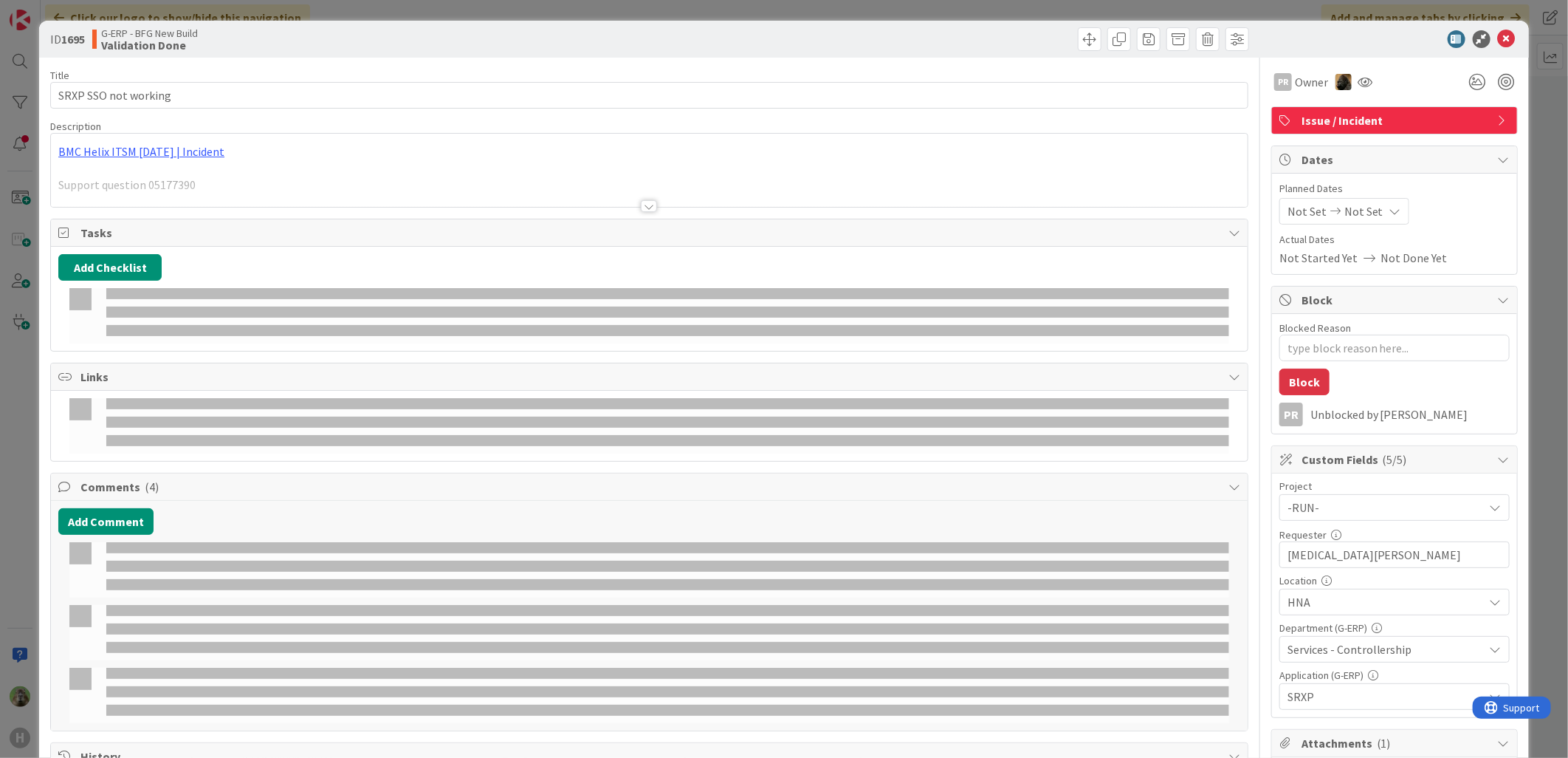
click at [27, 472] on div "ID 1695 G-ERP - BFG New Build Validation Done Title 20 / 128 SRXP SSO not worki…" at bounding box center [784, 379] width 1568 height 758
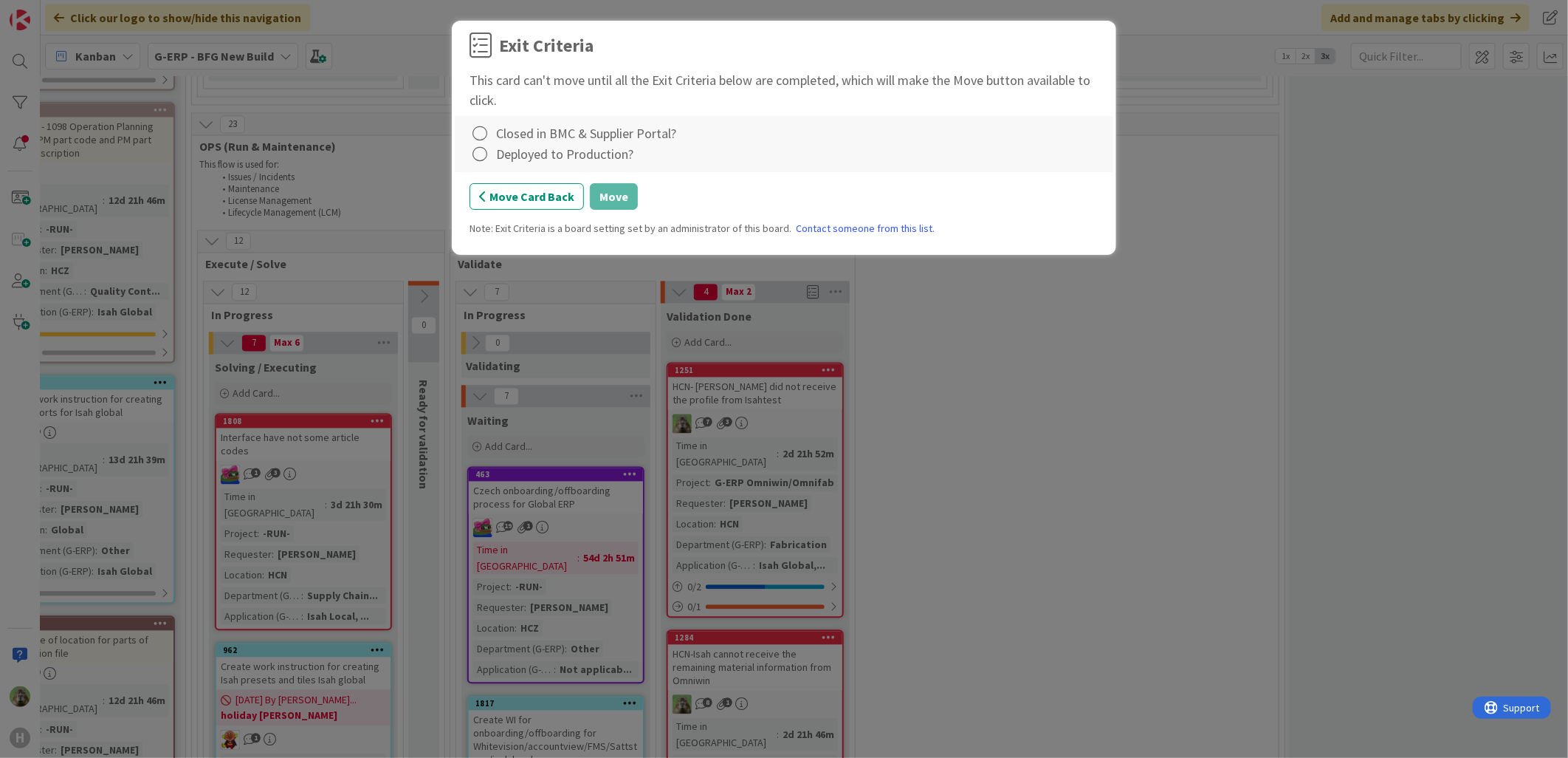
scroll to position [1753, 262]
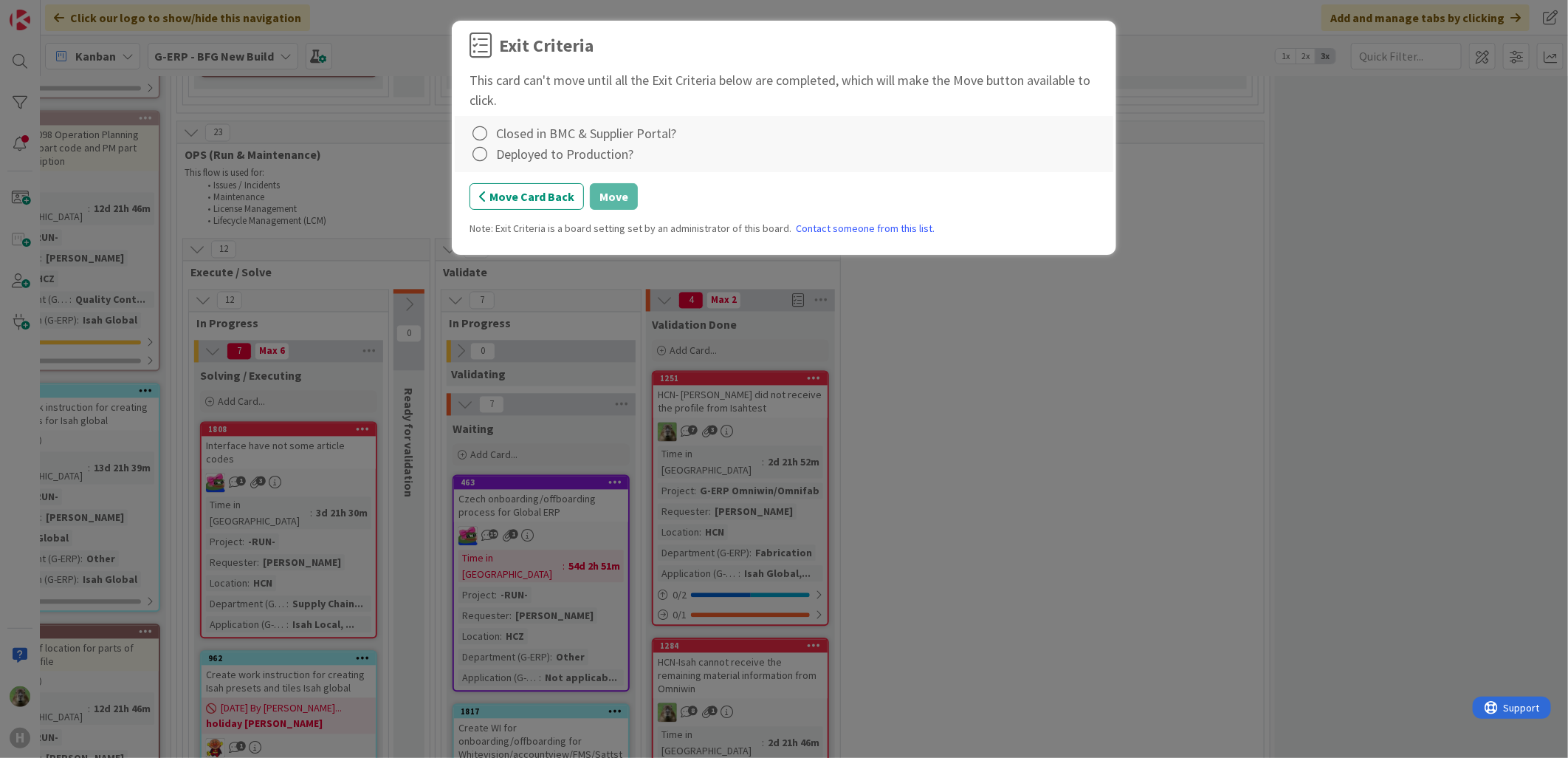
click at [550, 136] on div "Closed in BMC & Supplier Portal?" at bounding box center [586, 133] width 180 height 20
click at [478, 135] on icon at bounding box center [479, 133] width 21 height 21
click at [493, 159] on link "Complete" at bounding box center [562, 164] width 185 height 21
click at [484, 158] on icon at bounding box center [479, 154] width 21 height 21
click at [522, 197] on link "Not Applicable" at bounding box center [562, 206] width 185 height 21
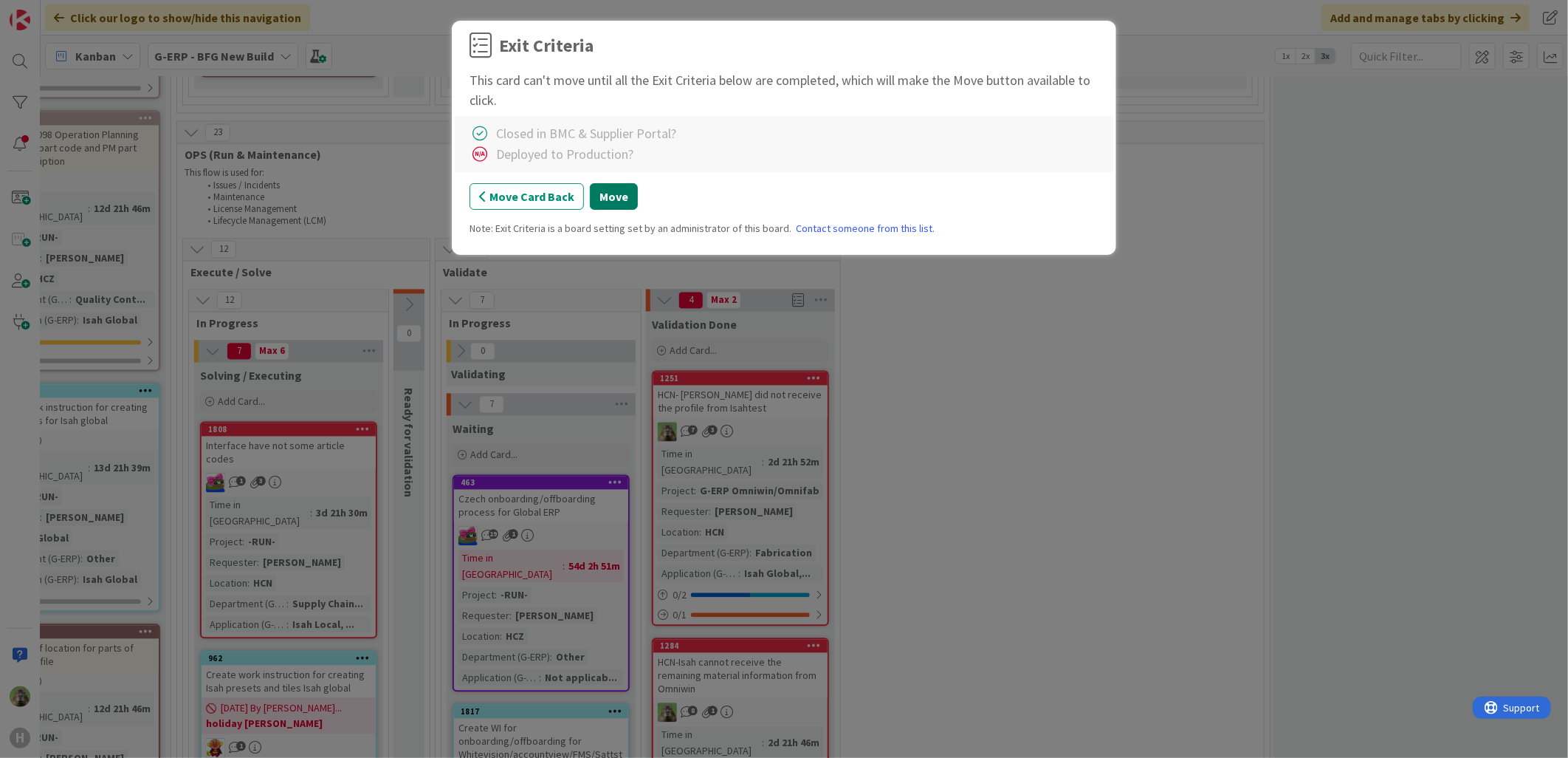
click at [602, 195] on button "Move" at bounding box center [614, 197] width 48 height 26
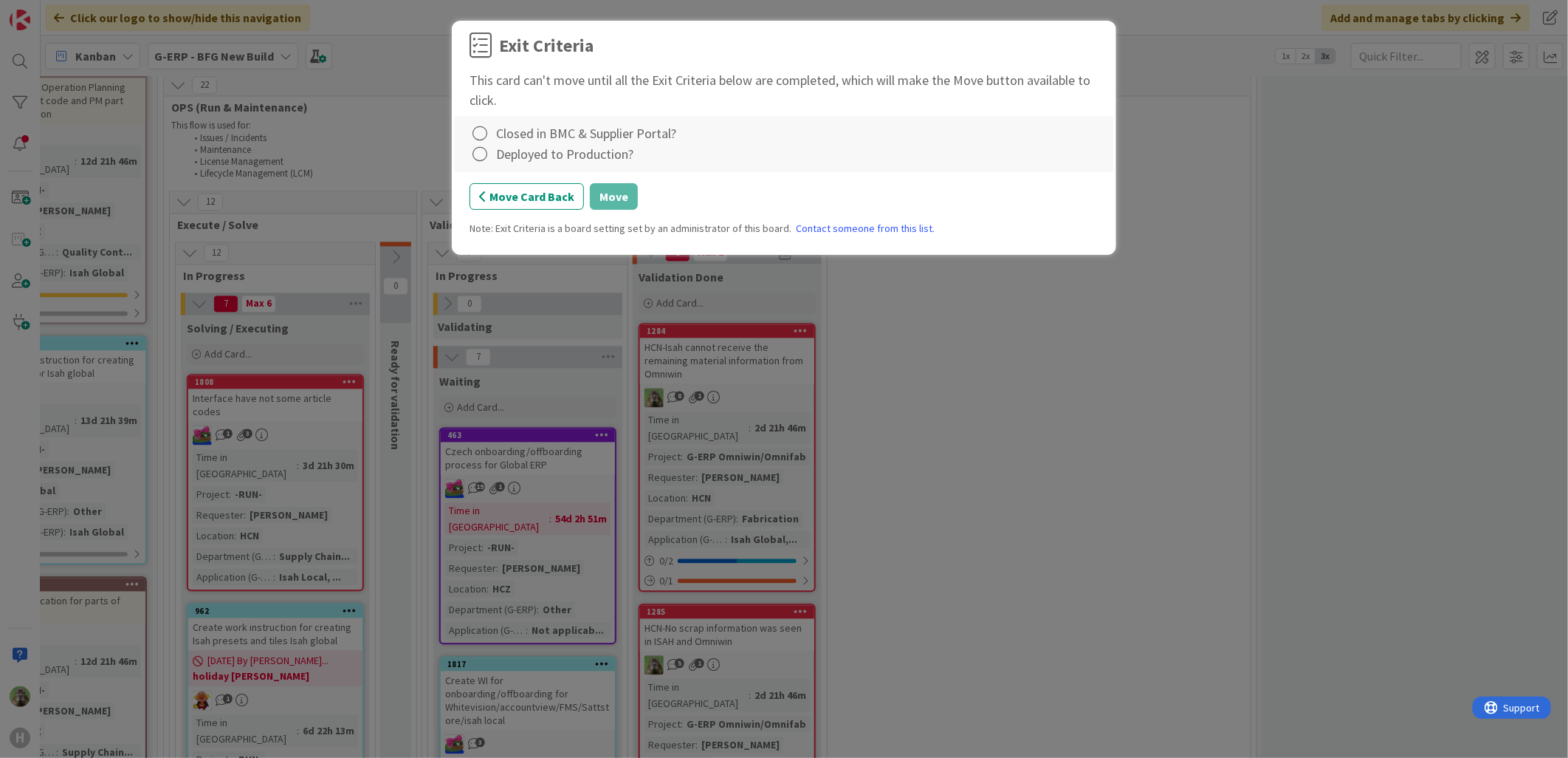
scroll to position [1793, 293]
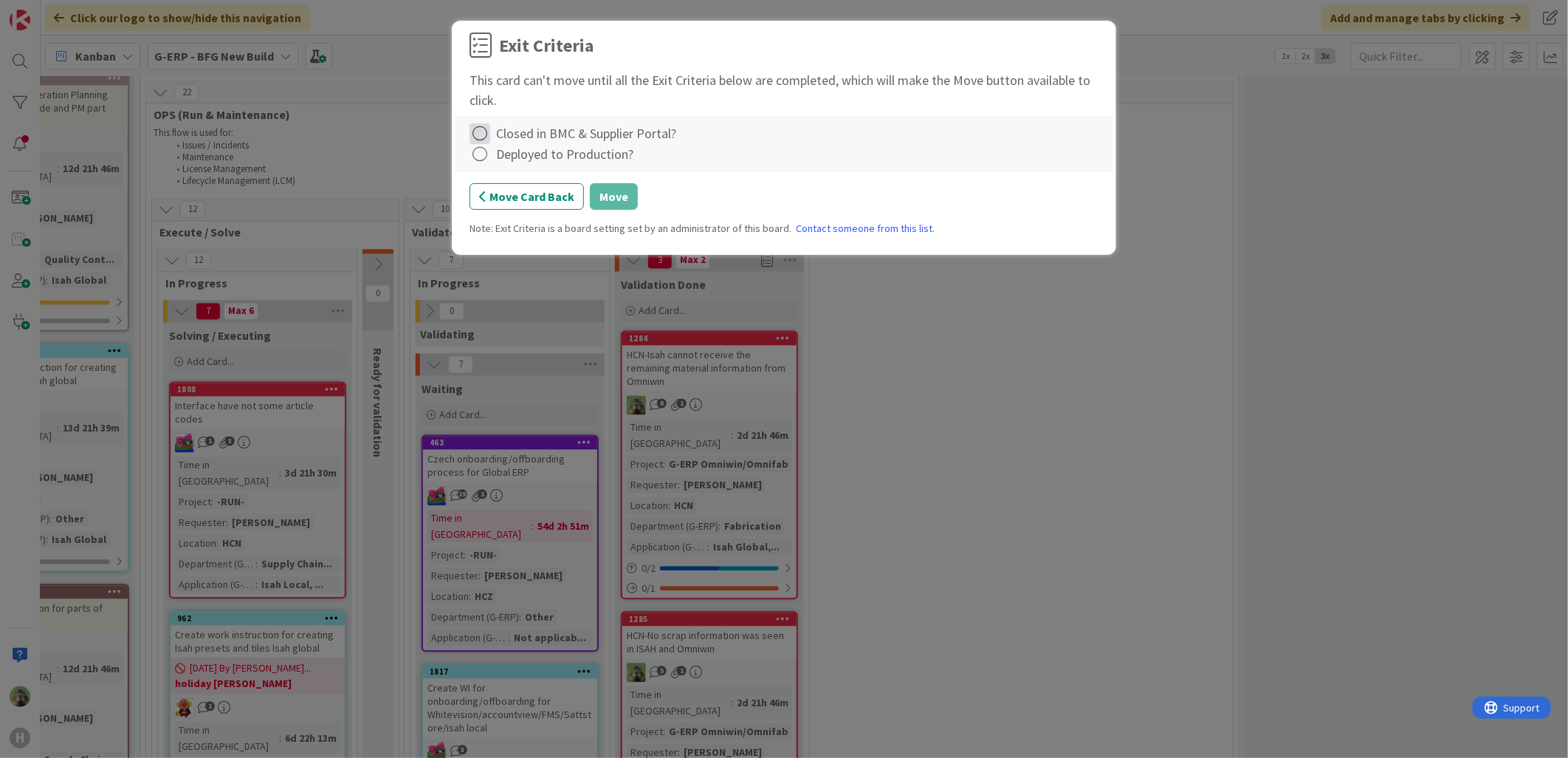
click at [487, 141] on icon at bounding box center [479, 133] width 21 height 21
click at [843, 157] on div "Deployed to Production?" at bounding box center [784, 154] width 629 height 21
click at [1192, 429] on div "Exit Criteria This card can't move until all the Exit Criteria below are comple…" at bounding box center [784, 379] width 1568 height 758
click at [570, 201] on button "Move Card Back" at bounding box center [527, 197] width 115 height 26
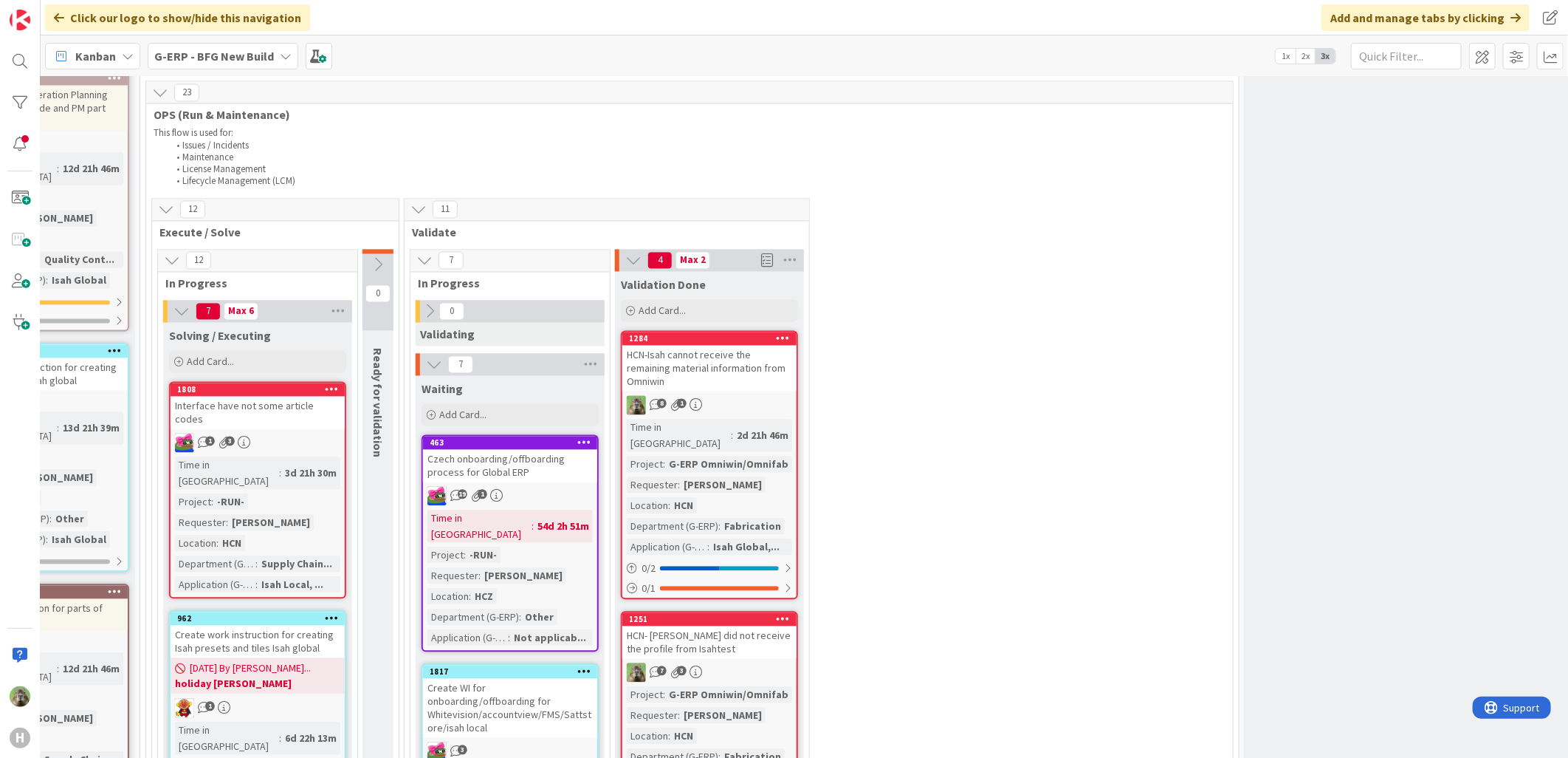
click at [730, 346] on div "HCN-Isah cannot receive the remaining material information from Omniwin" at bounding box center [709, 368] width 174 height 45
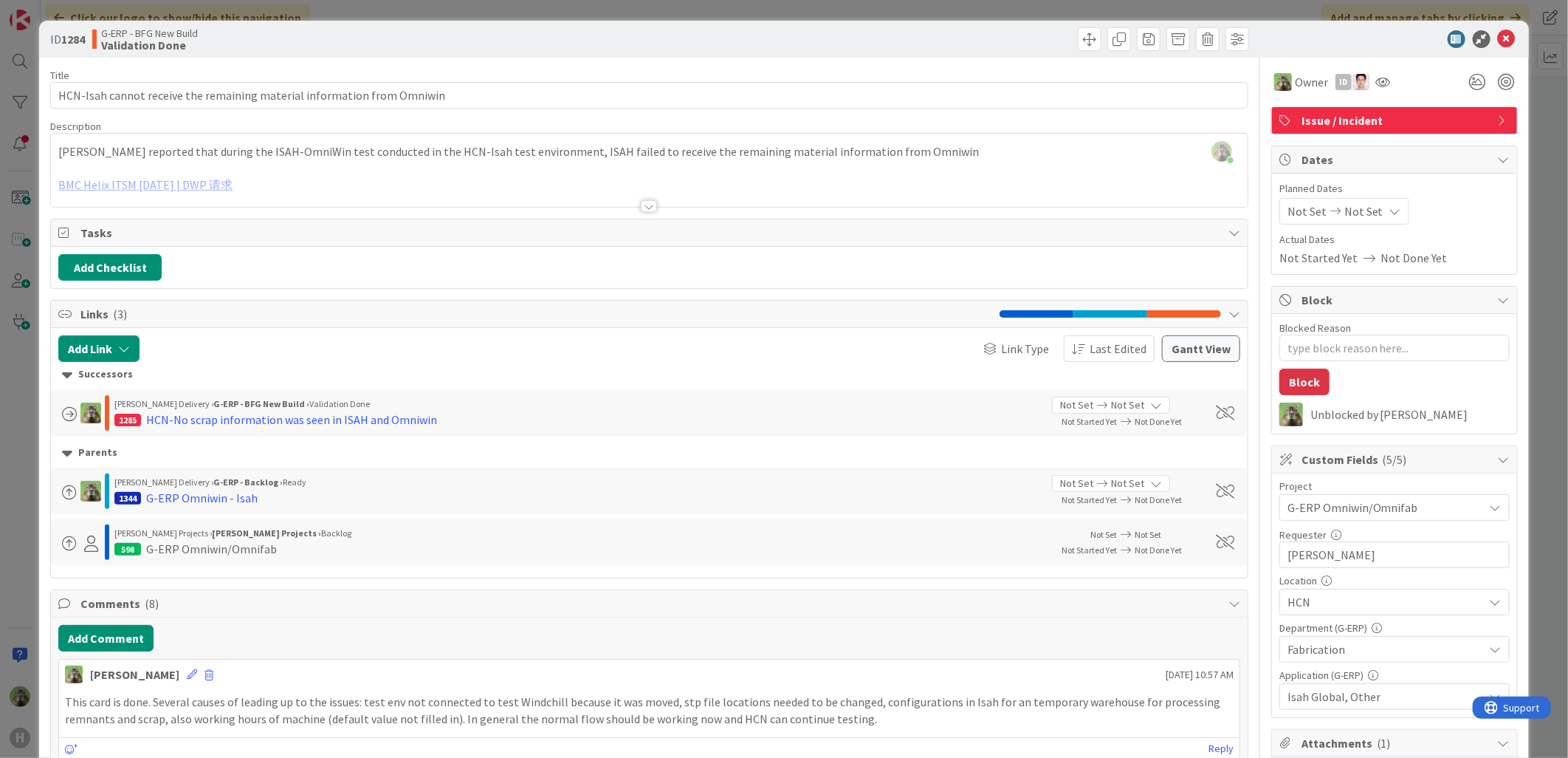
click at [206, 189] on div at bounding box center [649, 188] width 1197 height 38
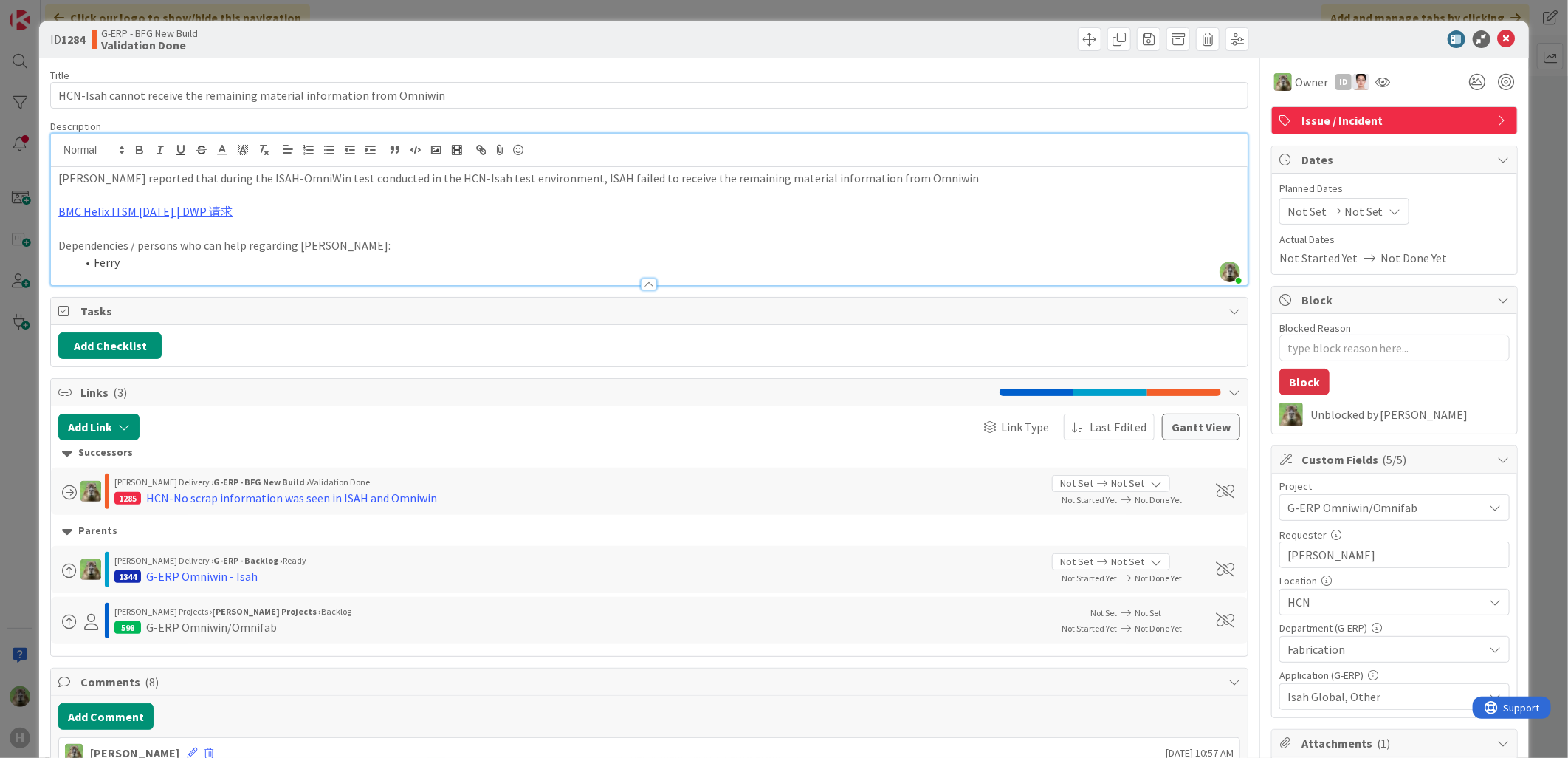
click at [205, 200] on p at bounding box center [649, 195] width 1182 height 17
click at [205, 215] on link "BMC Helix ITSM [DATE] | DWP 请求" at bounding box center [145, 211] width 174 height 15
click at [174, 244] on link "[URL][PERSON_NAME][DOMAIN_NAME]" at bounding box center [132, 240] width 148 height 19
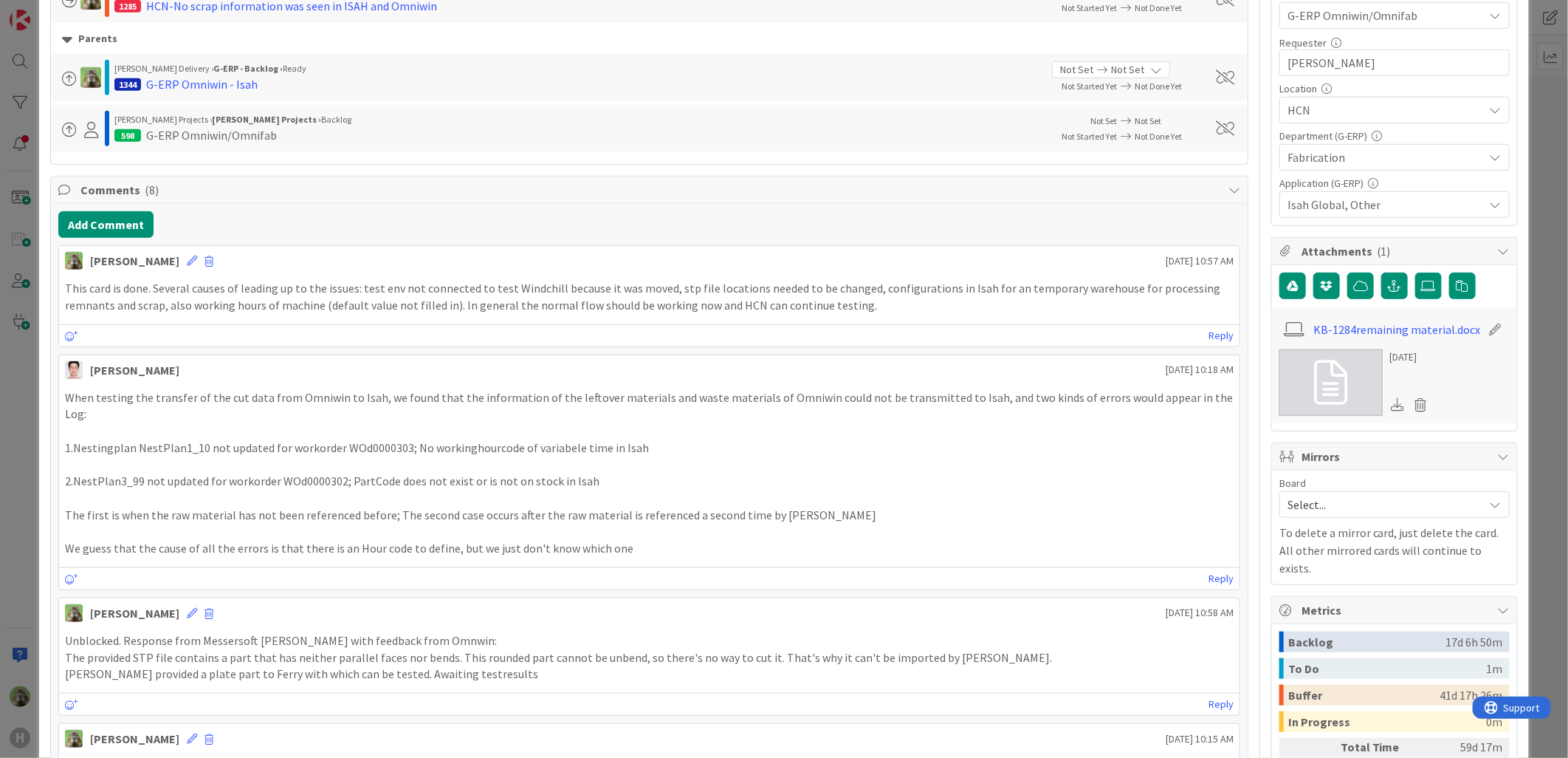
scroll to position [328, 0]
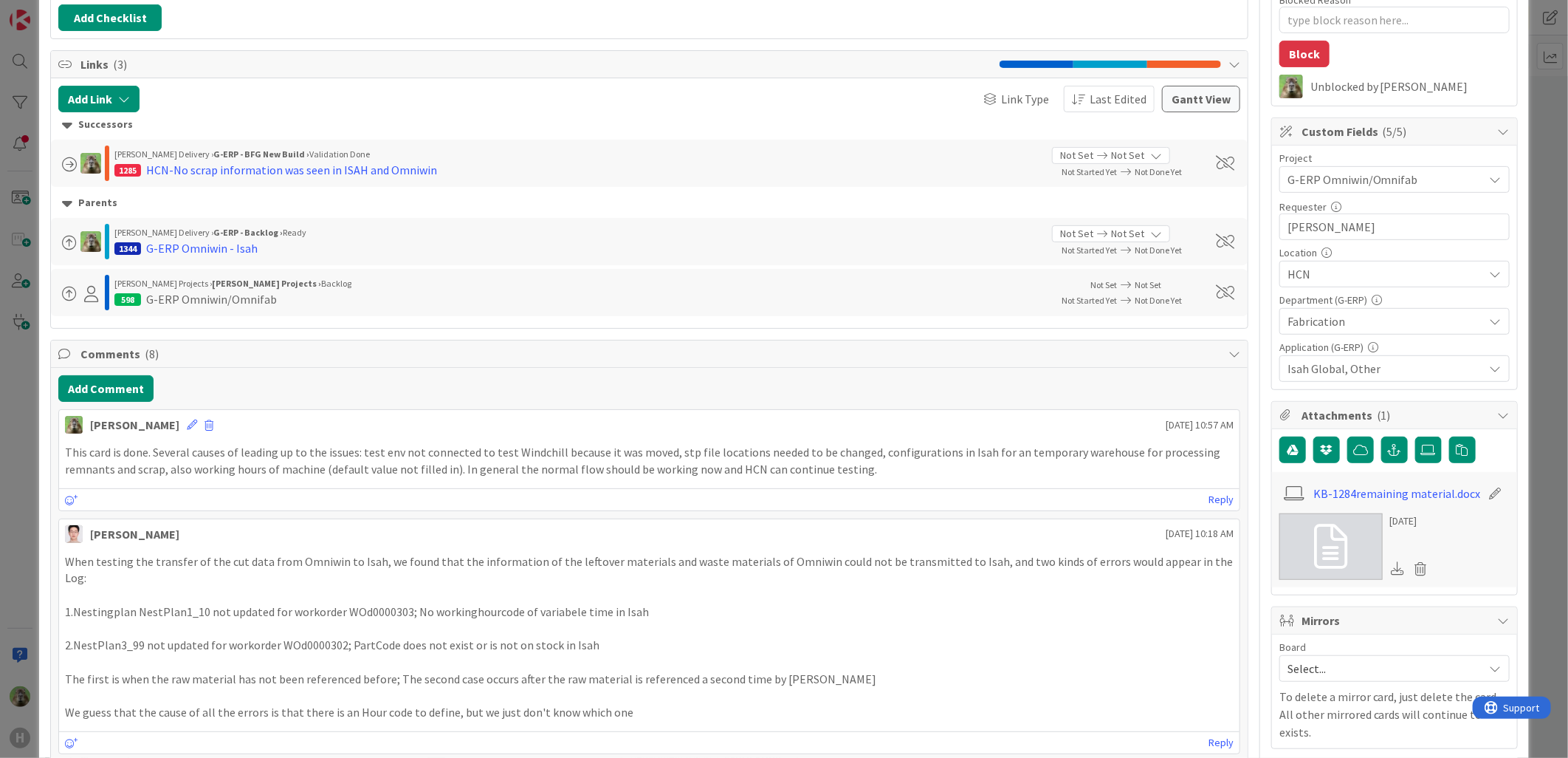
click at [25, 410] on div "ID 1284 G-ERP - BFG New Build Validation Done Title 71 / 128 HCN-Isah cannot re…" at bounding box center [784, 379] width 1568 height 758
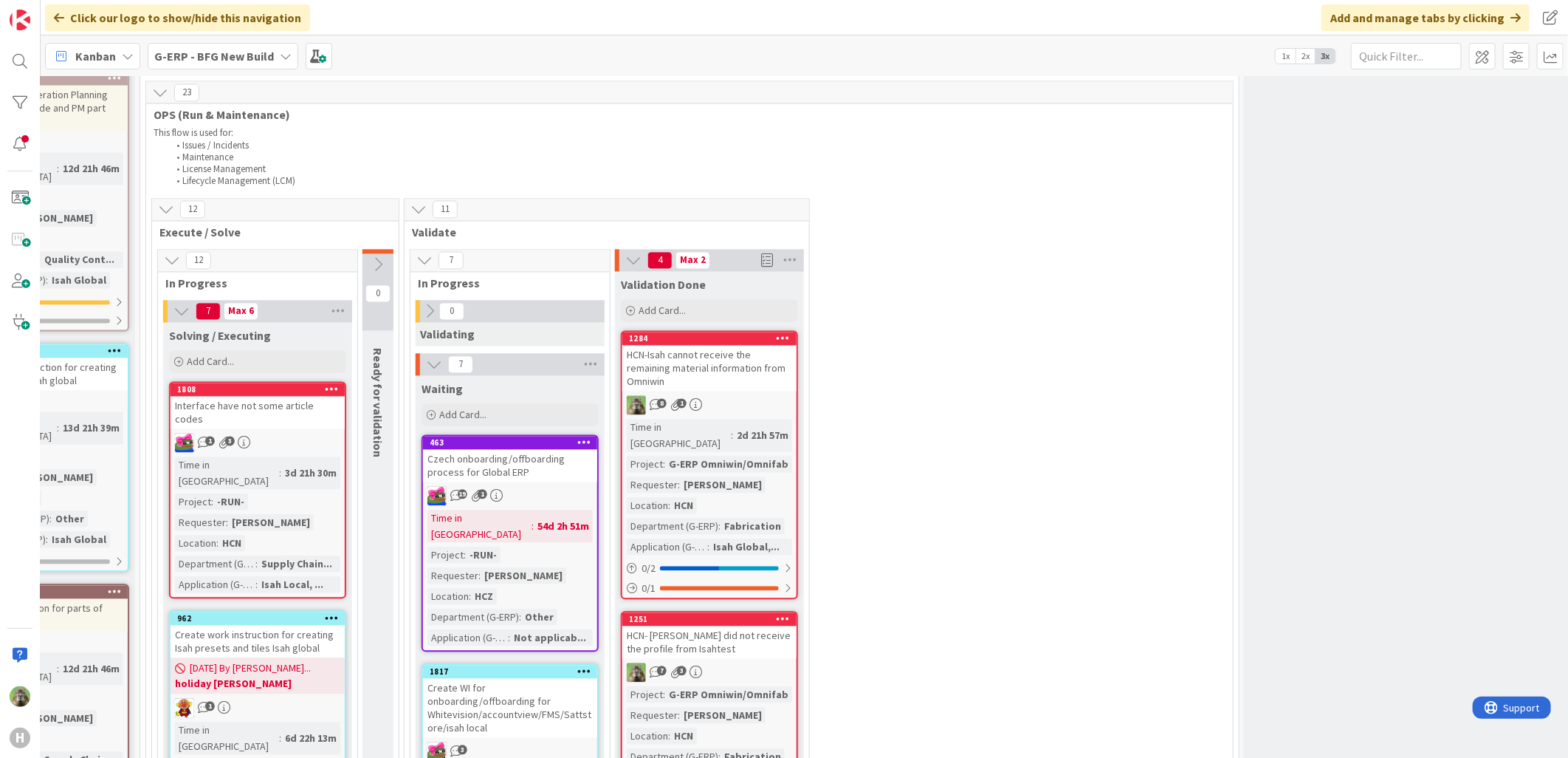
click at [738, 580] on div "HCN- [PERSON_NAME] did not receive the profile from Isahtest" at bounding box center [709, 642] width 174 height 32
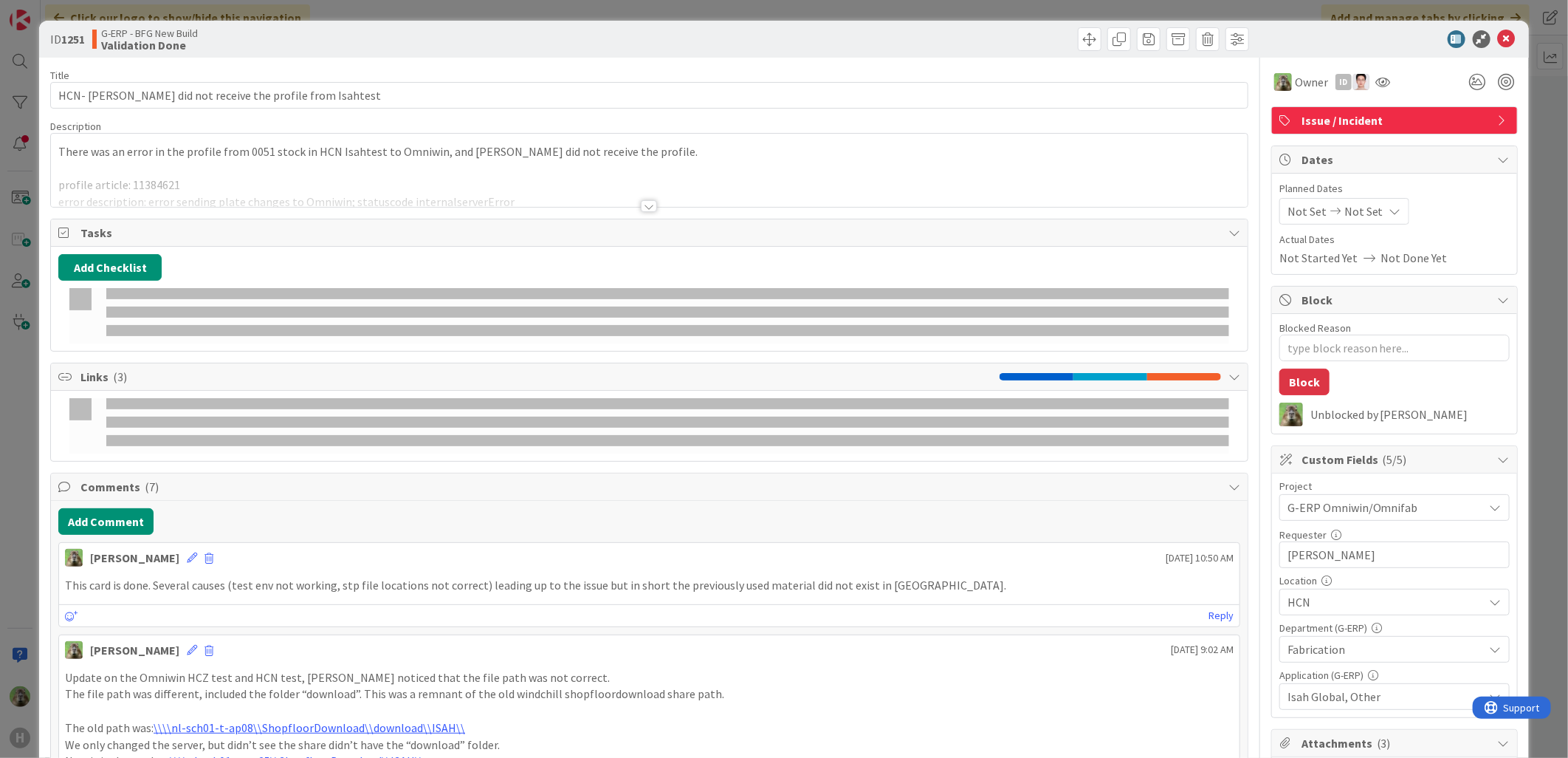
click at [493, 160] on p at bounding box center [649, 168] width 1182 height 17
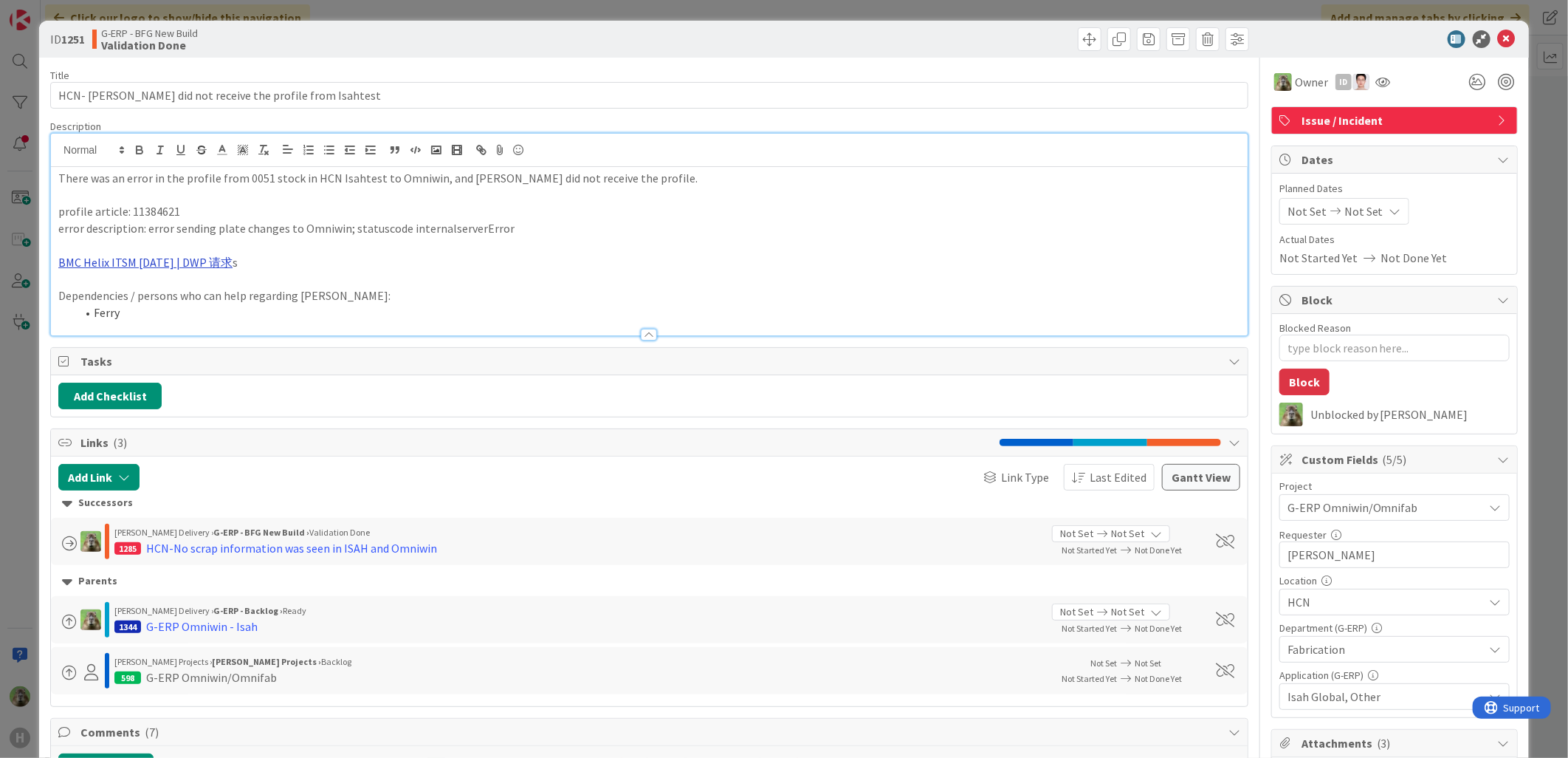
click at [197, 267] on link "BMC Helix ITSM [DATE] | DWP 请求" at bounding box center [145, 263] width 174 height 15
click at [256, 268] on p "BMC Helix ITSM [DATE] | DWP 请求 s" at bounding box center [649, 263] width 1182 height 17
click at [215, 268] on link "BMC Helix ITSM [DATE] | DWP 请求" at bounding box center [145, 263] width 174 height 15
click at [163, 294] on link "[URL][PERSON_NAME][DOMAIN_NAME]" at bounding box center [132, 291] width 148 height 19
click at [22, 500] on div "ID 1251 G-ERP - BFG New Build Validation Done Title 54 / 128 HCN- Omniwin did n…" at bounding box center [784, 379] width 1568 height 758
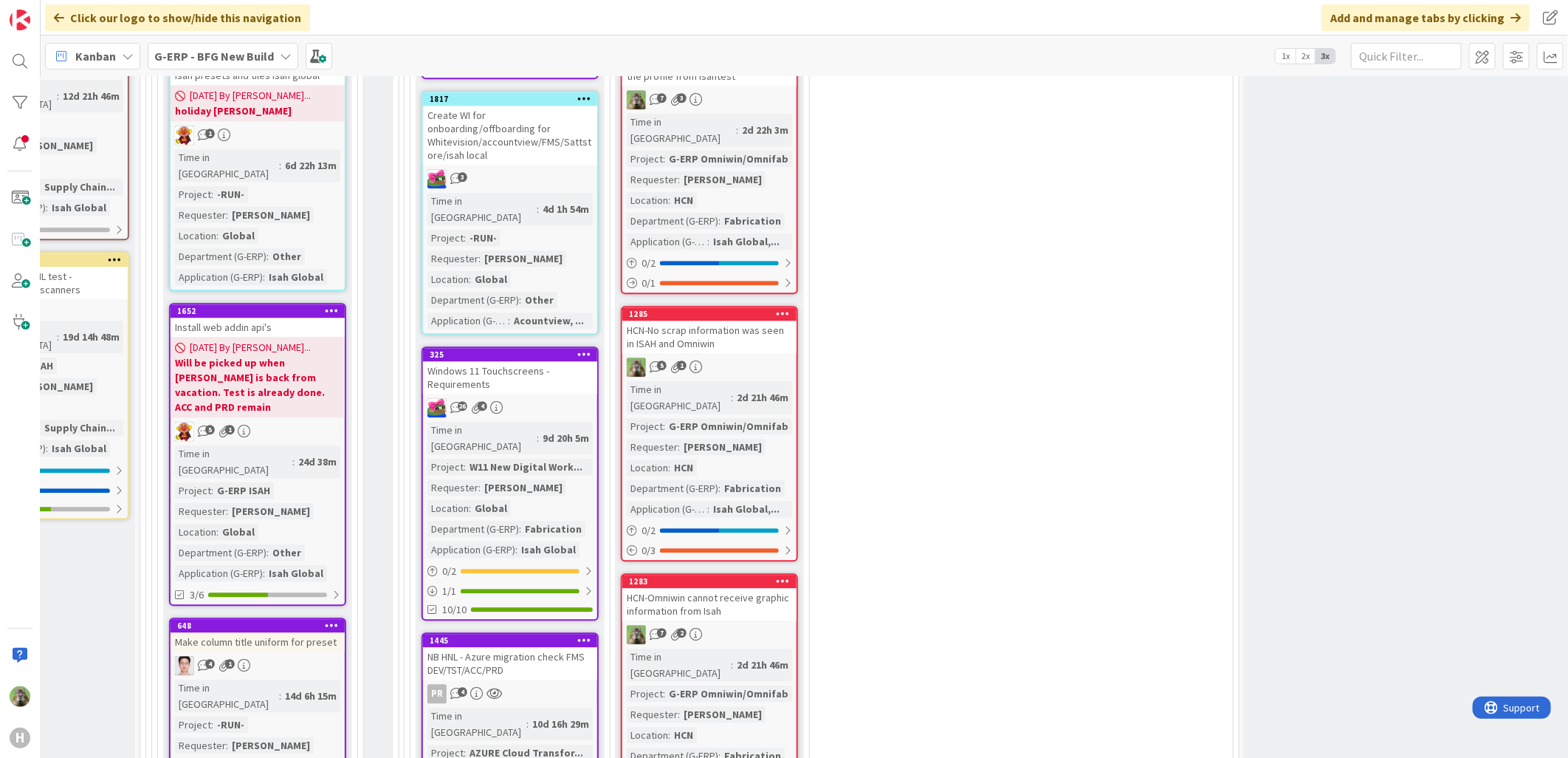
scroll to position [2367, 293]
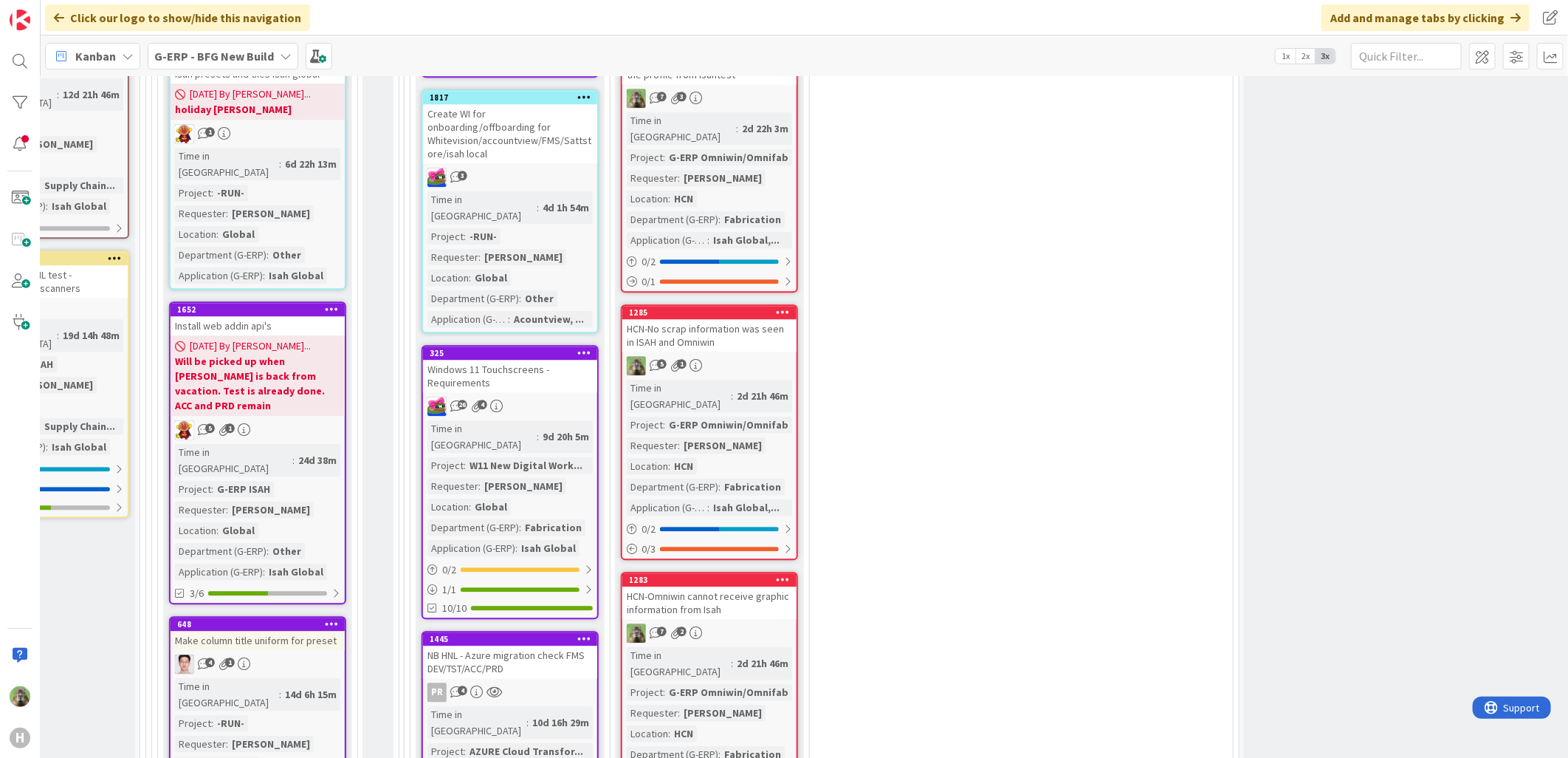
click at [743, 573] on div "1283" at bounding box center [709, 580] width 174 height 13
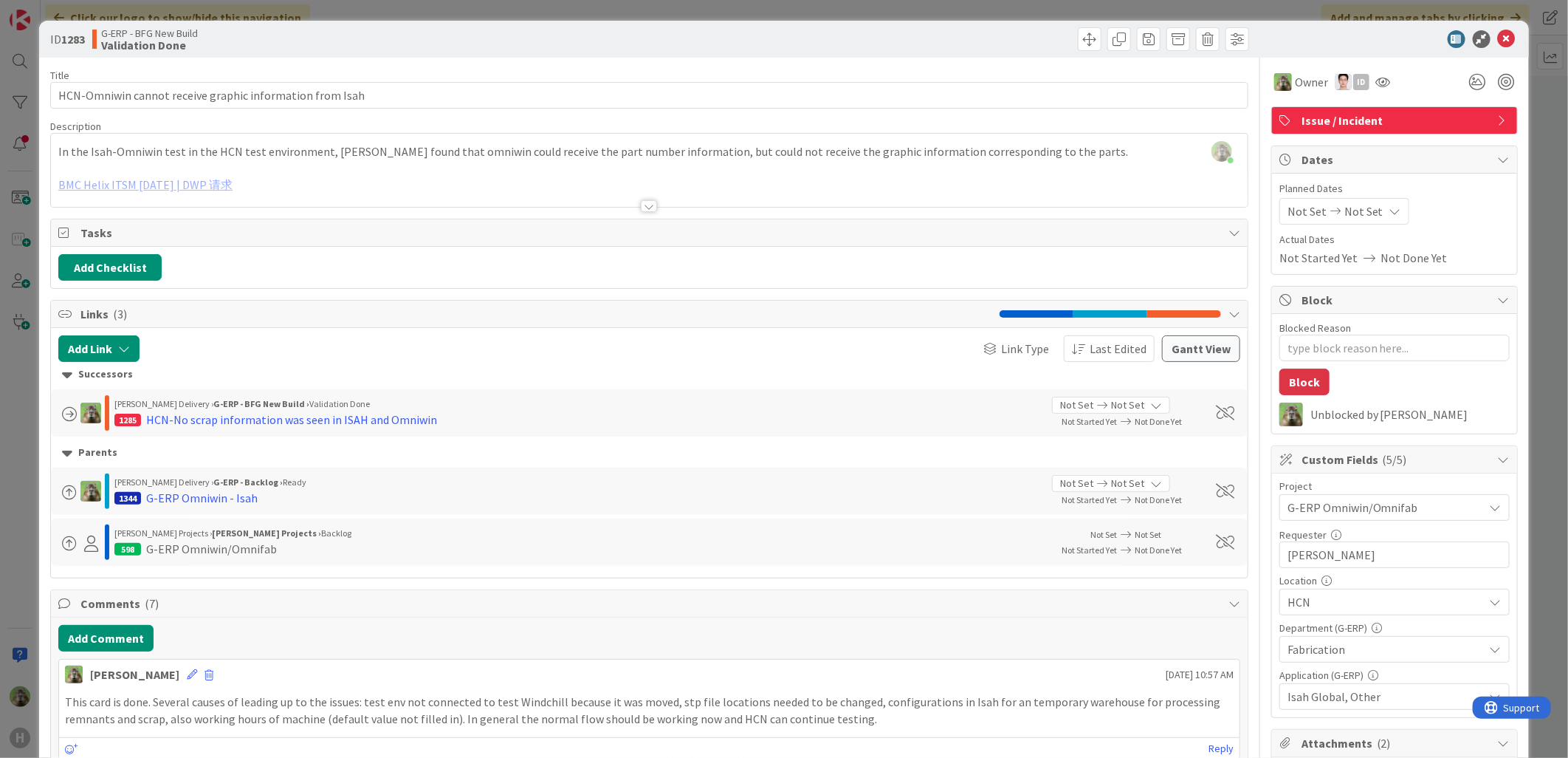
click at [26, 519] on div "ID 1283 G-ERP - BFG New Build Validation Done Title 56 / 128 HCN-Omniwin cannot…" at bounding box center [784, 379] width 1568 height 758
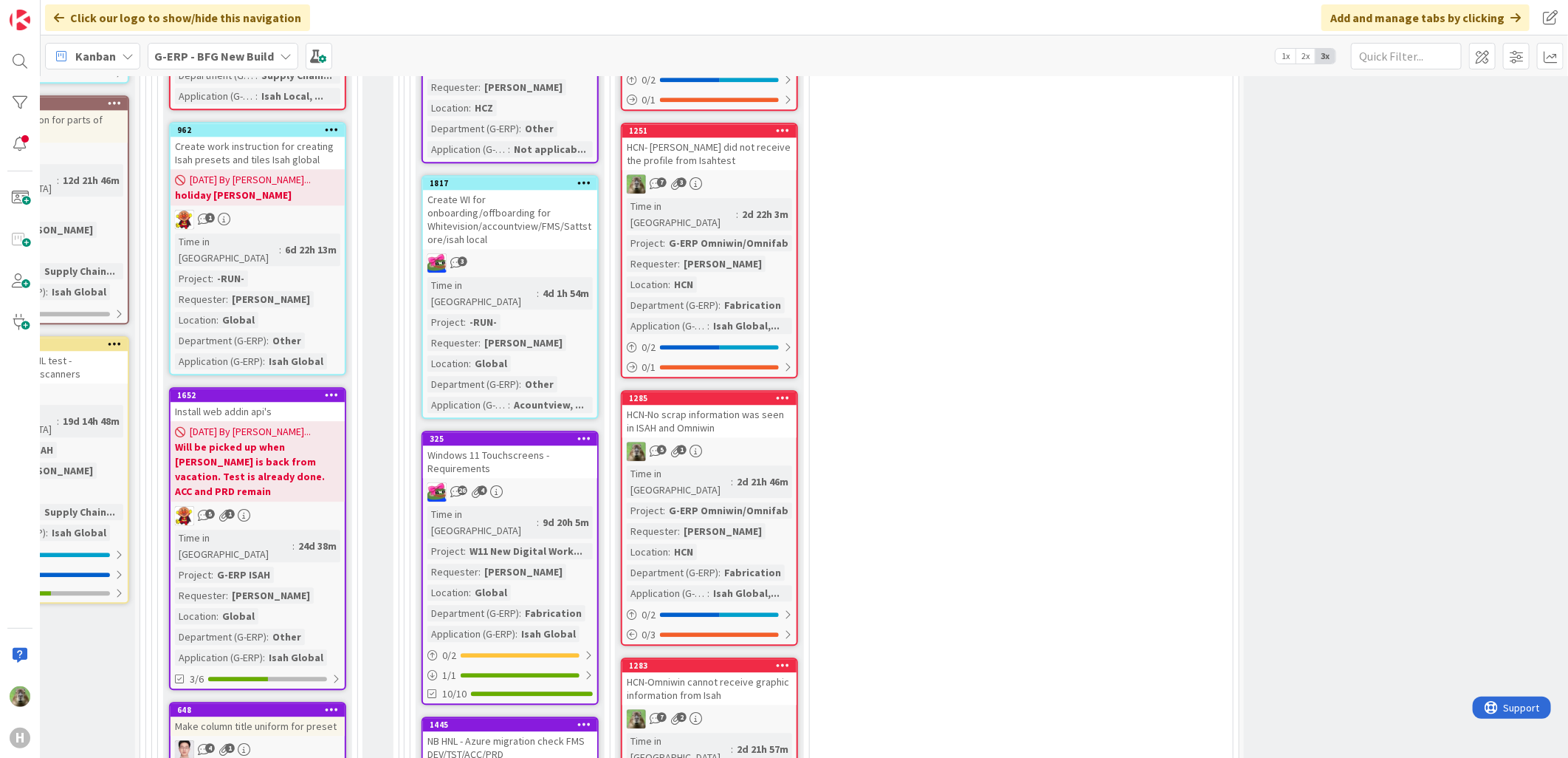
scroll to position [2367, 293]
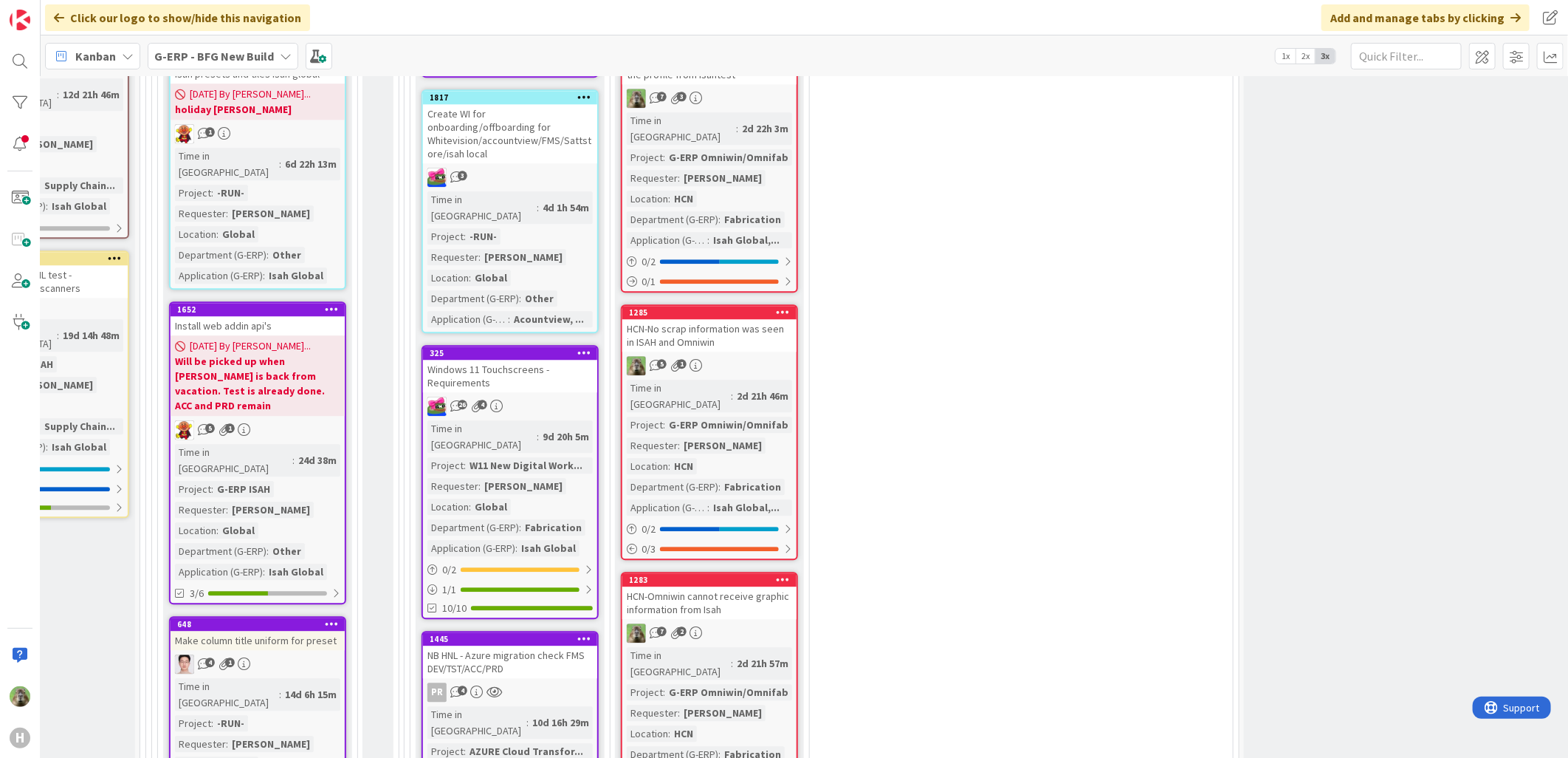
click at [318, 580] on div "Make column title uniform for preset" at bounding box center [257, 640] width 174 height 19
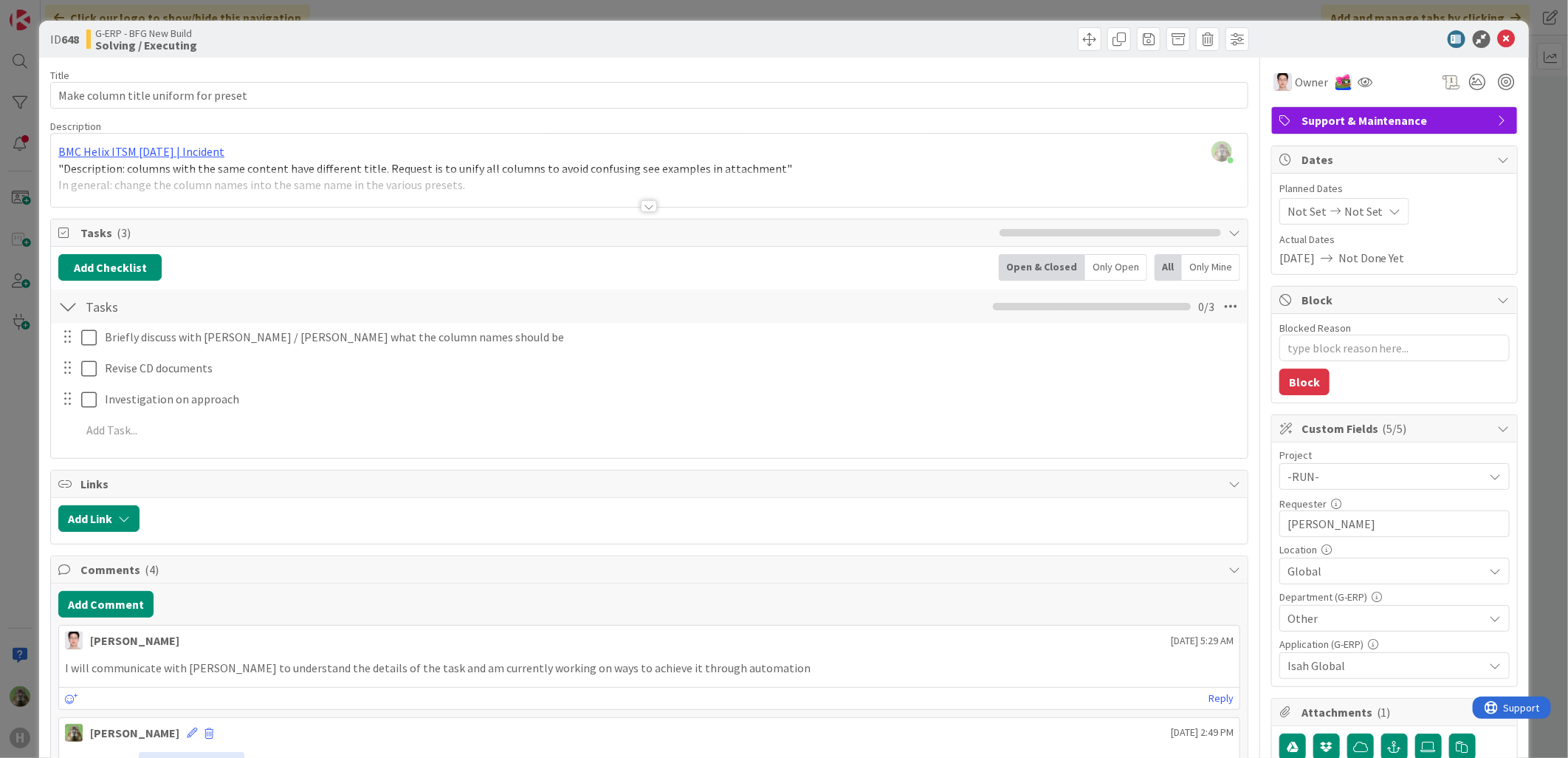
click at [597, 194] on div at bounding box center [649, 188] width 1197 height 38
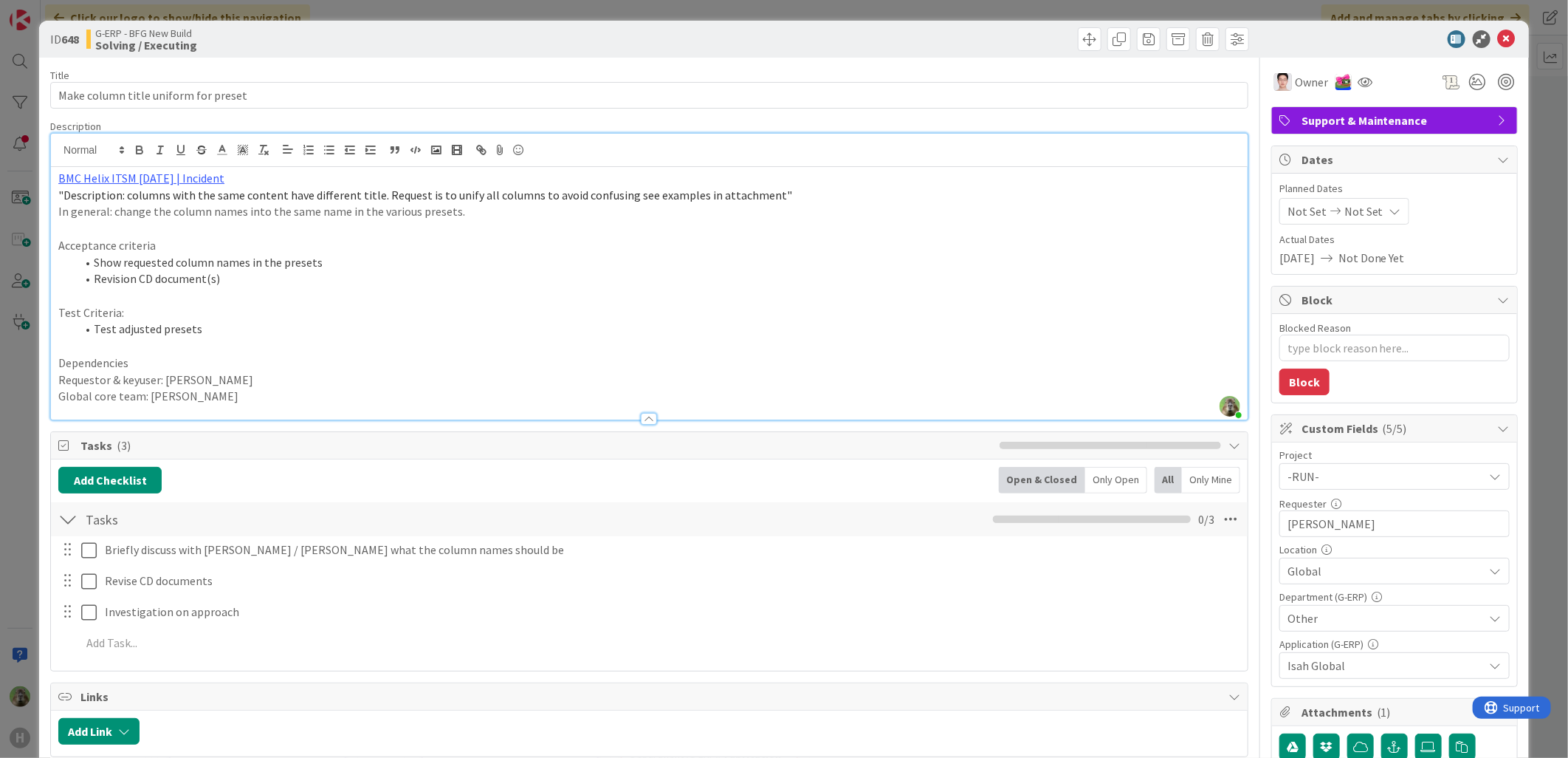
click at [21, 513] on div "ID 648 G-ERP - BFG New Build Solving / Executing Title 36 / 128 Make column tit…" at bounding box center [784, 379] width 1568 height 758
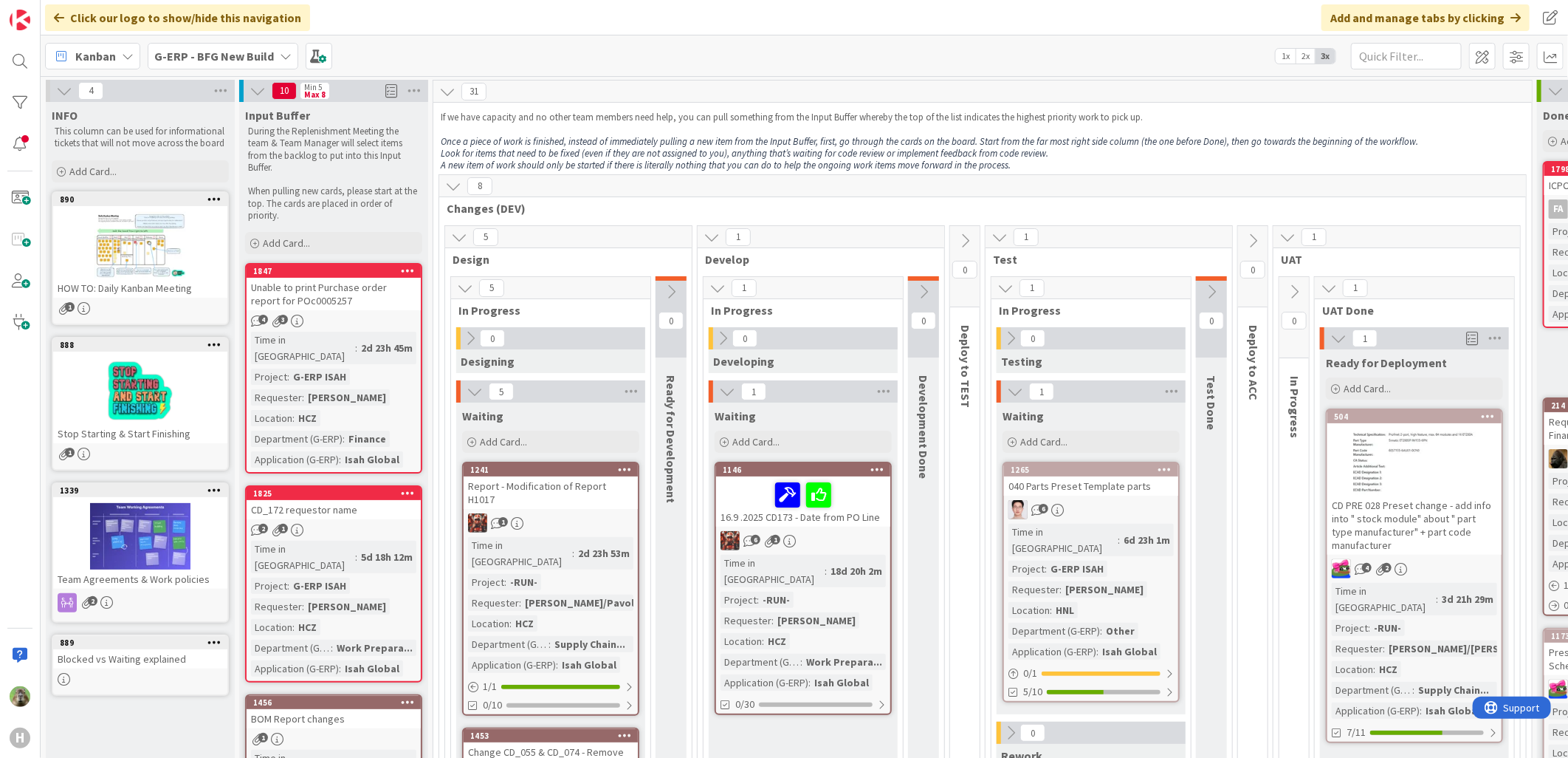
click at [374, 296] on div "Unable to print Purchase order report for POc0005257" at bounding box center [333, 293] width 174 height 32
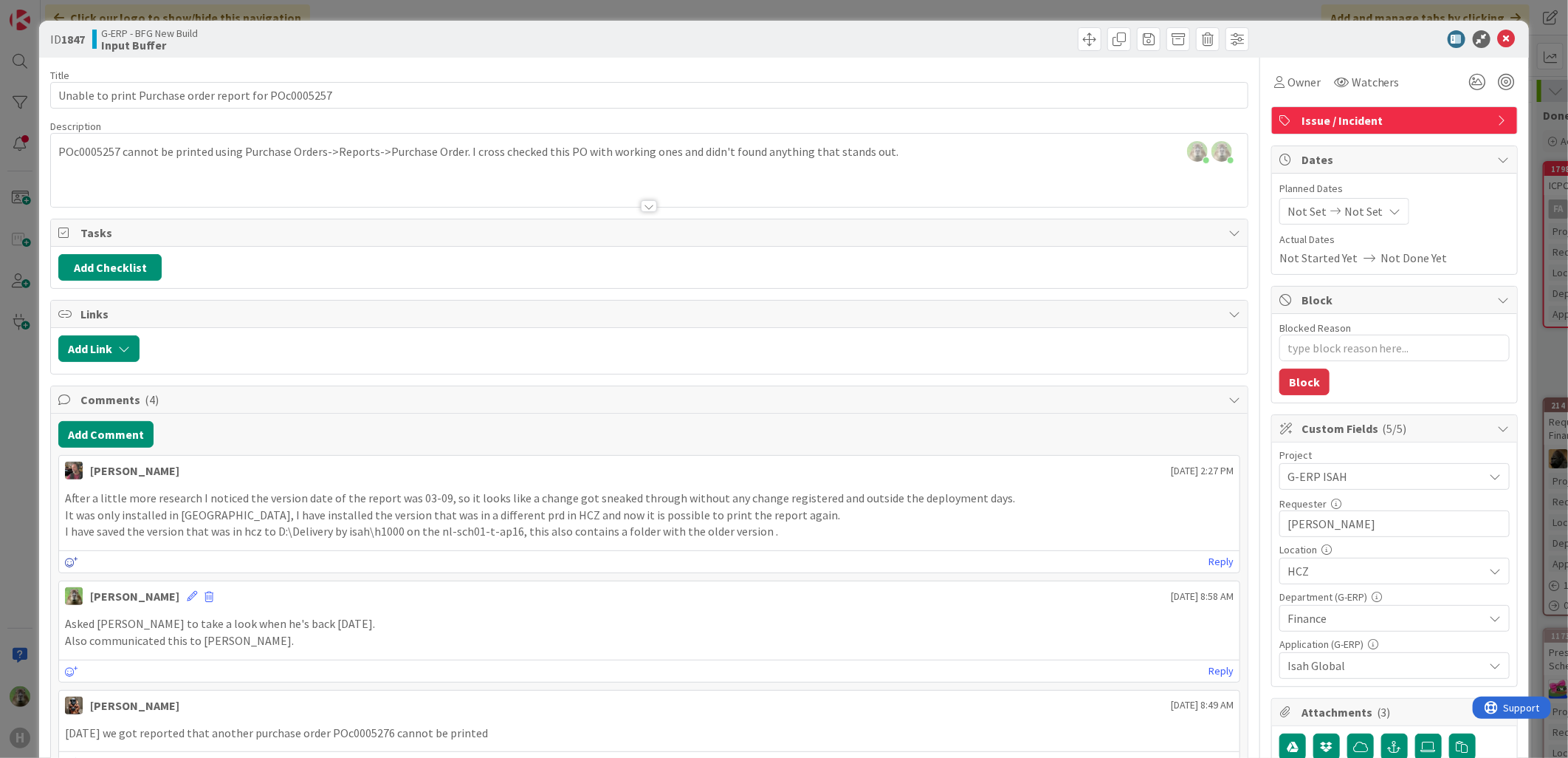
click at [73, 563] on icon at bounding box center [72, 561] width 13 height 11
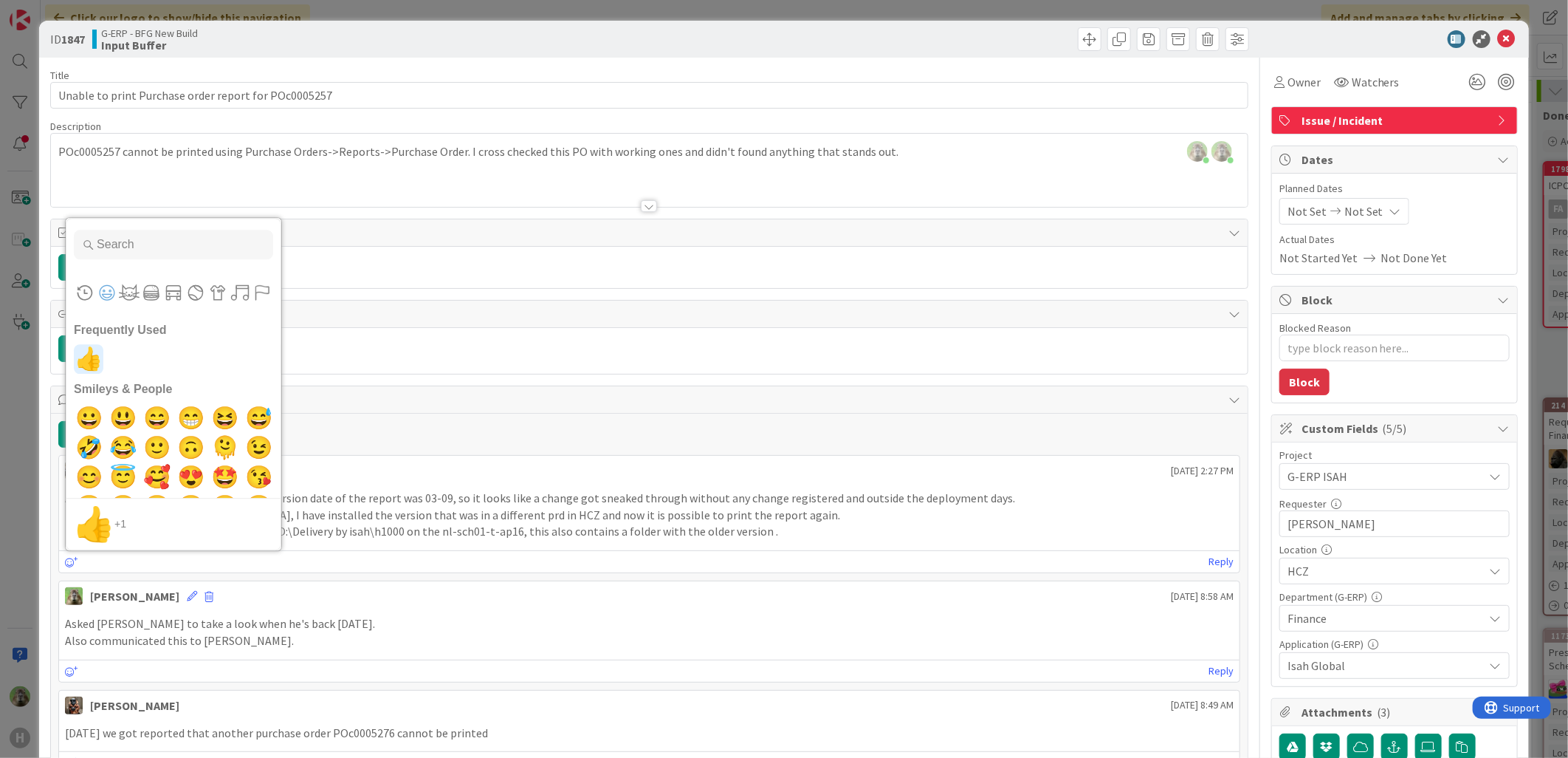
click at [92, 362] on span "👍" at bounding box center [89, 359] width 35 height 30
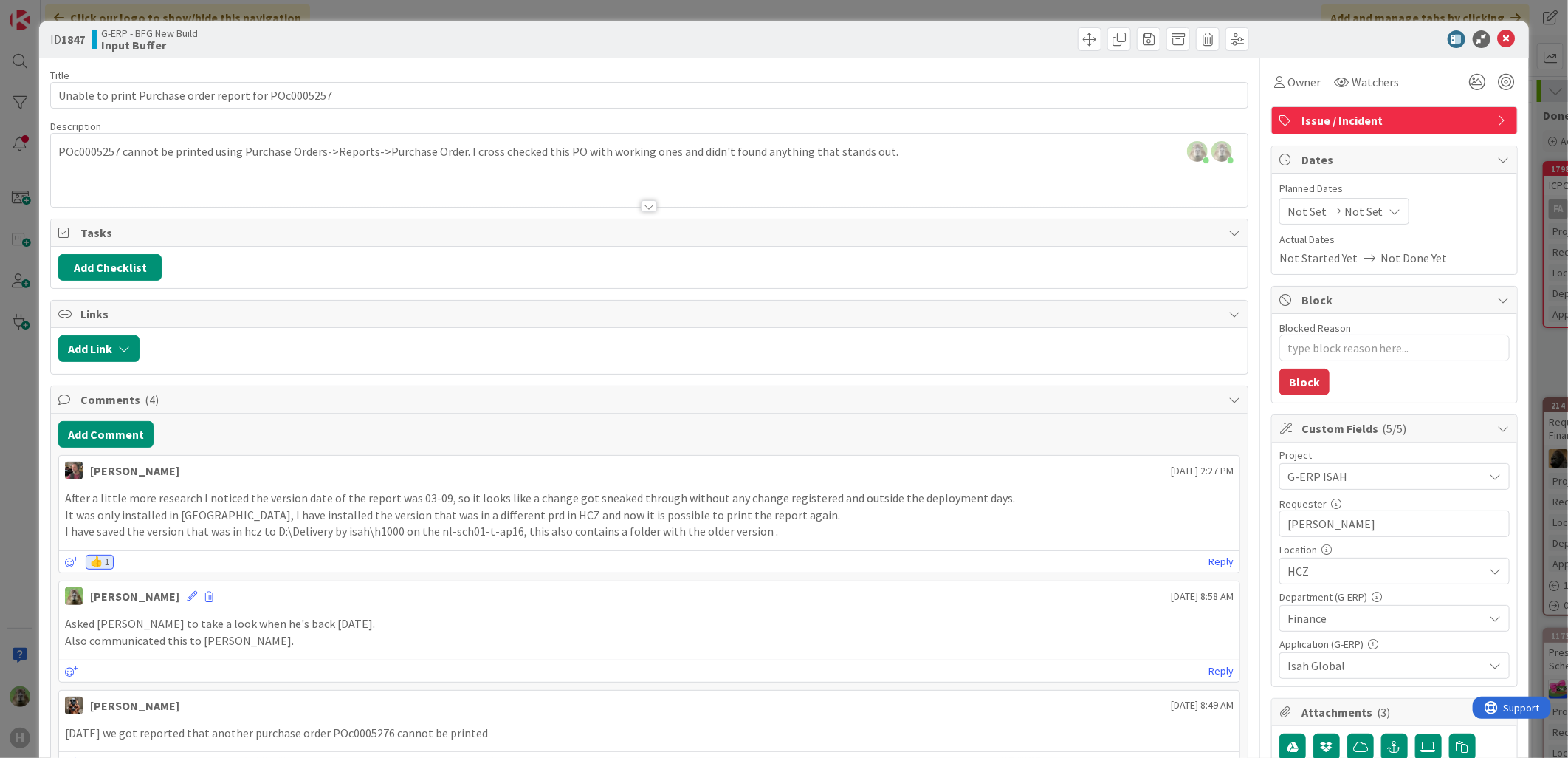
click at [33, 526] on div "ID 1847 G-ERP - BFG New Build Input Buffer Title 52 / 128 Unable to print Purch…" at bounding box center [784, 379] width 1568 height 758
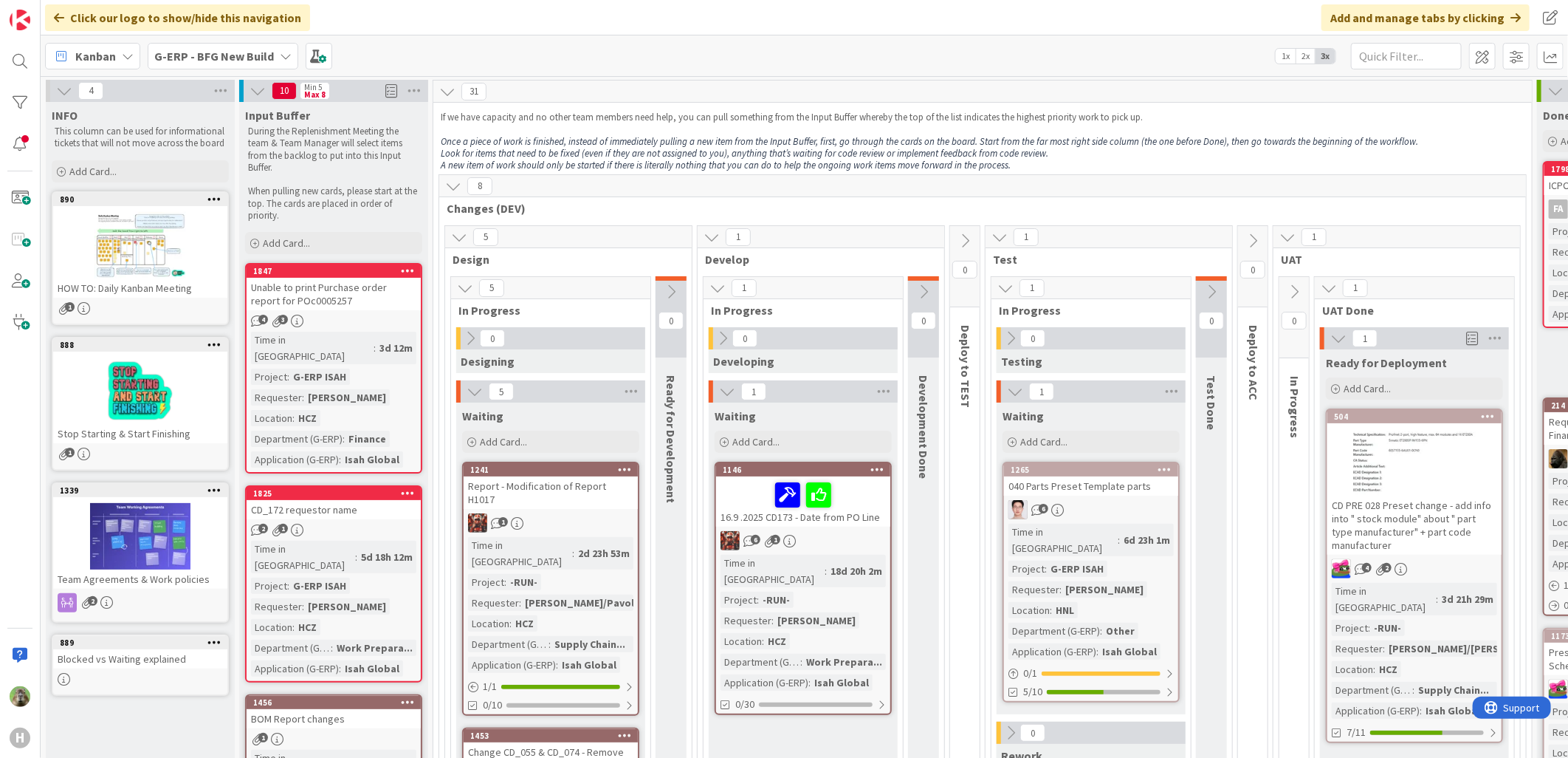
click at [380, 296] on div "Unable to print Purchase order report for POc0005257" at bounding box center [333, 293] width 174 height 32
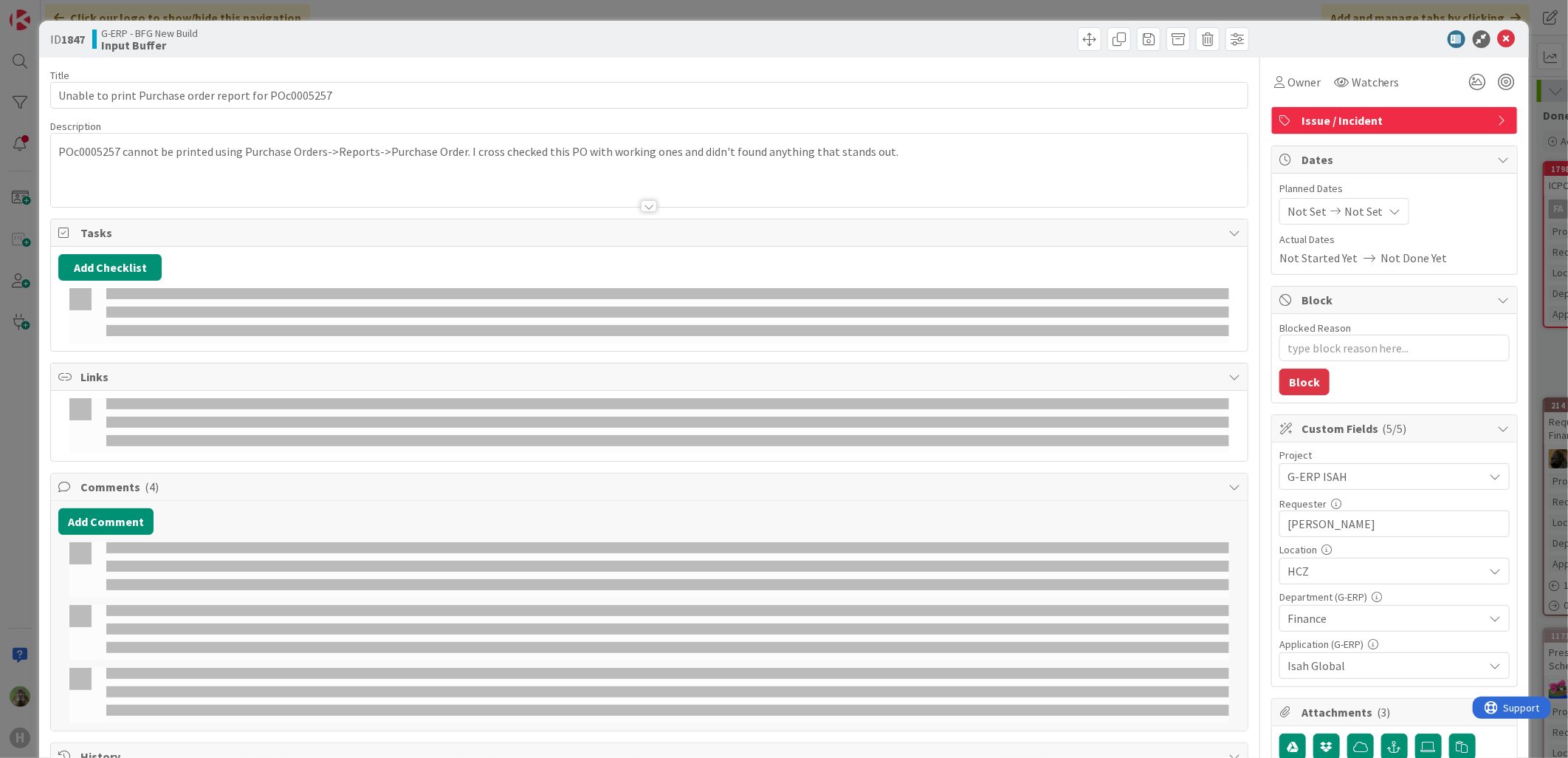
type textarea "x"
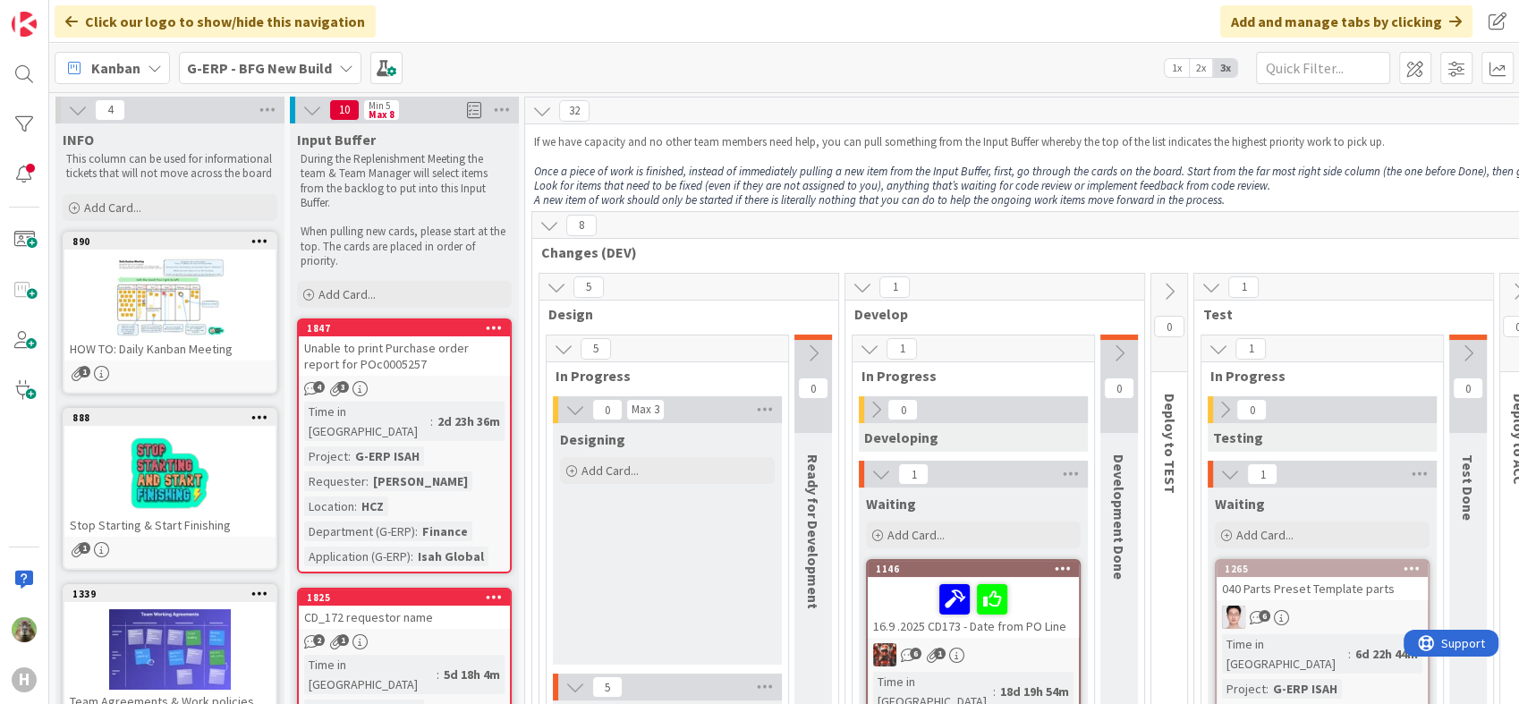
click at [419, 339] on div "Unable to print Purchase order report for POc0005257" at bounding box center [404, 355] width 211 height 39
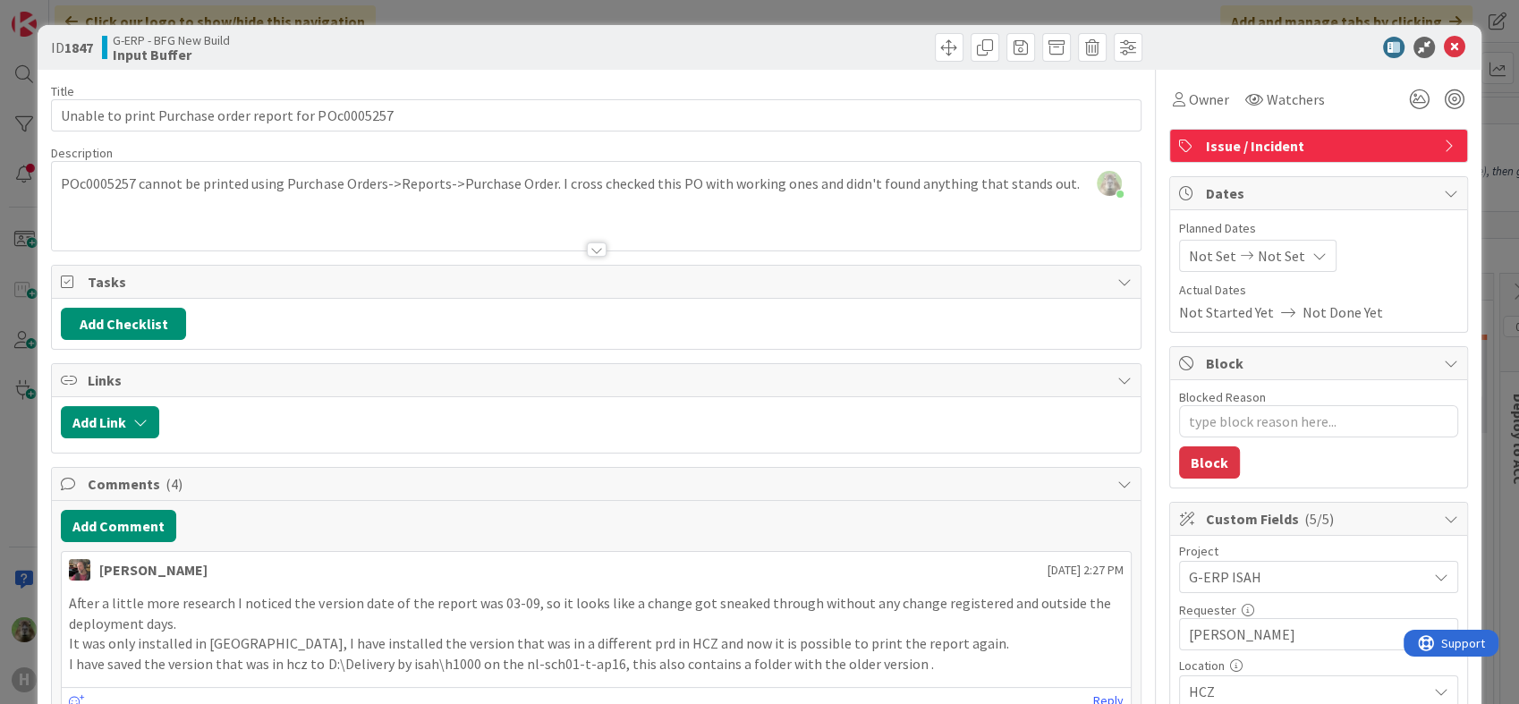
type textarea "x"
